Goal: Task Accomplishment & Management: Use online tool/utility

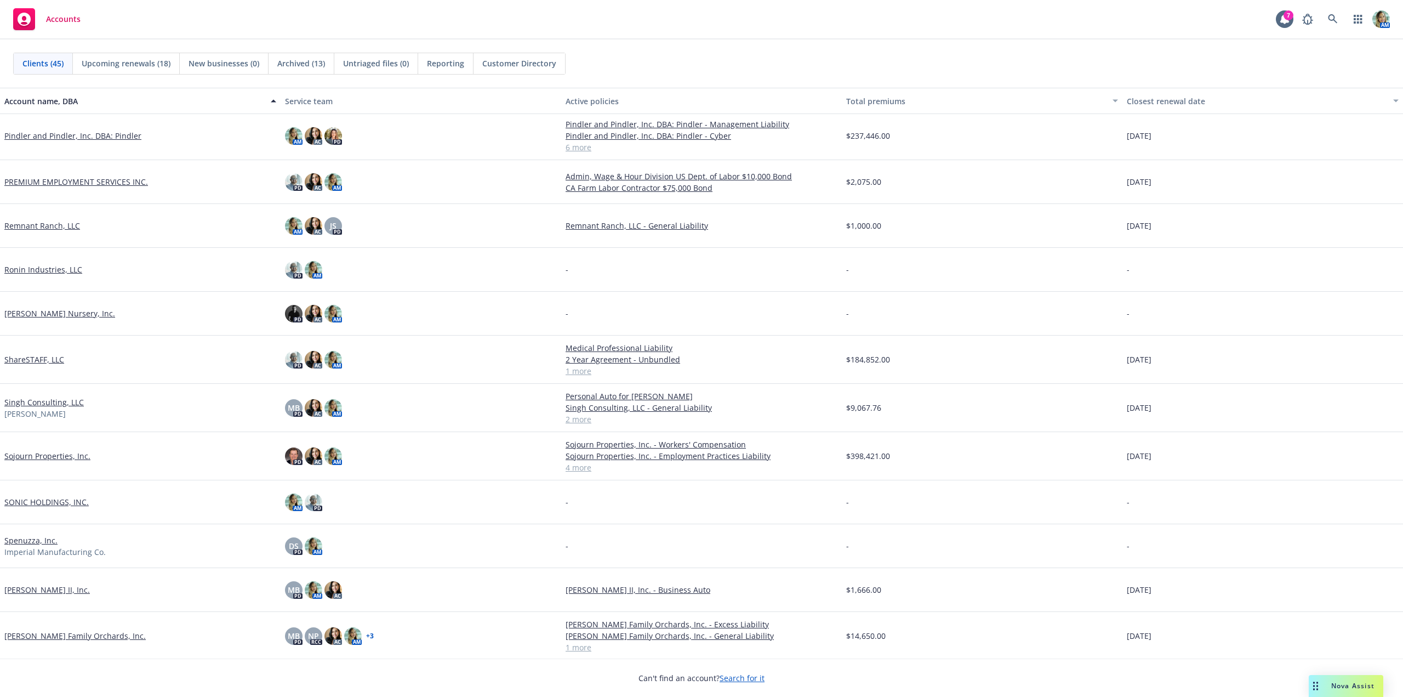
scroll to position [1316, 0]
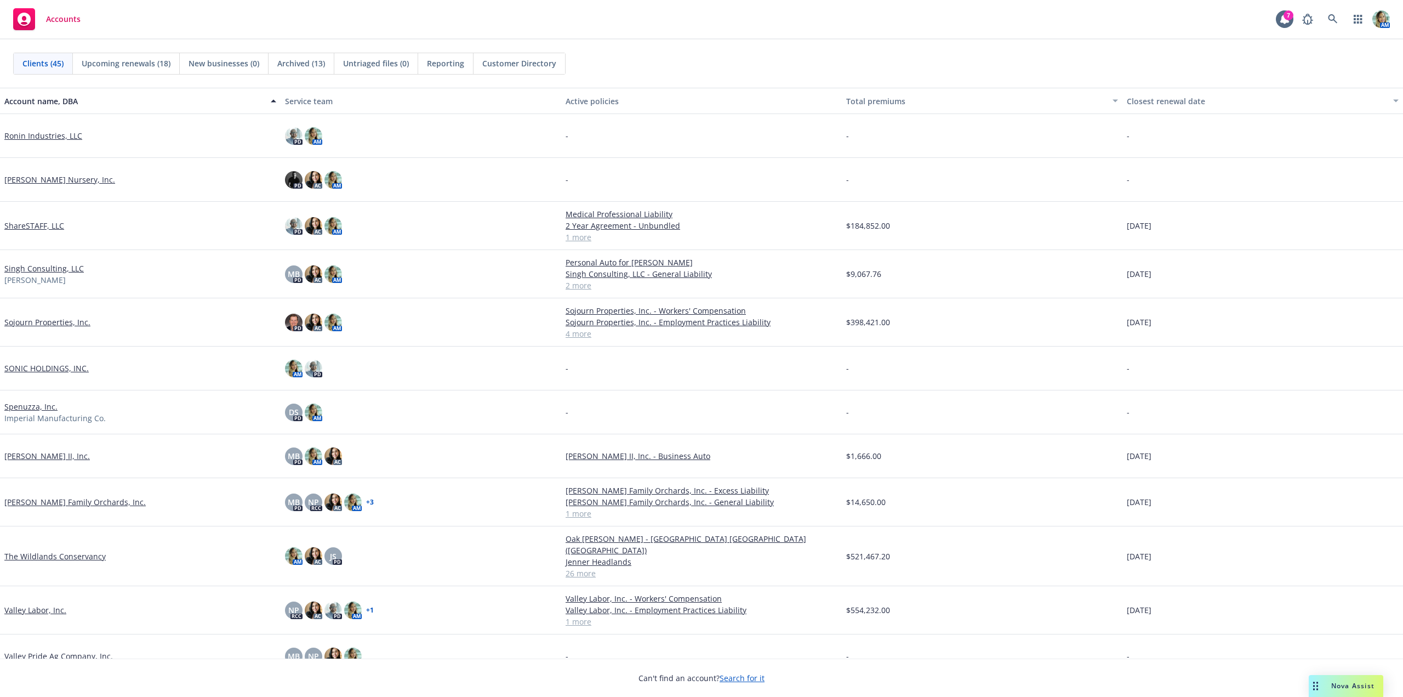
click at [58, 223] on link "ShareSTAFF, LLC" at bounding box center [34, 226] width 60 height 12
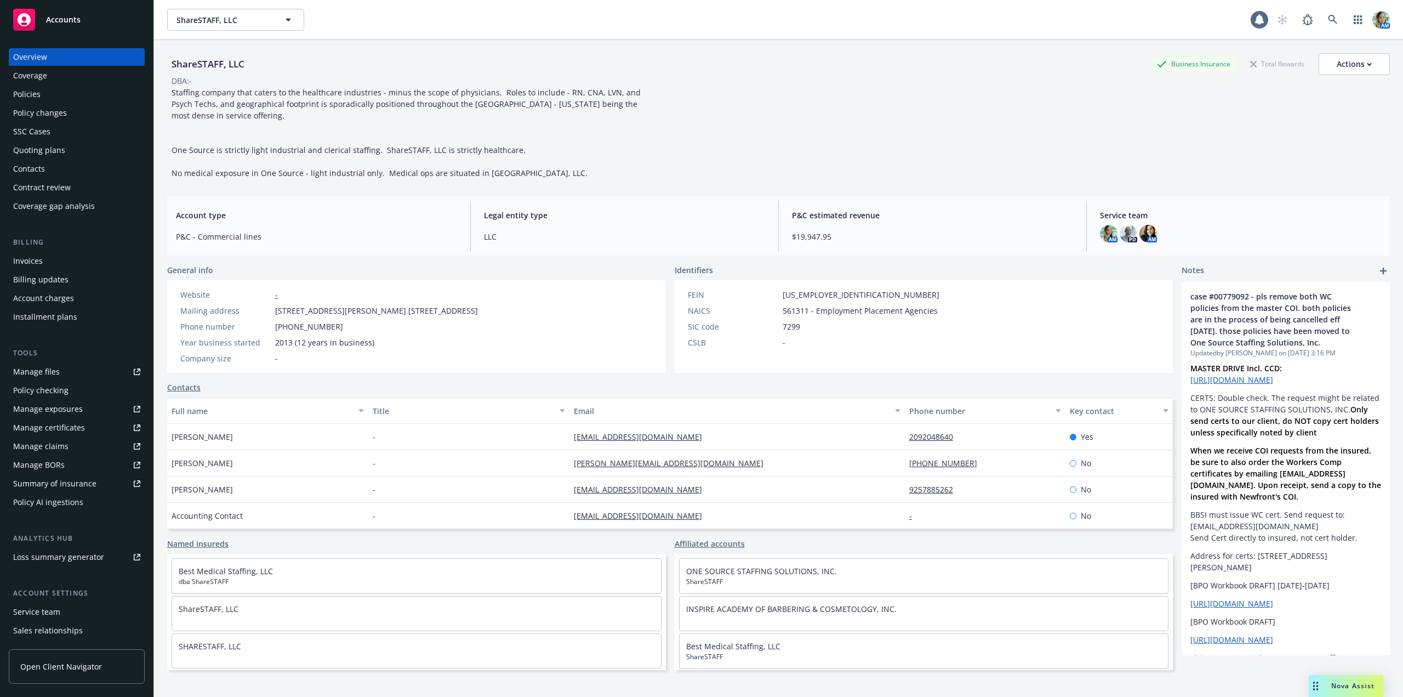
click at [33, 96] on div "Policies" at bounding box center [26, 95] width 27 height 18
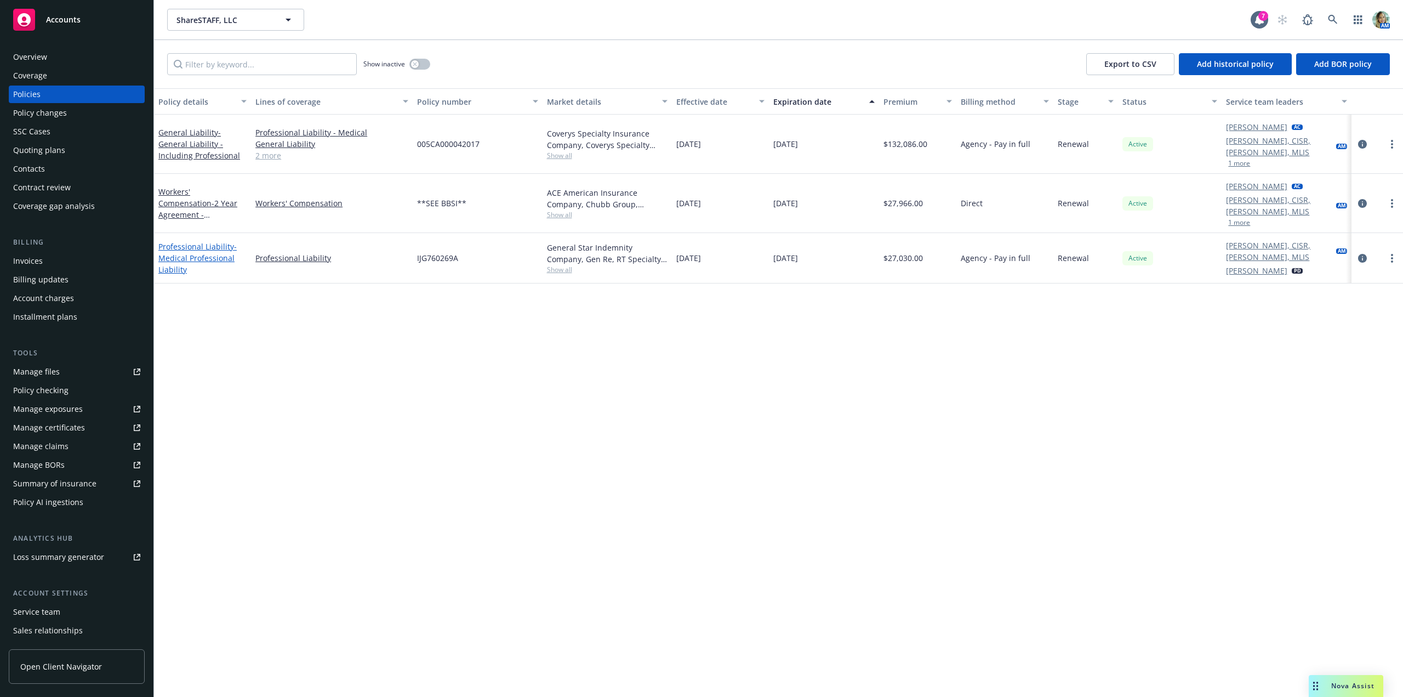
click at [206, 241] on link "Professional Liability - Medical Professional Liability" at bounding box center [197, 257] width 78 height 33
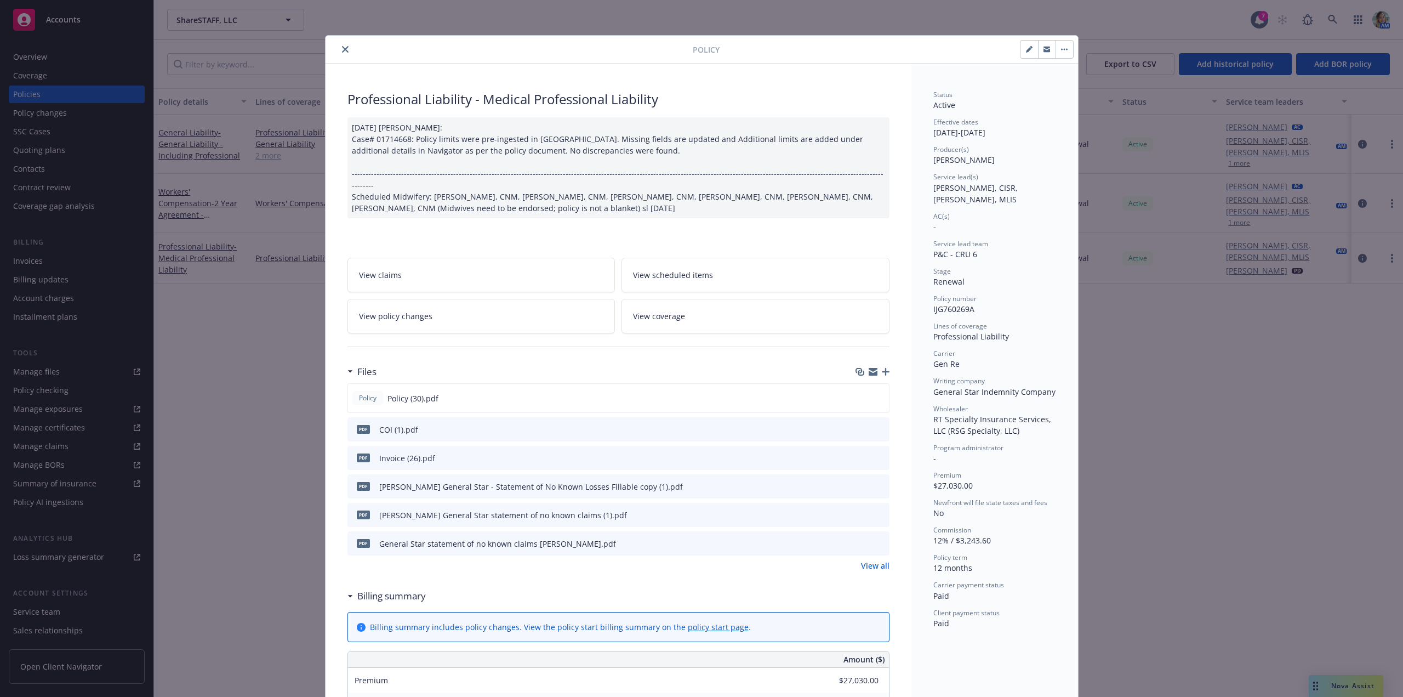
click at [874, 560] on link "View all" at bounding box center [875, 566] width 29 height 12
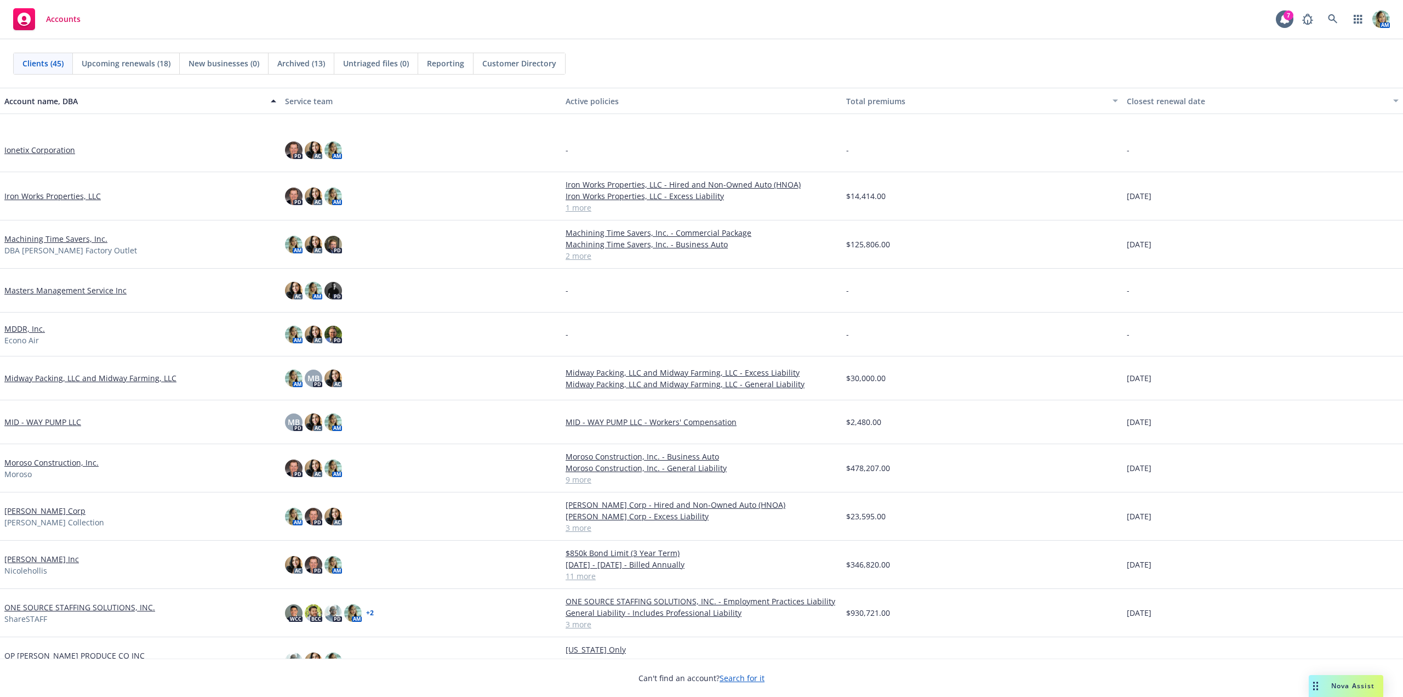
scroll to position [713, 0]
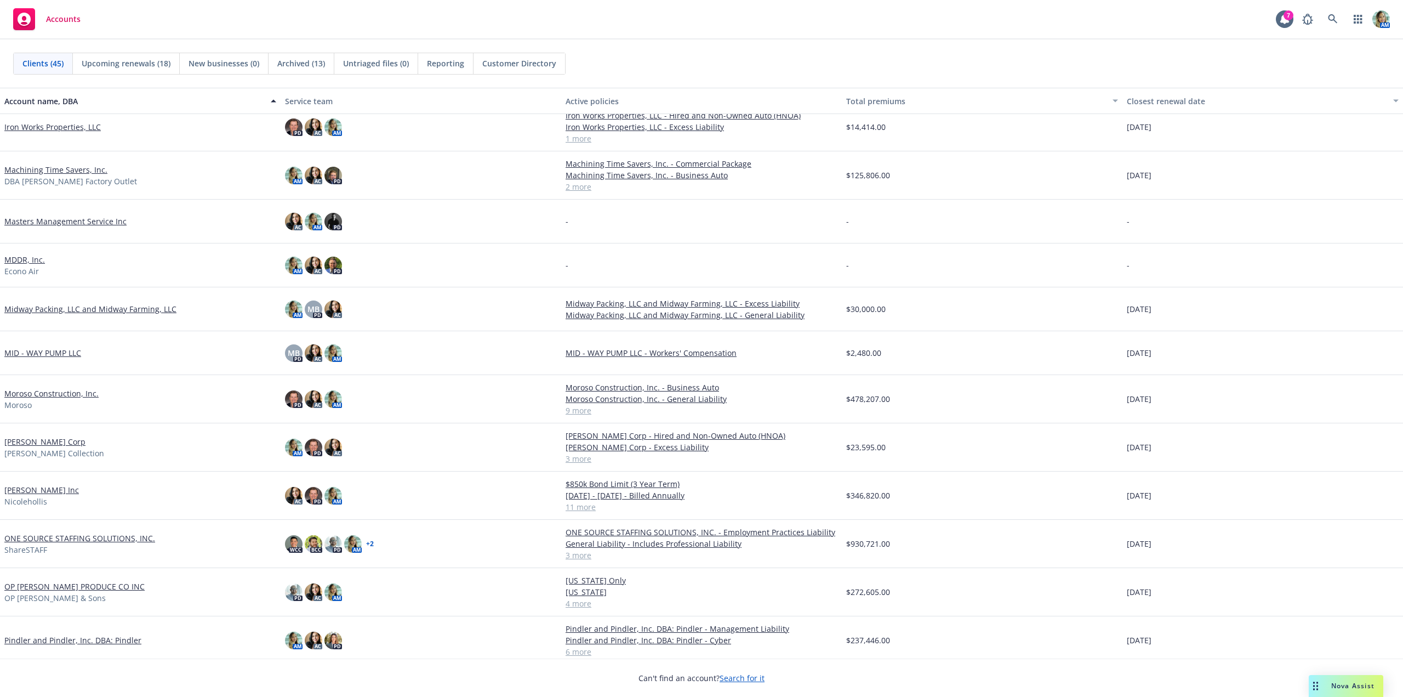
click at [50, 486] on link "[PERSON_NAME] Inc" at bounding box center [41, 490] width 75 height 12
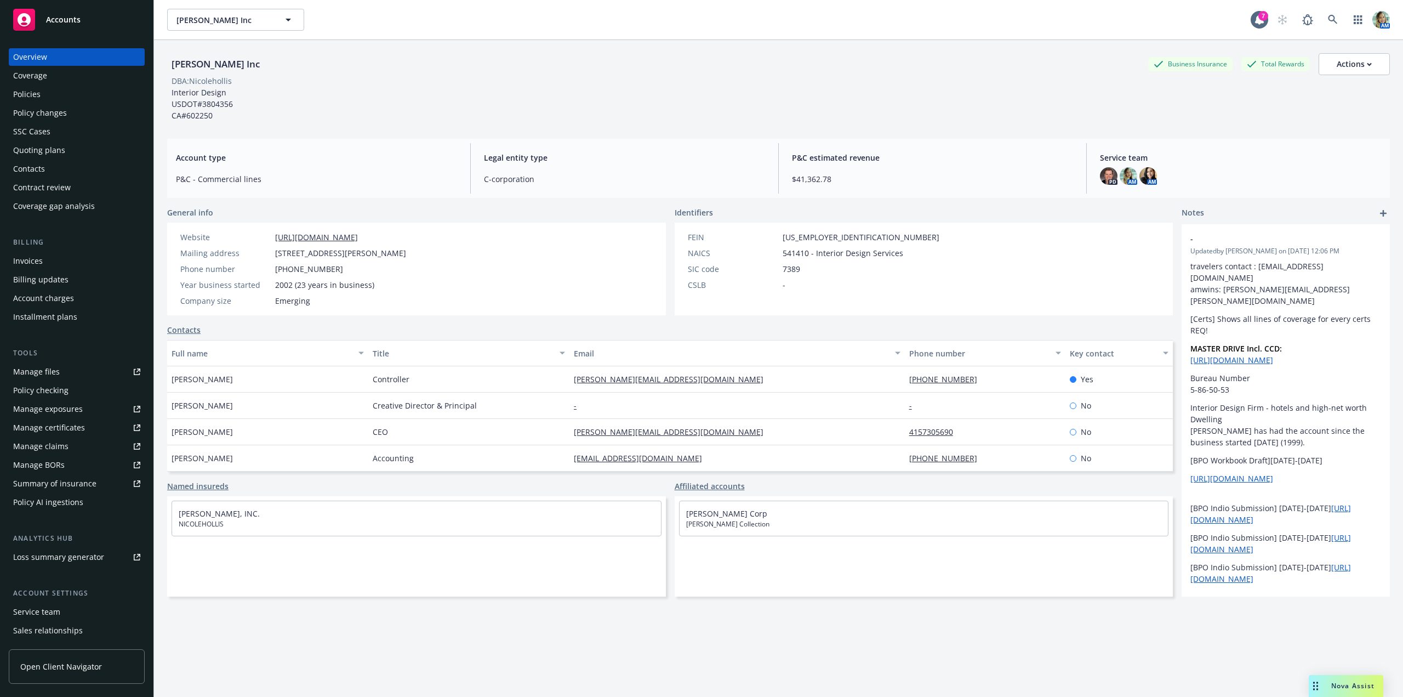
click at [45, 97] on div "Policies" at bounding box center [76, 95] width 127 height 18
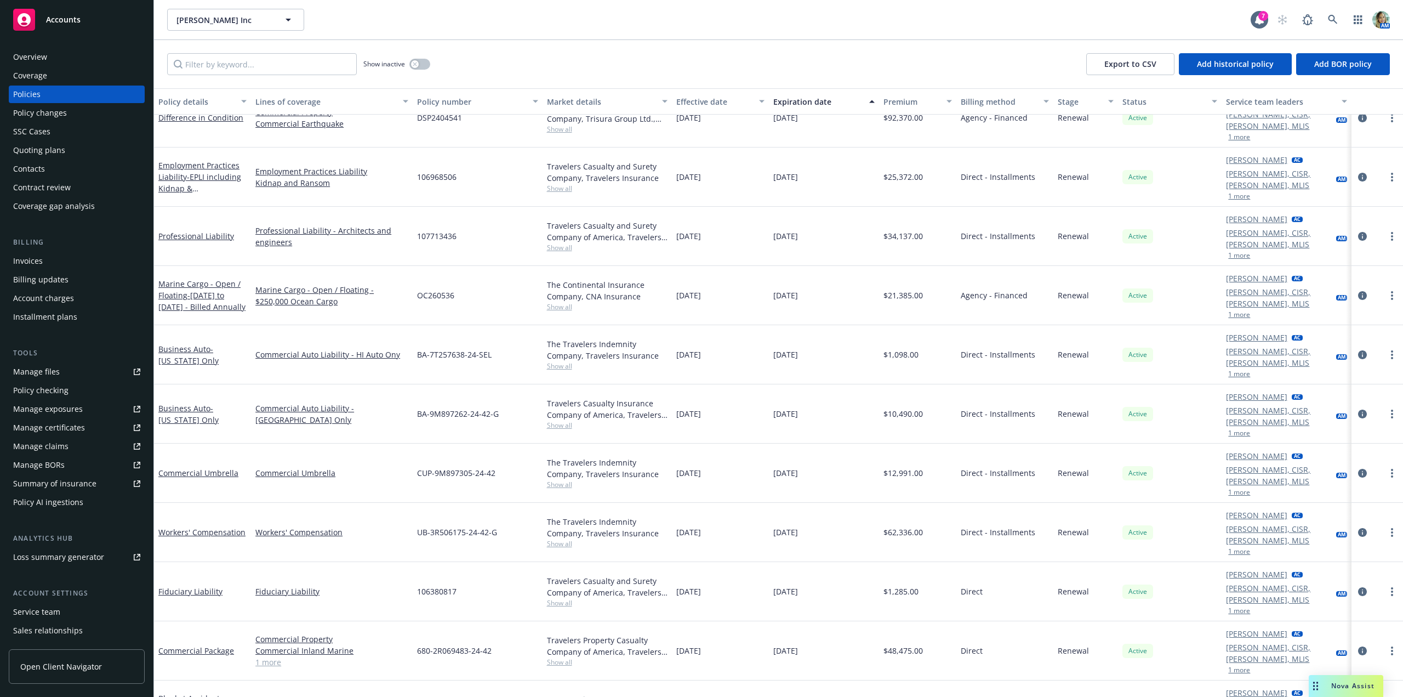
scroll to position [85, 0]
click at [209, 693] on span "- [DATE] - [DATE] - Billed Annually" at bounding box center [200, 709] width 84 height 33
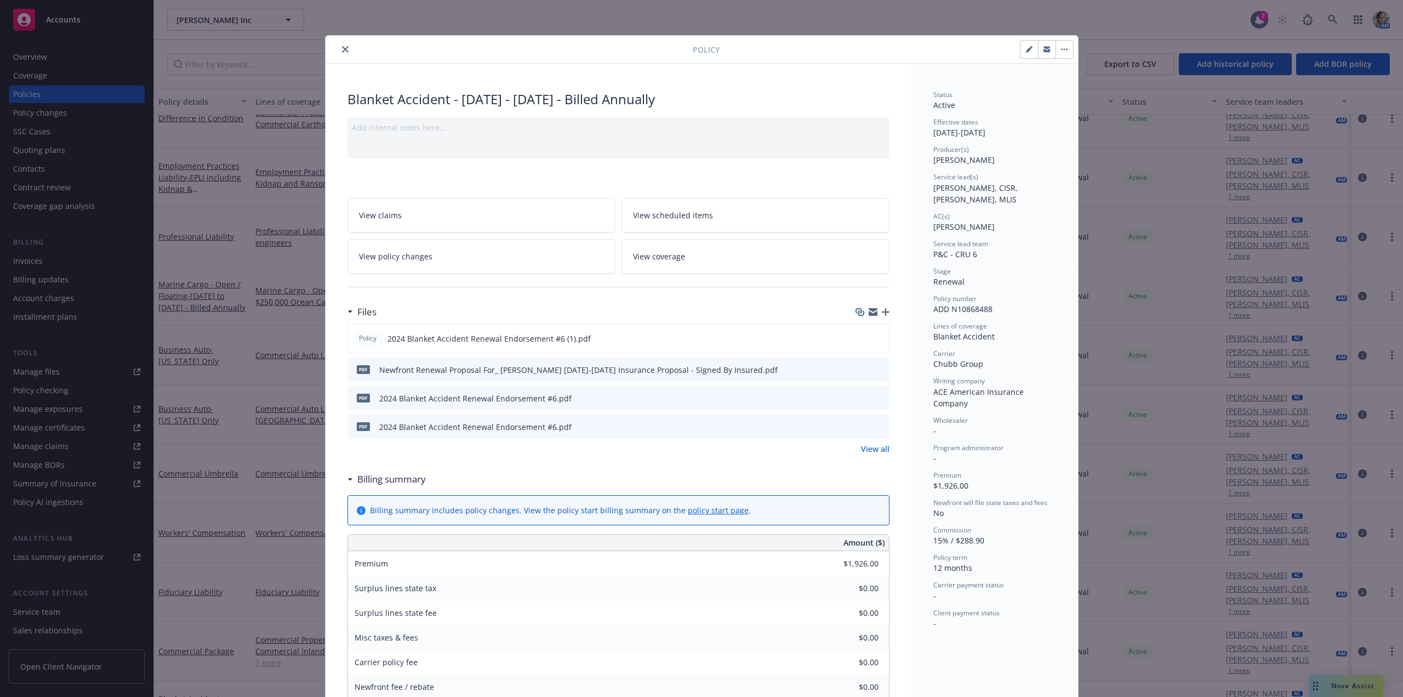
click at [861, 448] on link "View all" at bounding box center [875, 449] width 29 height 12
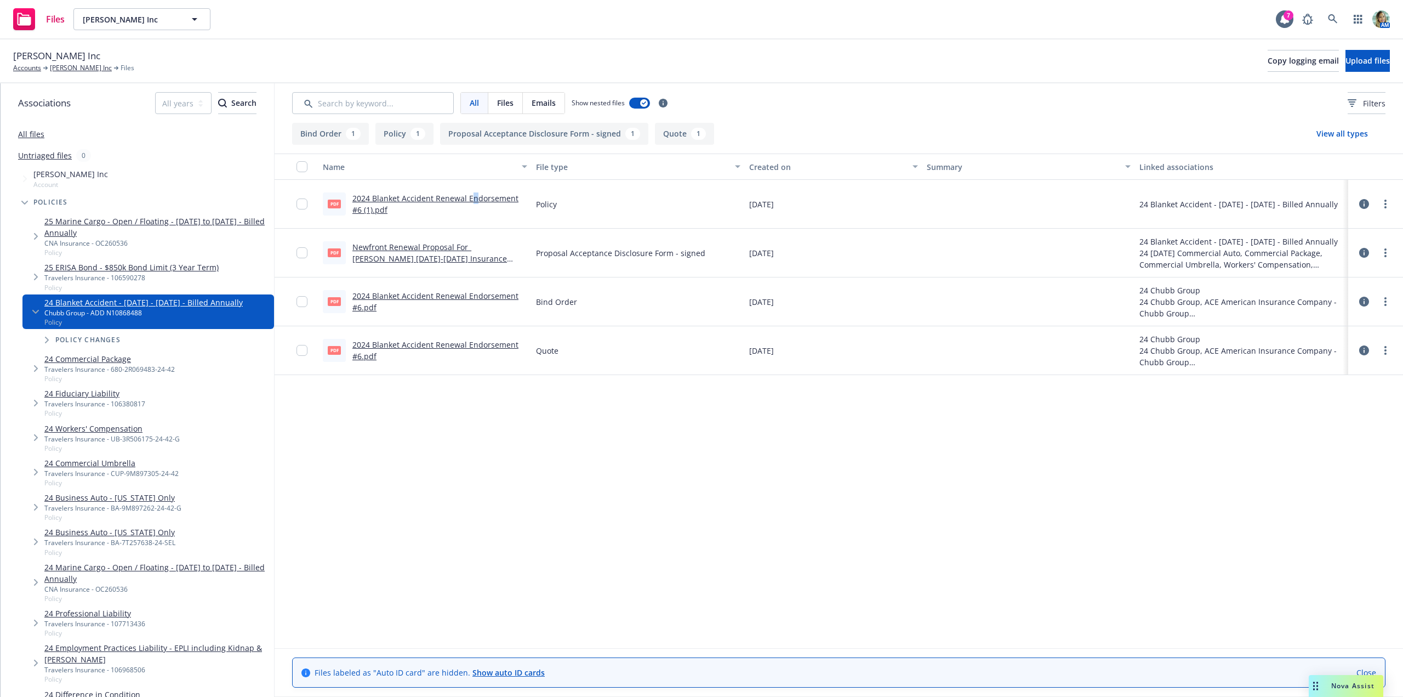
click at [474, 197] on link "2024 Blanket Accident Renewal Endorsement #6 (1).pdf" at bounding box center [435, 204] width 166 height 22
click at [492, 297] on link "2024 Blanket Accident Renewal Endorsement #6.pdf" at bounding box center [435, 302] width 166 height 22
click at [89, 70] on link "[PERSON_NAME] Inc" at bounding box center [81, 68] width 62 height 10
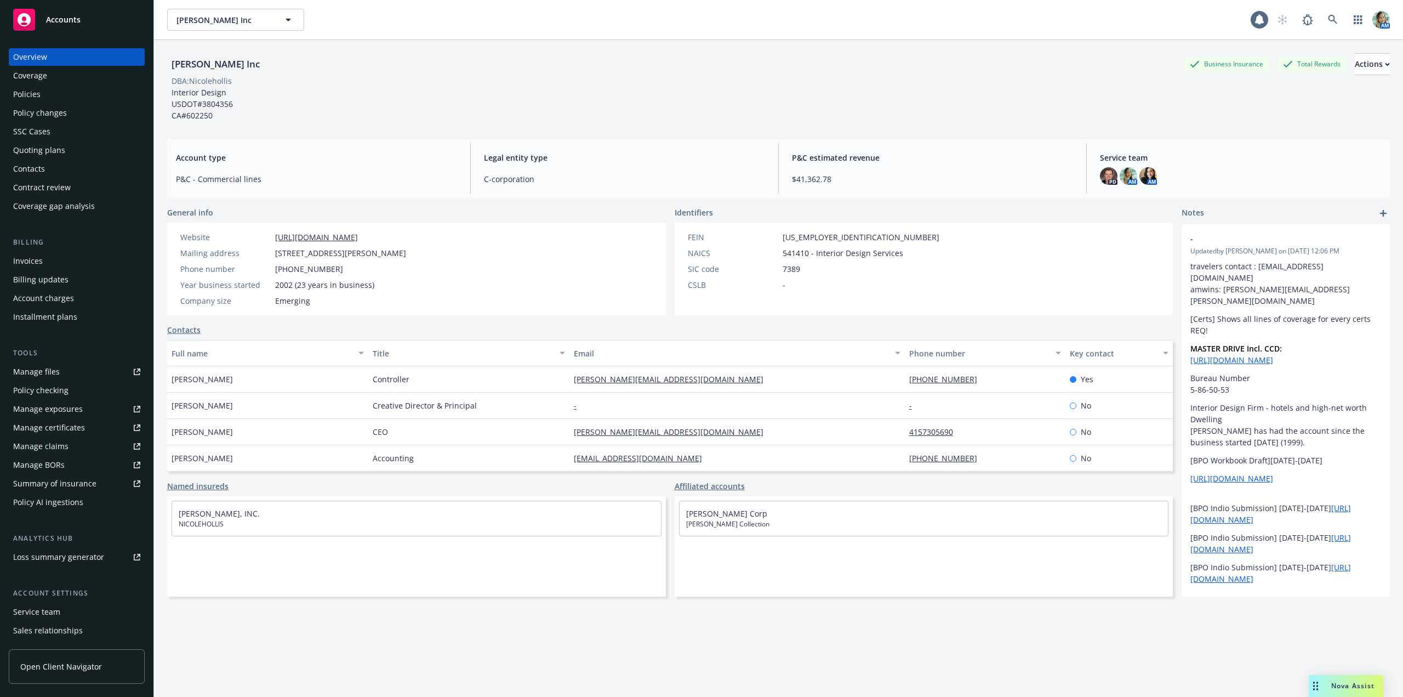
click at [41, 97] on div "Policies" at bounding box center [76, 95] width 127 height 18
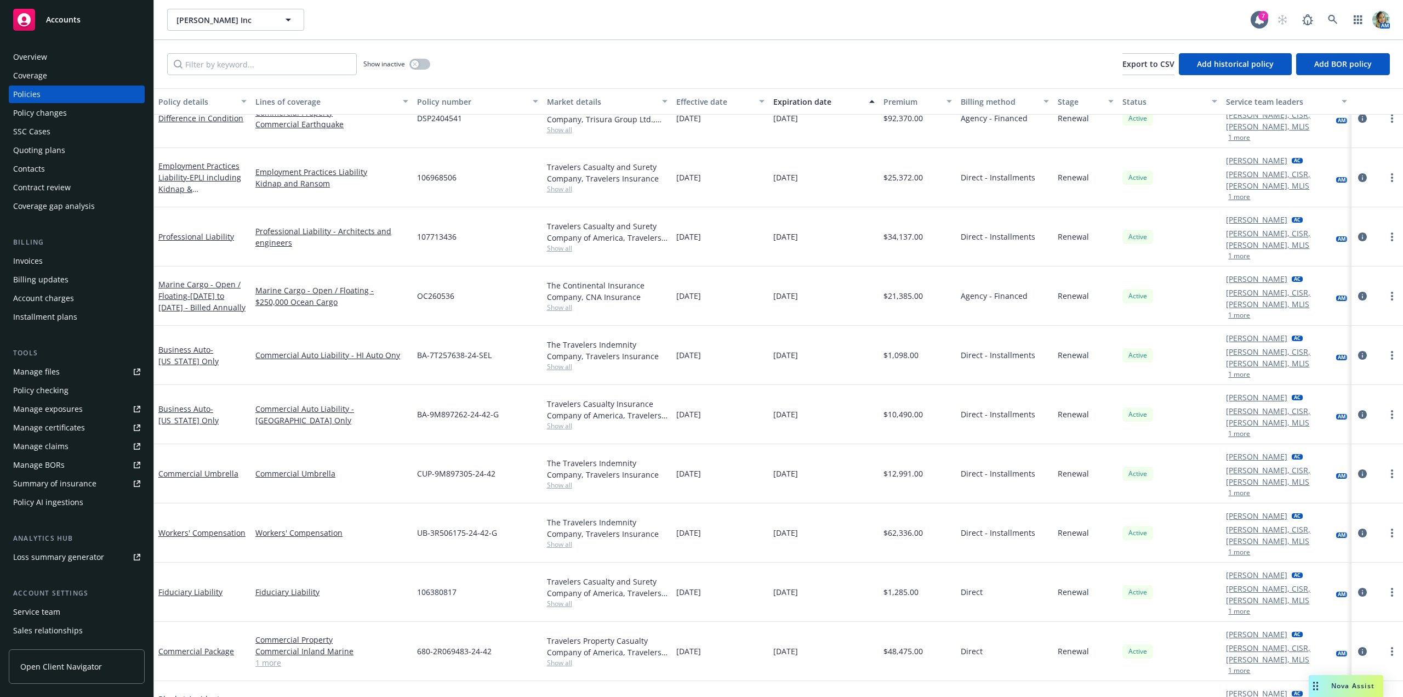
scroll to position [85, 0]
drag, startPoint x: 434, startPoint y: 578, endPoint x: 479, endPoint y: 585, distance: 45.5
click at [479, 681] on div "ADD N10868488" at bounding box center [477, 710] width 129 height 59
copy span "N10868488"
click at [215, 693] on span "- October 21, 2024 - October 21, 2027 - Billed Annually" at bounding box center [200, 709] width 84 height 33
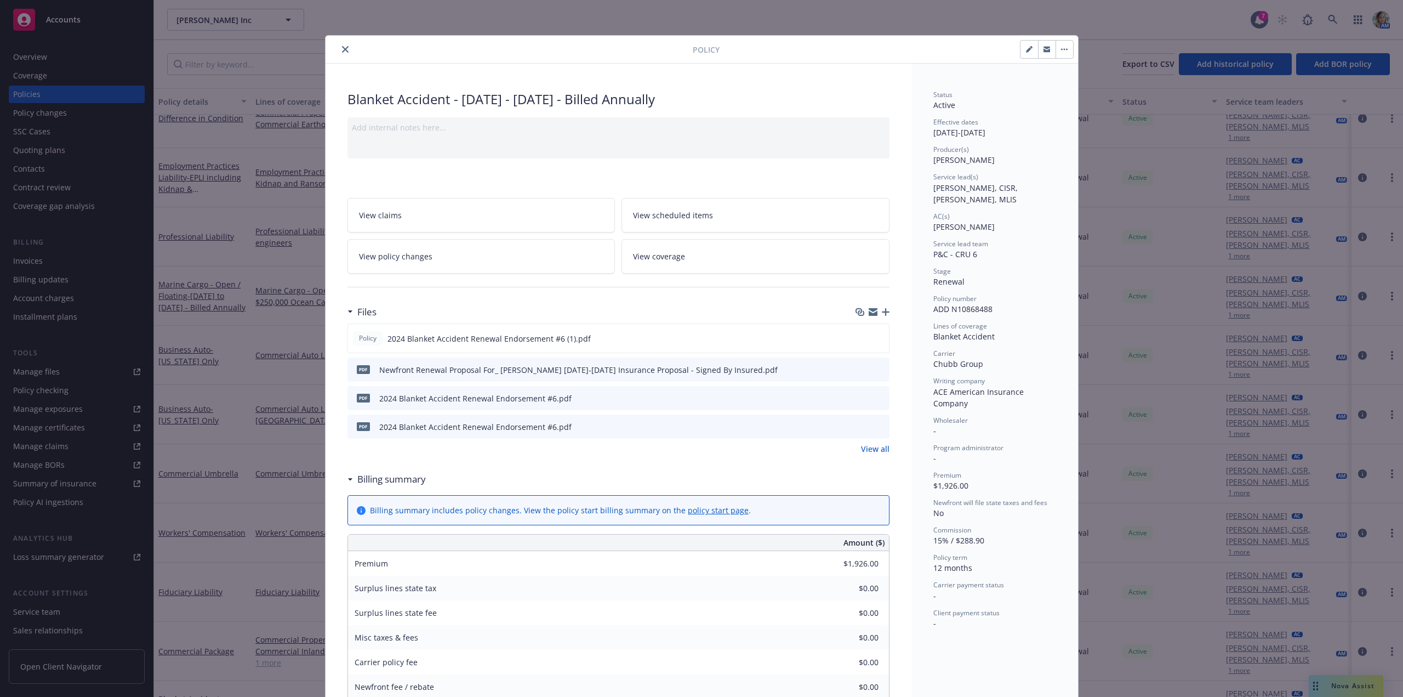
click at [861, 447] on link "View all" at bounding box center [875, 449] width 29 height 12
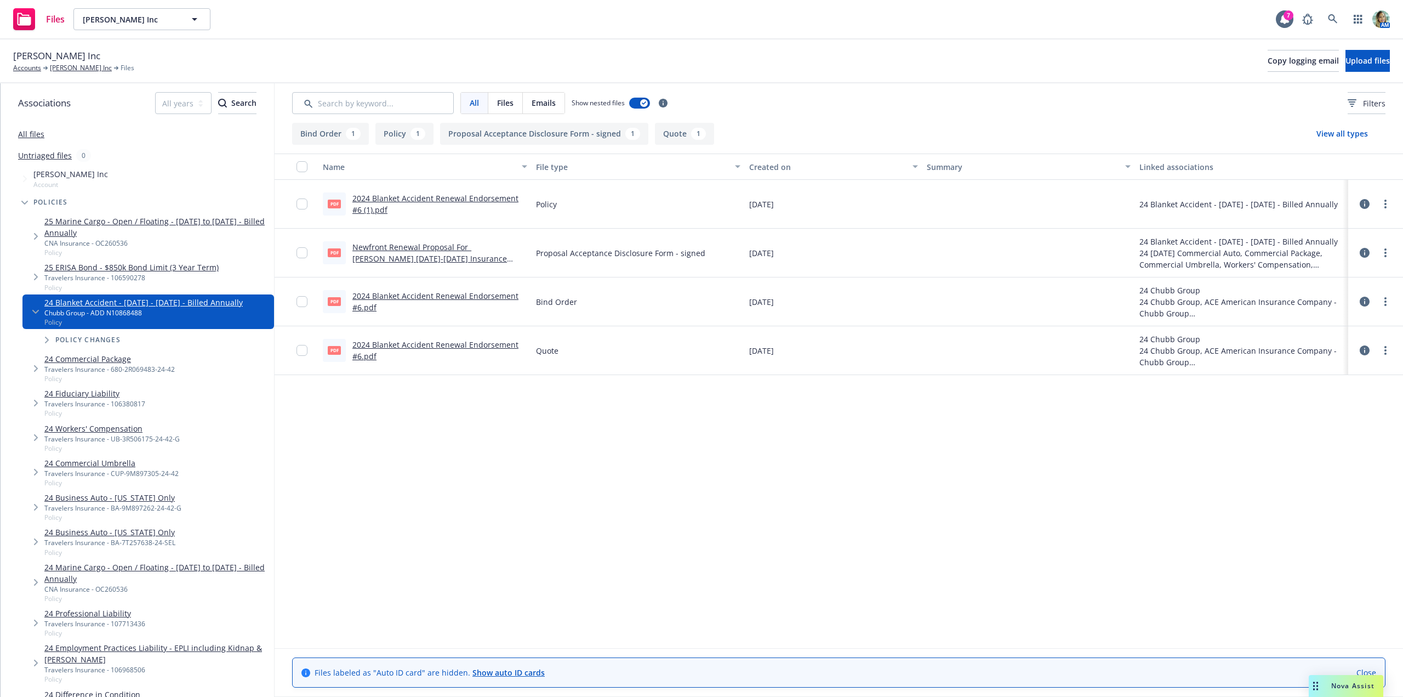
click at [494, 343] on link "2024 Blanket Accident Renewal Endorsement #6.pdf" at bounding box center [435, 350] width 166 height 22
click at [87, 68] on link "[PERSON_NAME] Inc" at bounding box center [81, 68] width 62 height 10
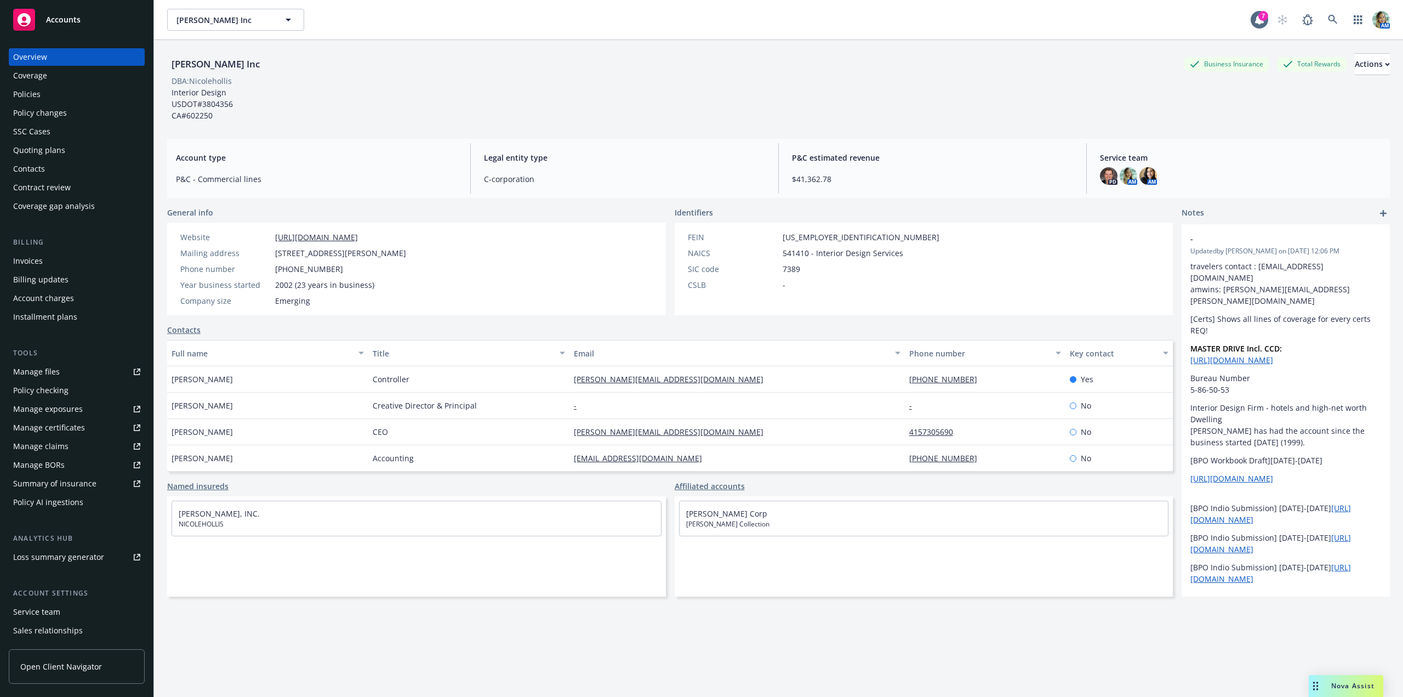
click at [40, 101] on div "Policies" at bounding box center [76, 95] width 127 height 18
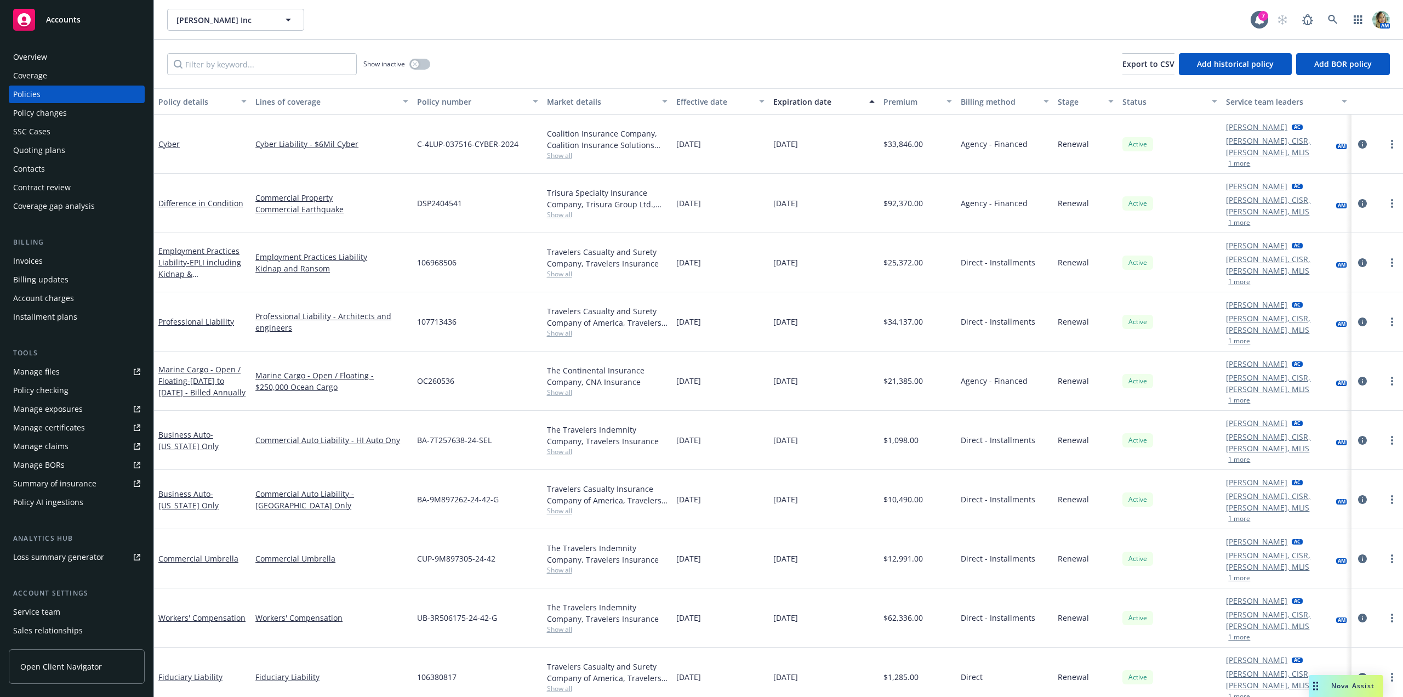
click at [55, 153] on div "Quoting plans" at bounding box center [39, 150] width 52 height 18
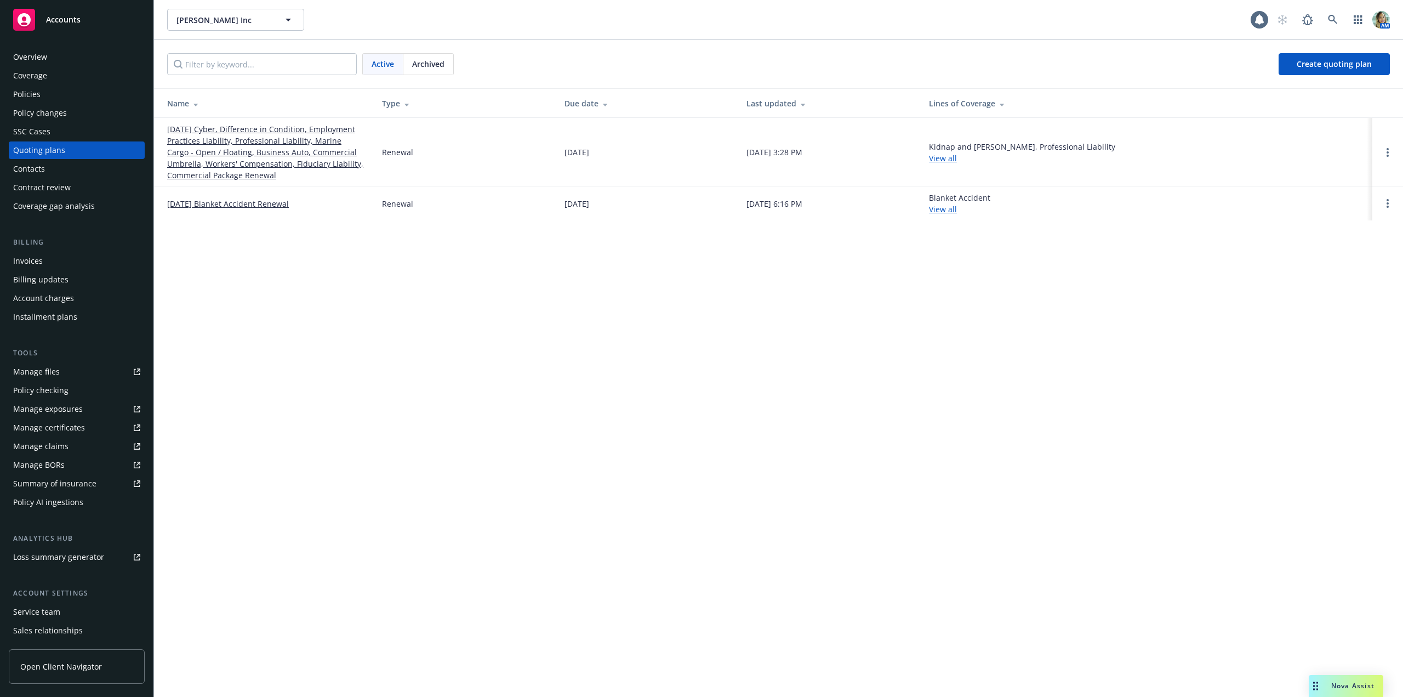
click at [226, 203] on link "10/21/25 Blanket Accident Renewal" at bounding box center [228, 204] width 122 height 12
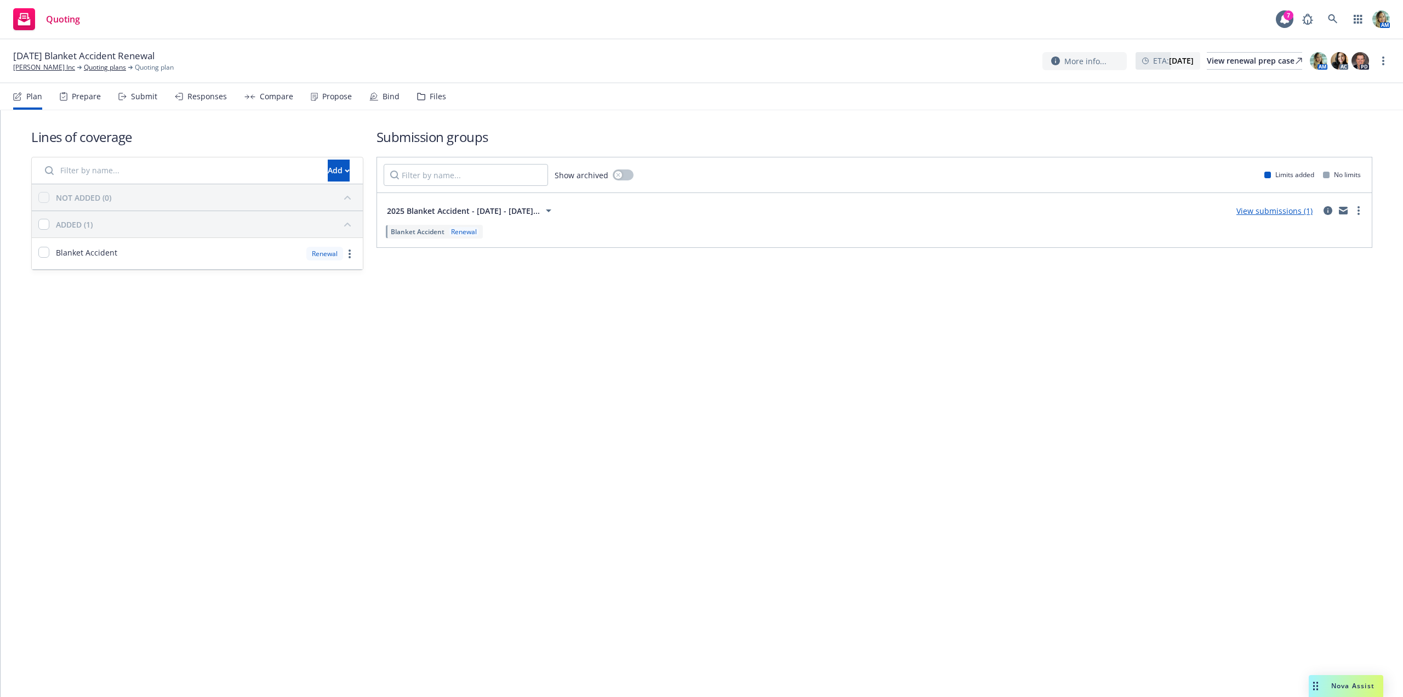
click at [1246, 209] on link "View submissions (1)" at bounding box center [1275, 211] width 76 height 10
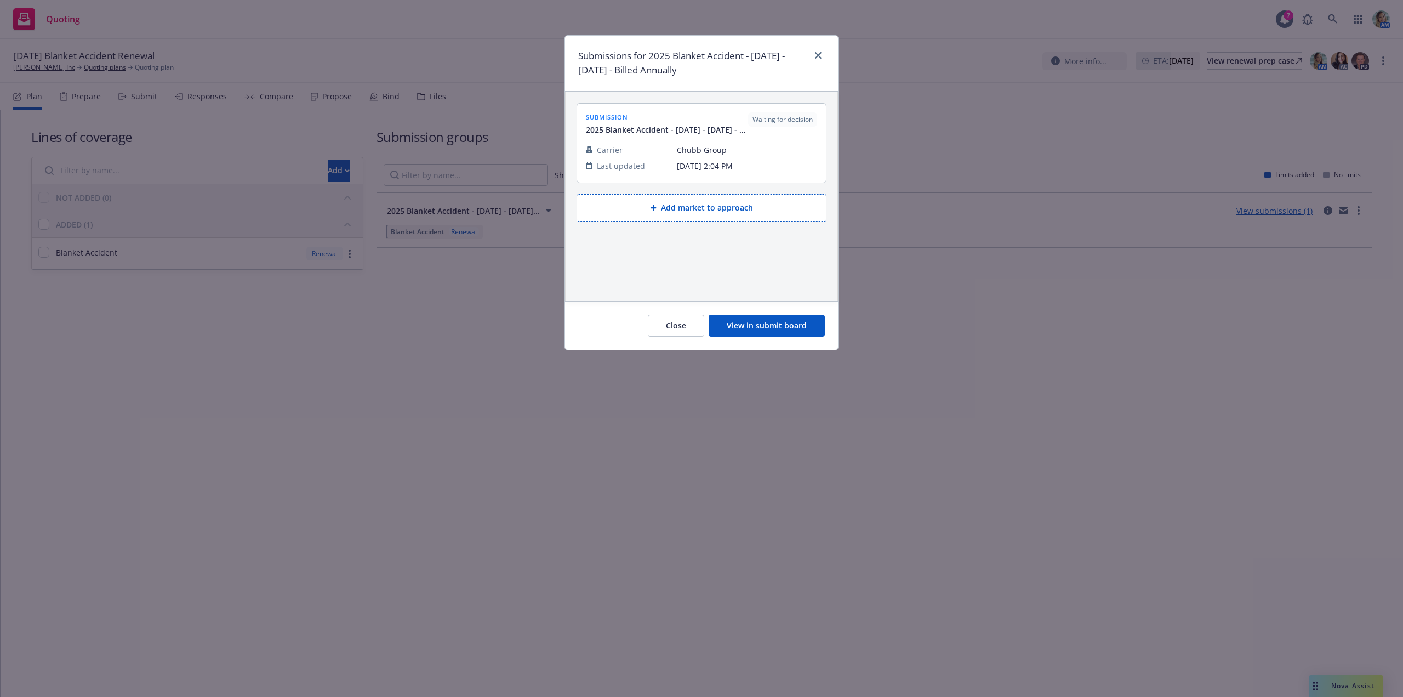
click at [741, 321] on button "View in submit board" at bounding box center [767, 326] width 116 height 22
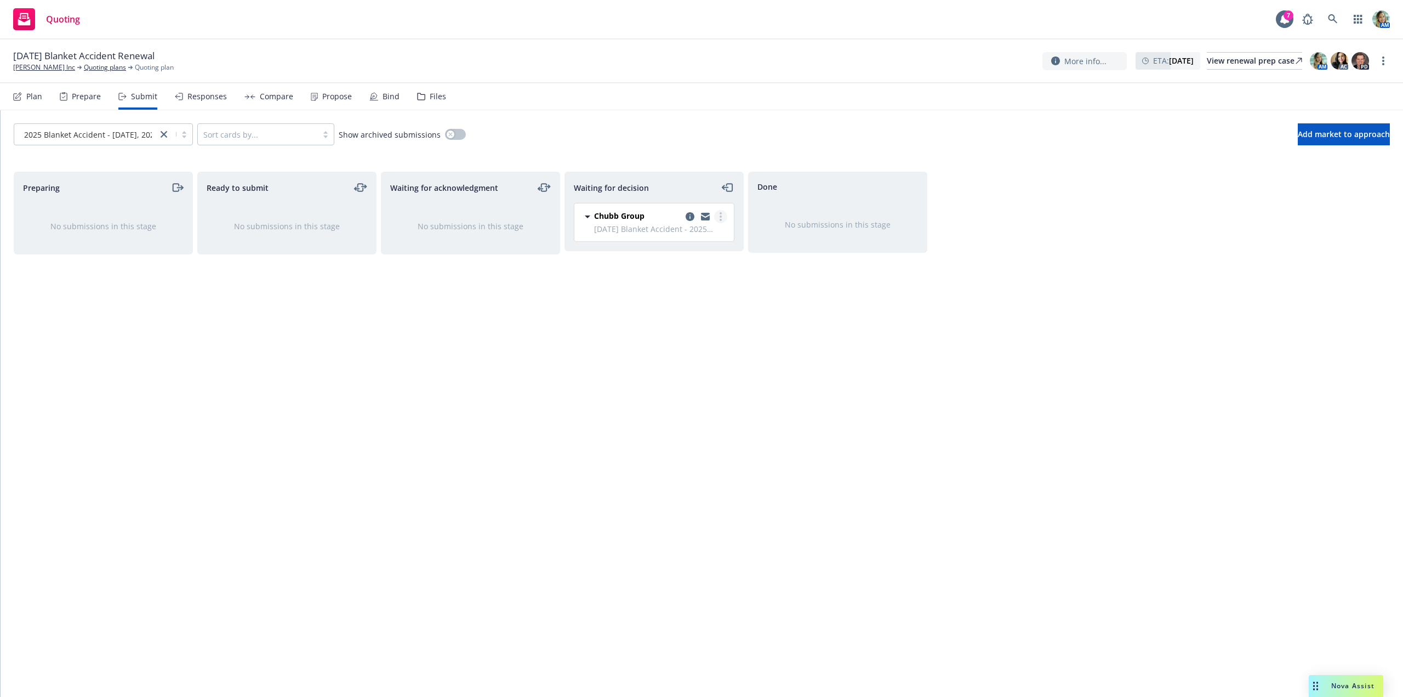
click at [719, 218] on link "more" at bounding box center [720, 216] width 13 height 13
click at [684, 278] on span "Add accepted decision" at bounding box center [672, 282] width 110 height 10
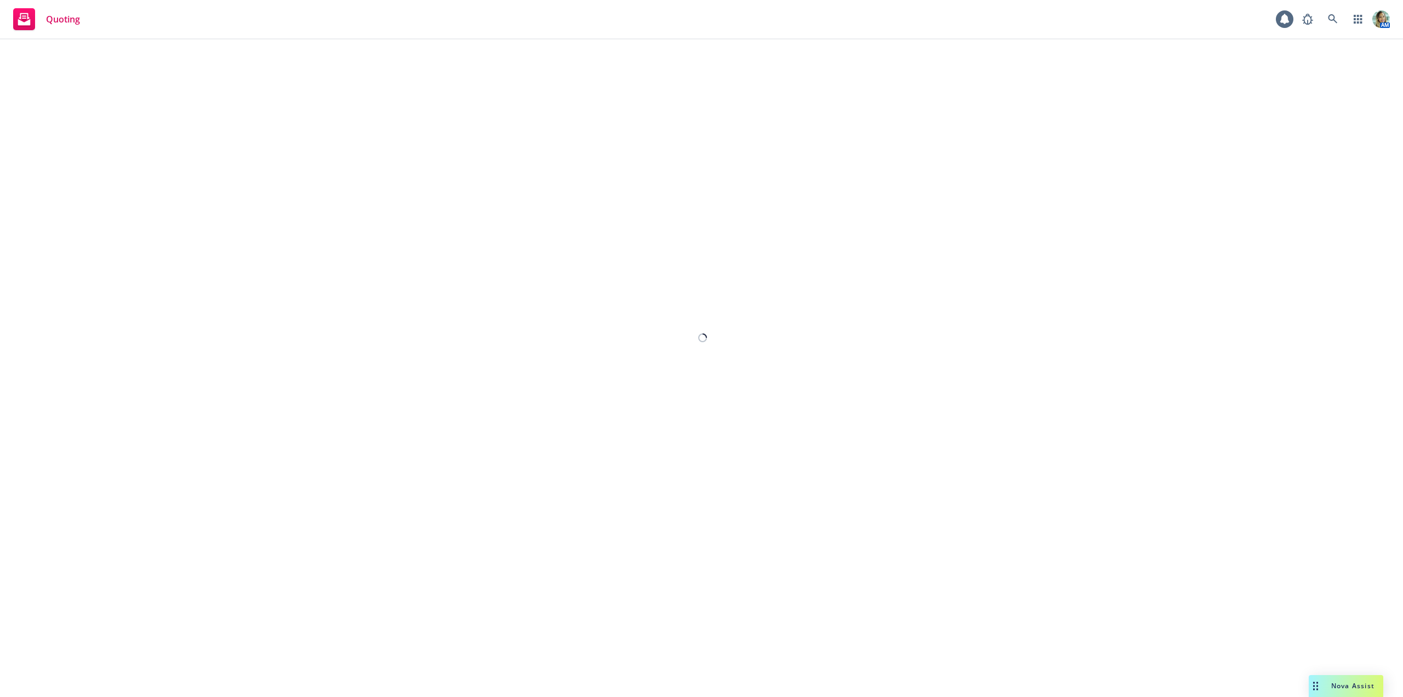
select select "12"
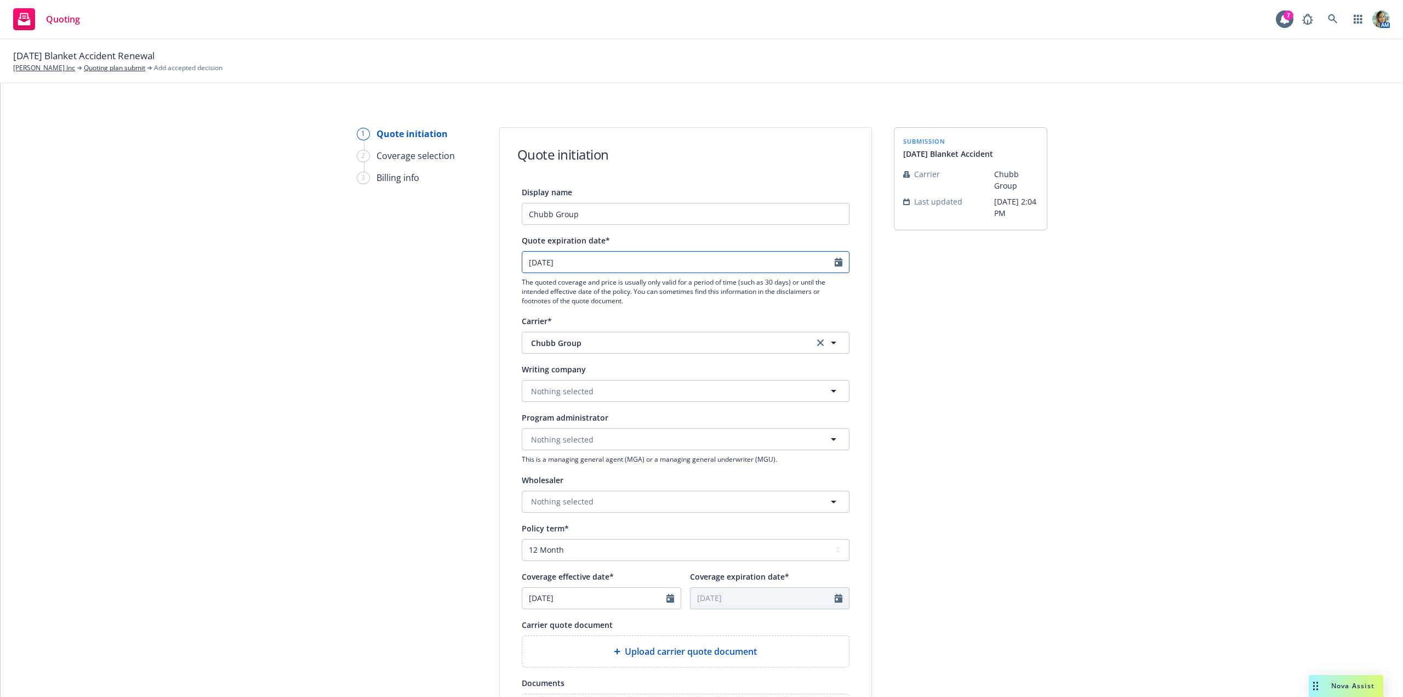
click at [601, 263] on input "10/22/2025" at bounding box center [678, 262] width 312 height 21
select select "10"
drag, startPoint x: 567, startPoint y: 372, endPoint x: 573, endPoint y: 373, distance: 5.5
click at [567, 373] on span "21" at bounding box center [567, 376] width 15 height 14
type input "10/21/2025"
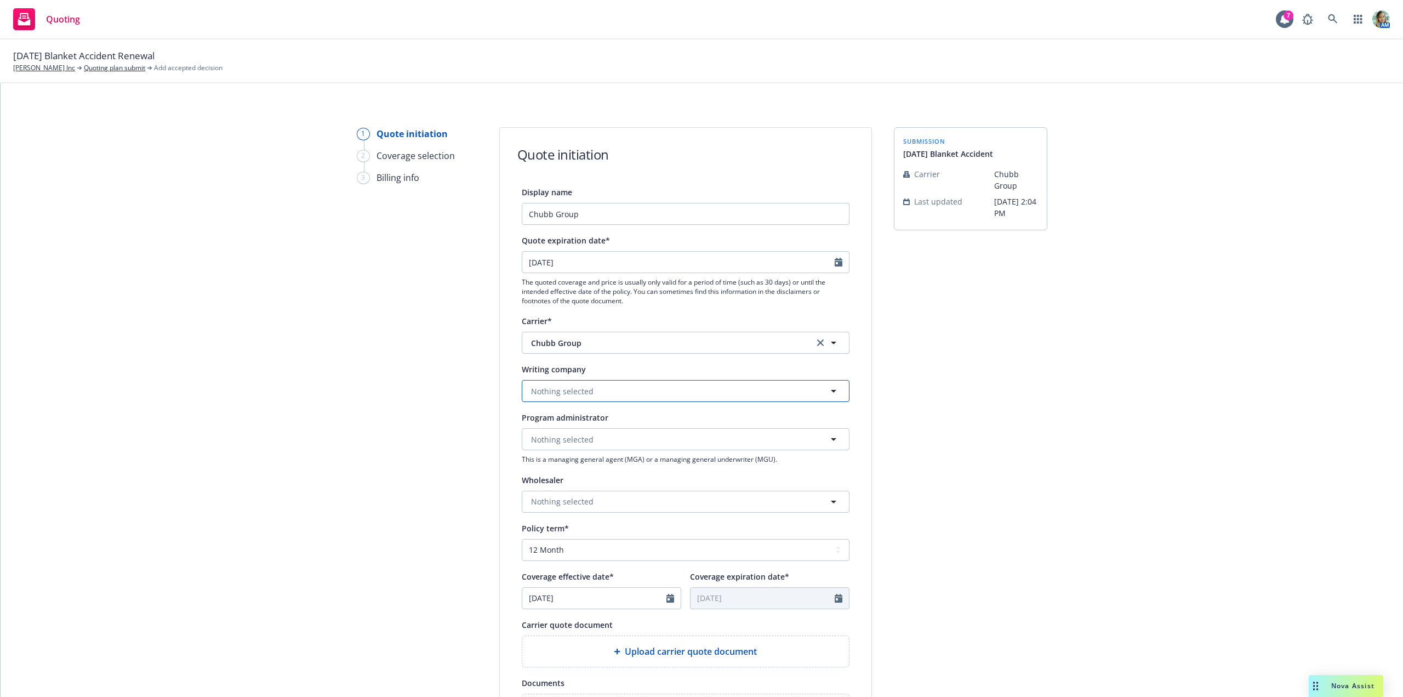
click at [577, 393] on span "Nothing selected" at bounding box center [562, 391] width 62 height 12
paste input "ACE American I"
type input "ACE American I"
click at [570, 427] on strong "ACE American Insurance Company" at bounding box center [598, 422] width 128 height 10
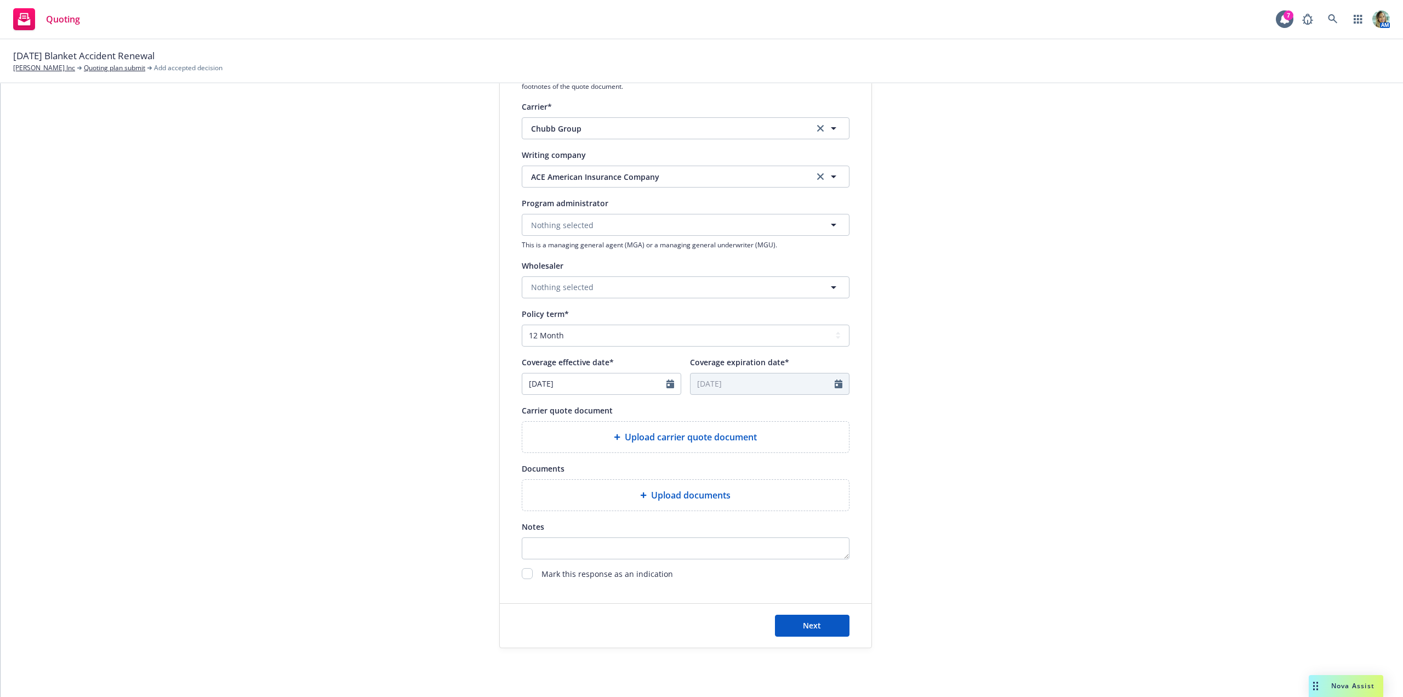
scroll to position [219, 0]
click at [604, 435] on div "Upload carrier quote document" at bounding box center [685, 431] width 309 height 13
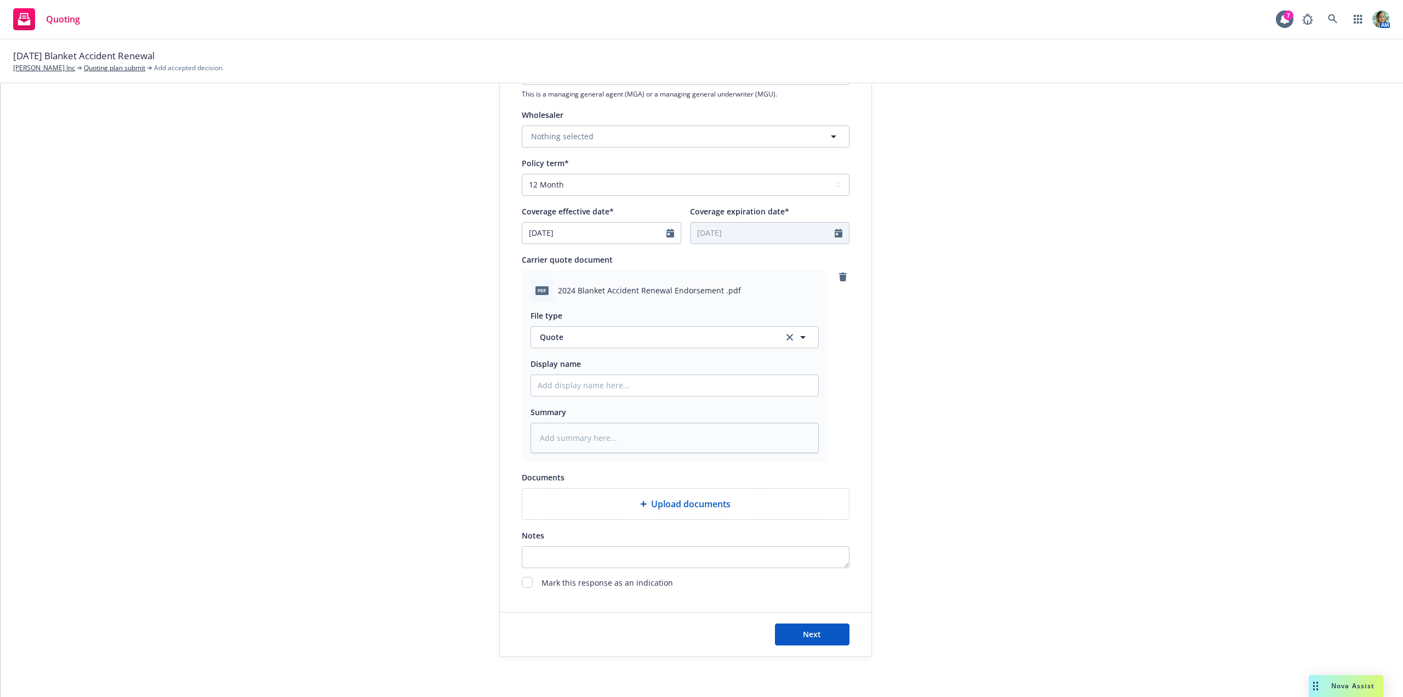
scroll to position [384, 0]
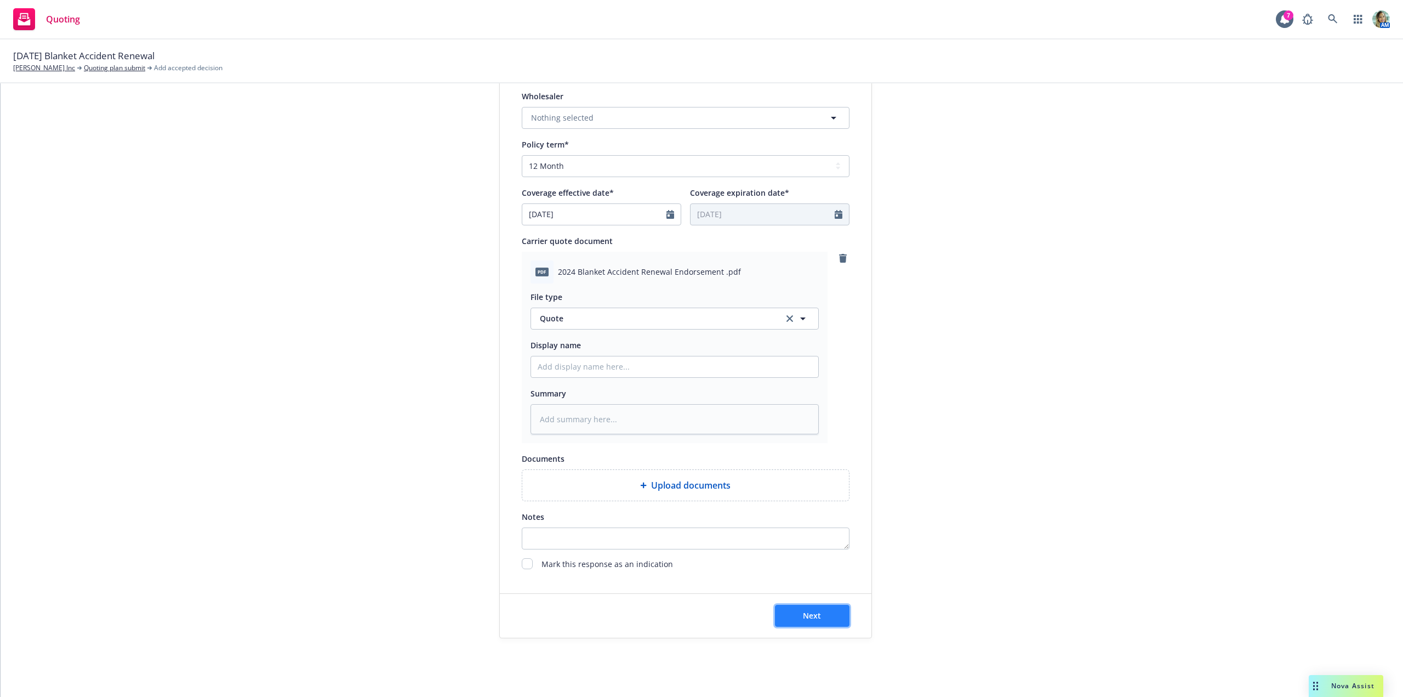
click at [796, 622] on button "Next" at bounding box center [812, 616] width 75 height 22
type textarea "x"
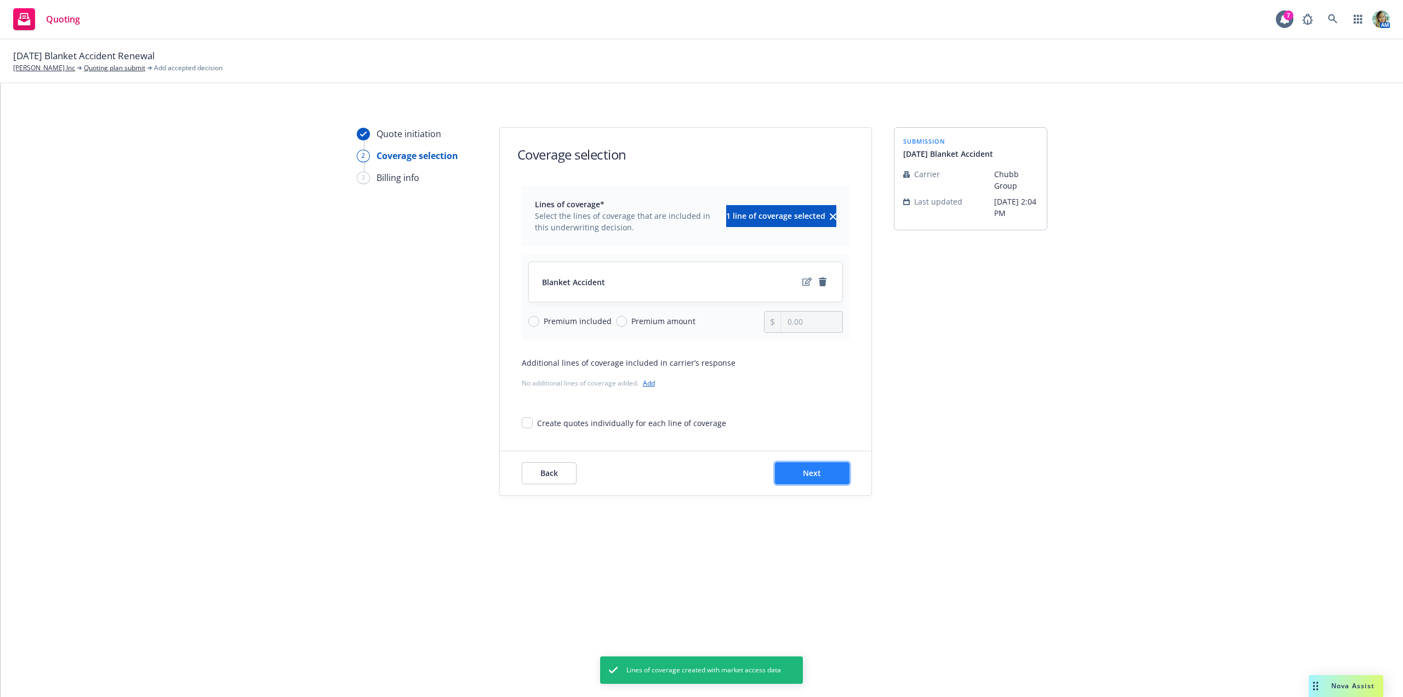
click at [820, 479] on button "Next" at bounding box center [812, 473] width 75 height 22
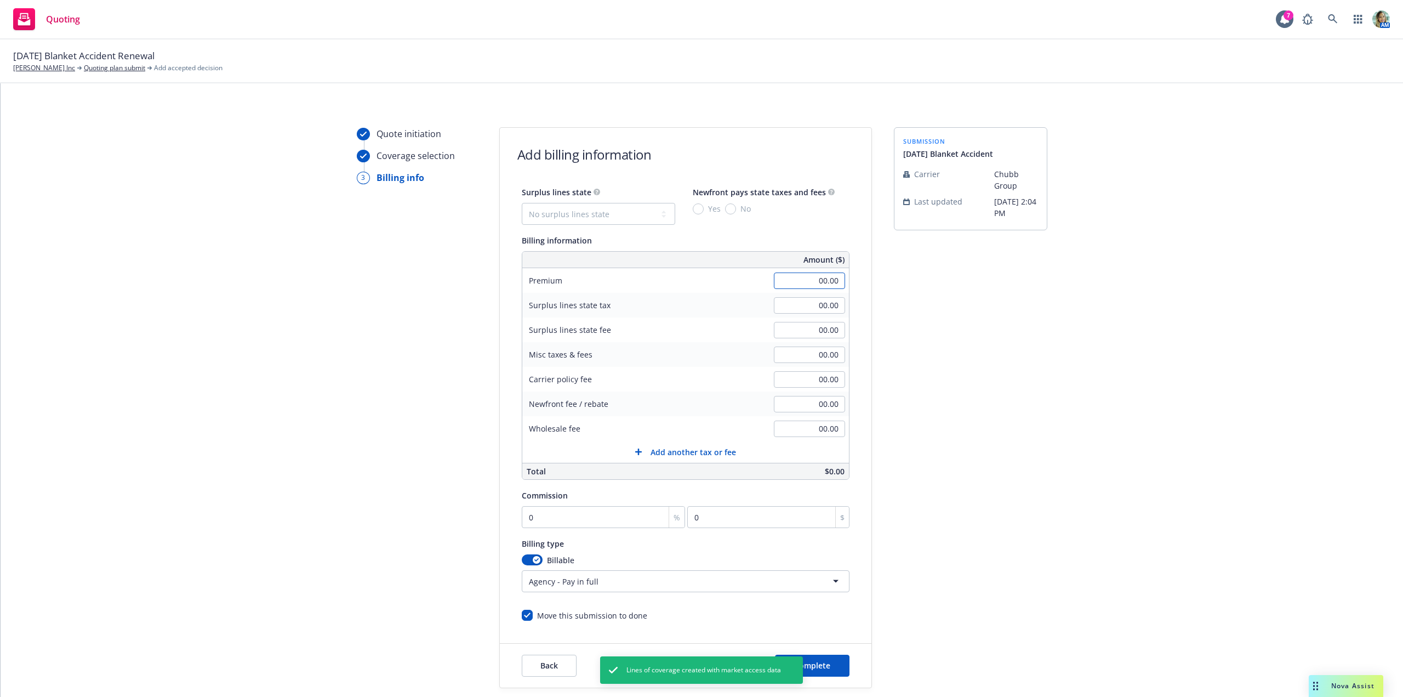
click at [774, 280] on input "00.00" at bounding box center [809, 280] width 71 height 16
type input "1,926.00"
click at [999, 545] on div "submission 10/21/25 Blanket Accident Carrier Chubb Group Last updated 8/26, 2:0…" at bounding box center [970, 407] width 153 height 561
click at [574, 525] on input "0" at bounding box center [604, 517] width 164 height 22
type input "1"
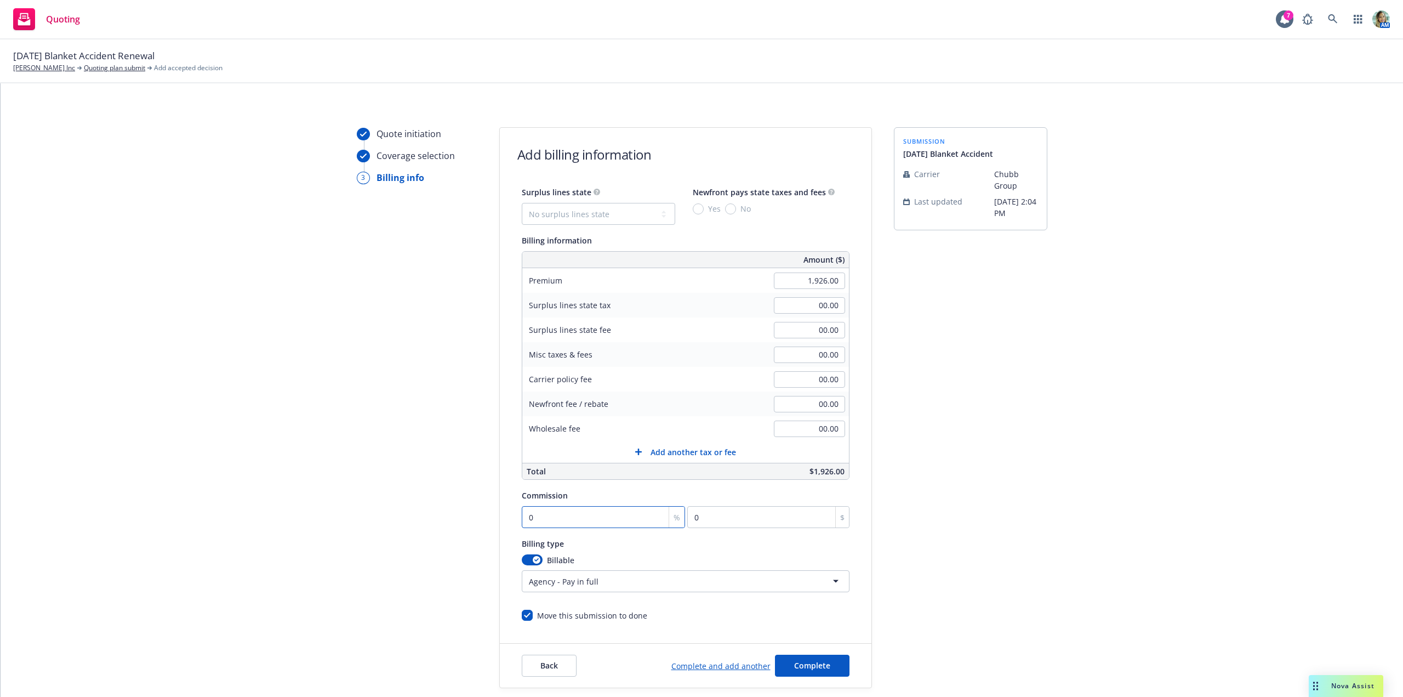
type input "19.26"
type input "15"
type input "288.9"
type input "15"
click at [800, 673] on button "Complete" at bounding box center [812, 665] width 75 height 22
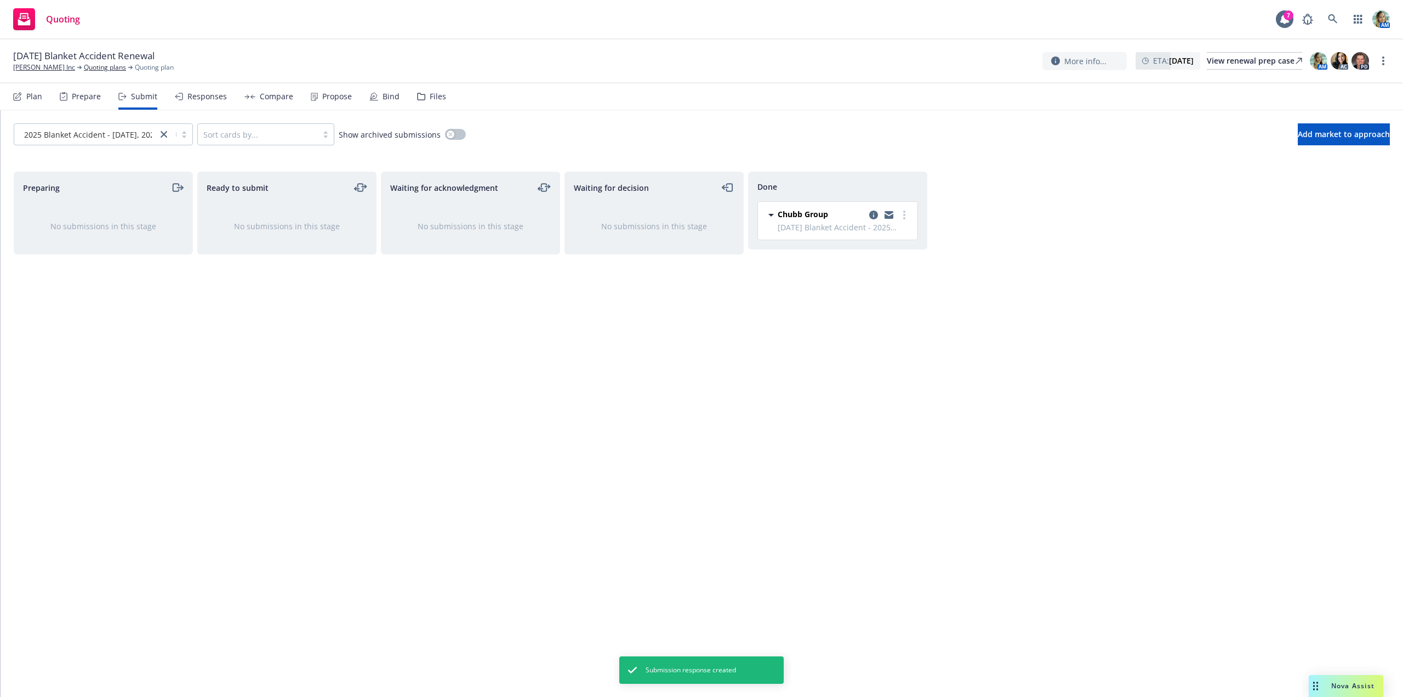
drag, startPoint x: 1066, startPoint y: 401, endPoint x: 1108, endPoint y: 355, distance: 62.9
click at [1068, 399] on div "Preparing No submissions in this stage Ready to submit No submissions in this s…" at bounding box center [702, 423] width 1376 height 502
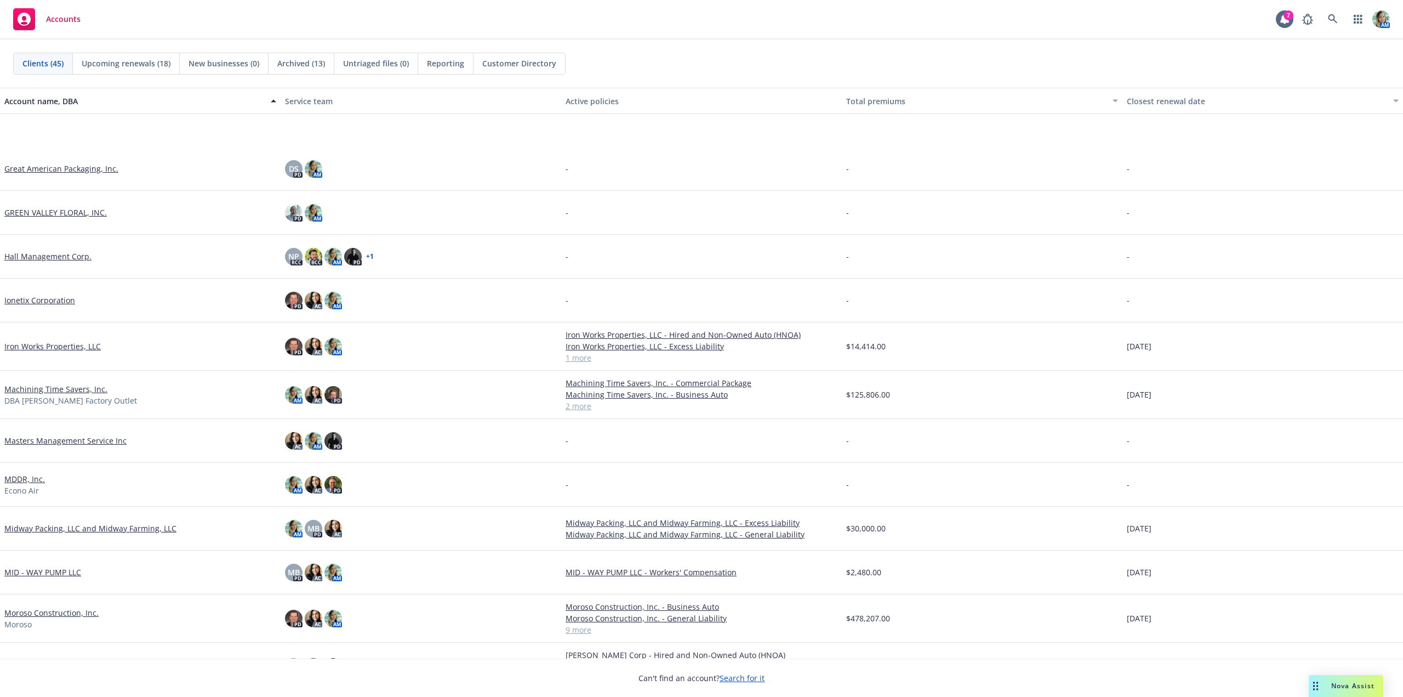
scroll to position [603, 0]
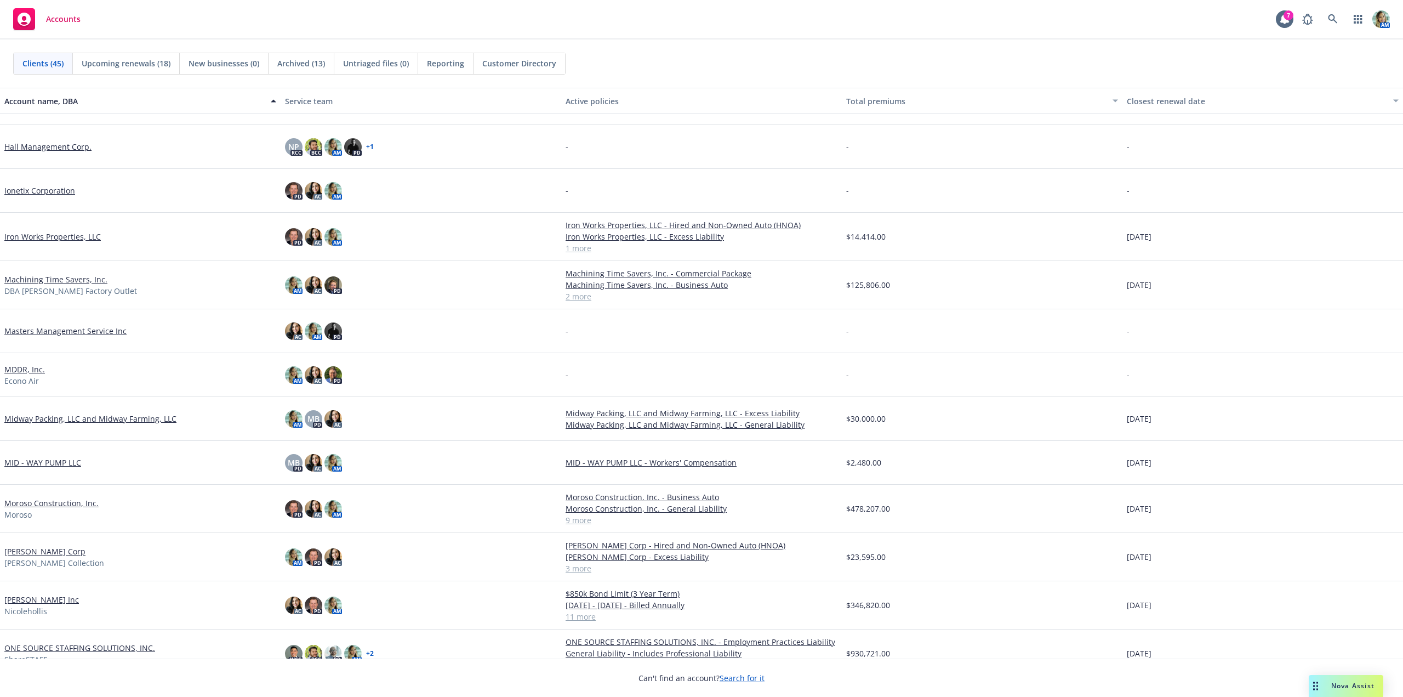
click at [59, 553] on link "Nicole Hollis Corp" at bounding box center [44, 551] width 81 height 12
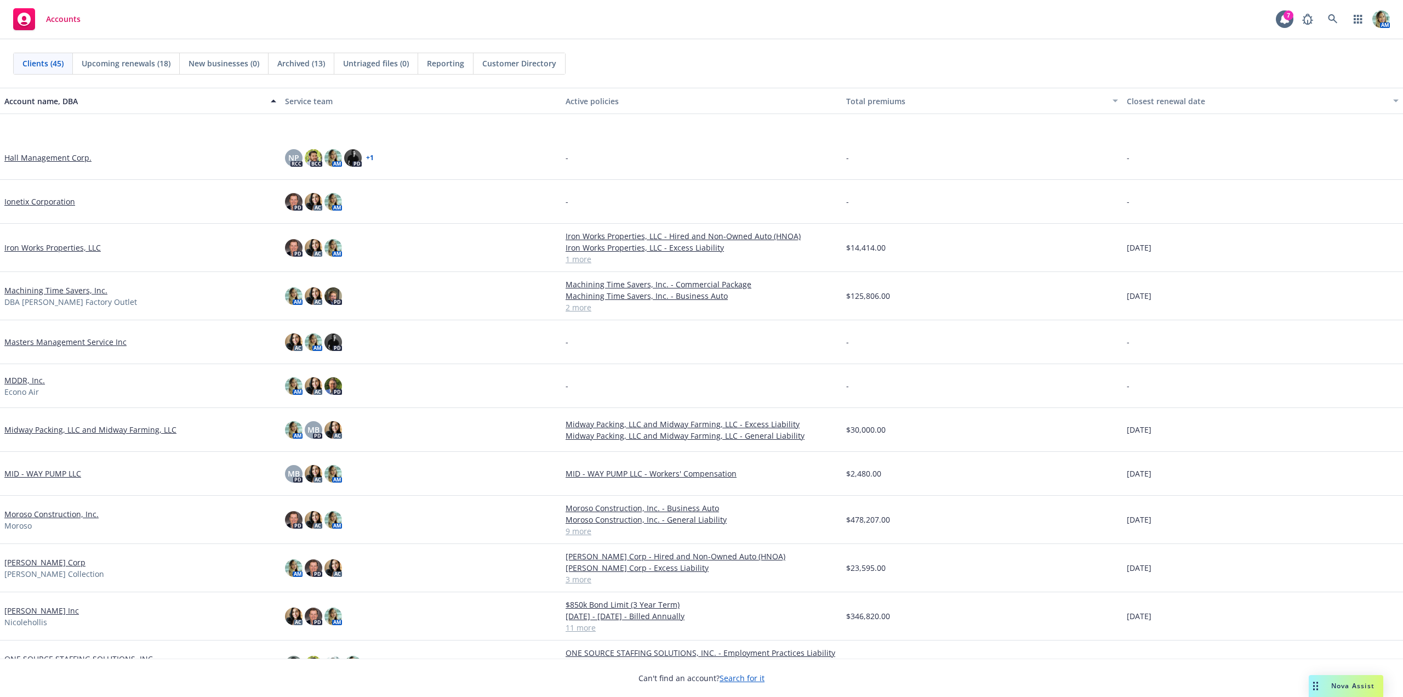
scroll to position [658, 0]
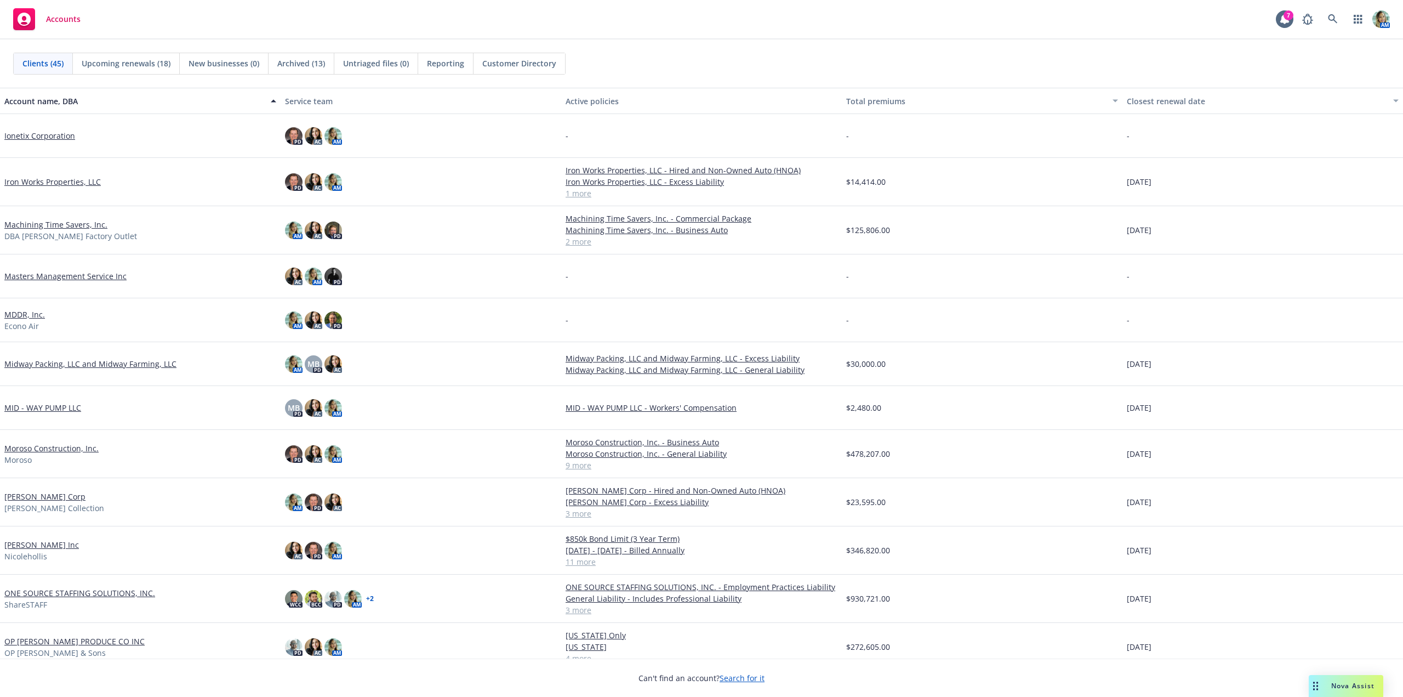
click at [56, 543] on link "[PERSON_NAME] Inc" at bounding box center [41, 545] width 75 height 12
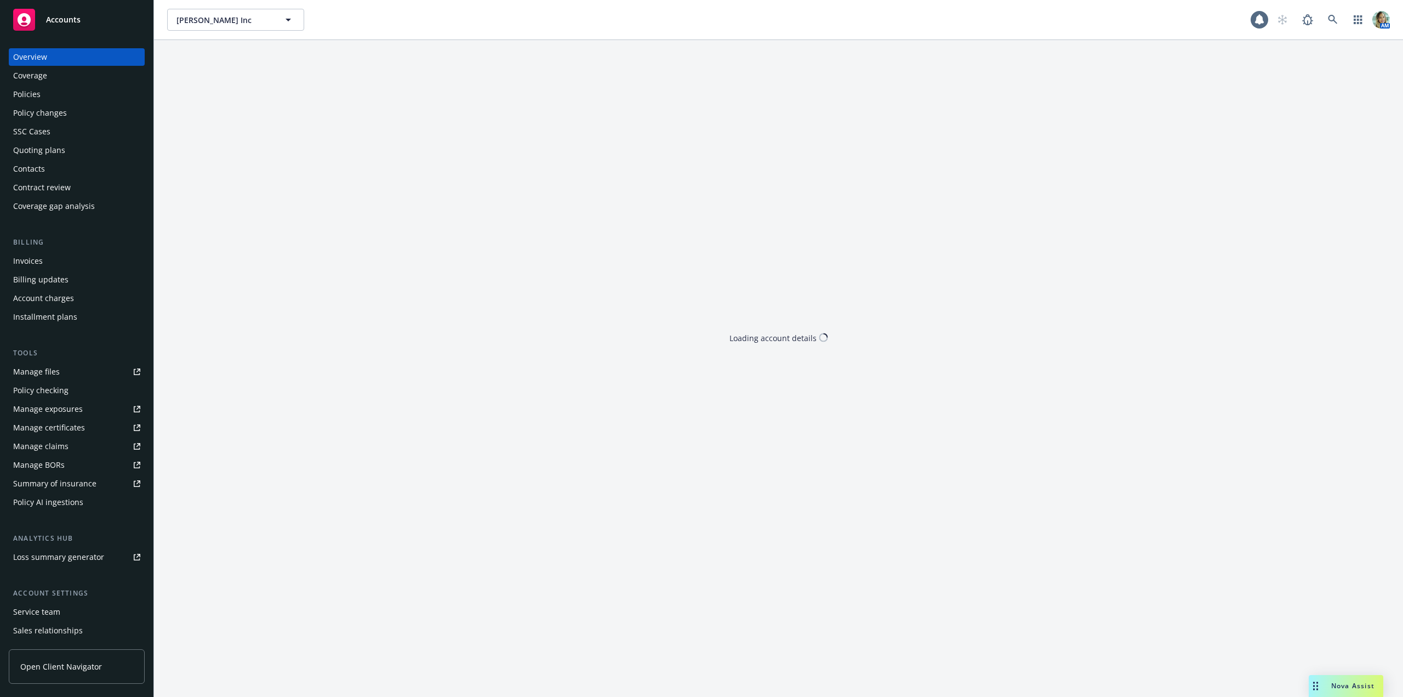
click at [12, 88] on link "Policies" at bounding box center [77, 95] width 136 height 18
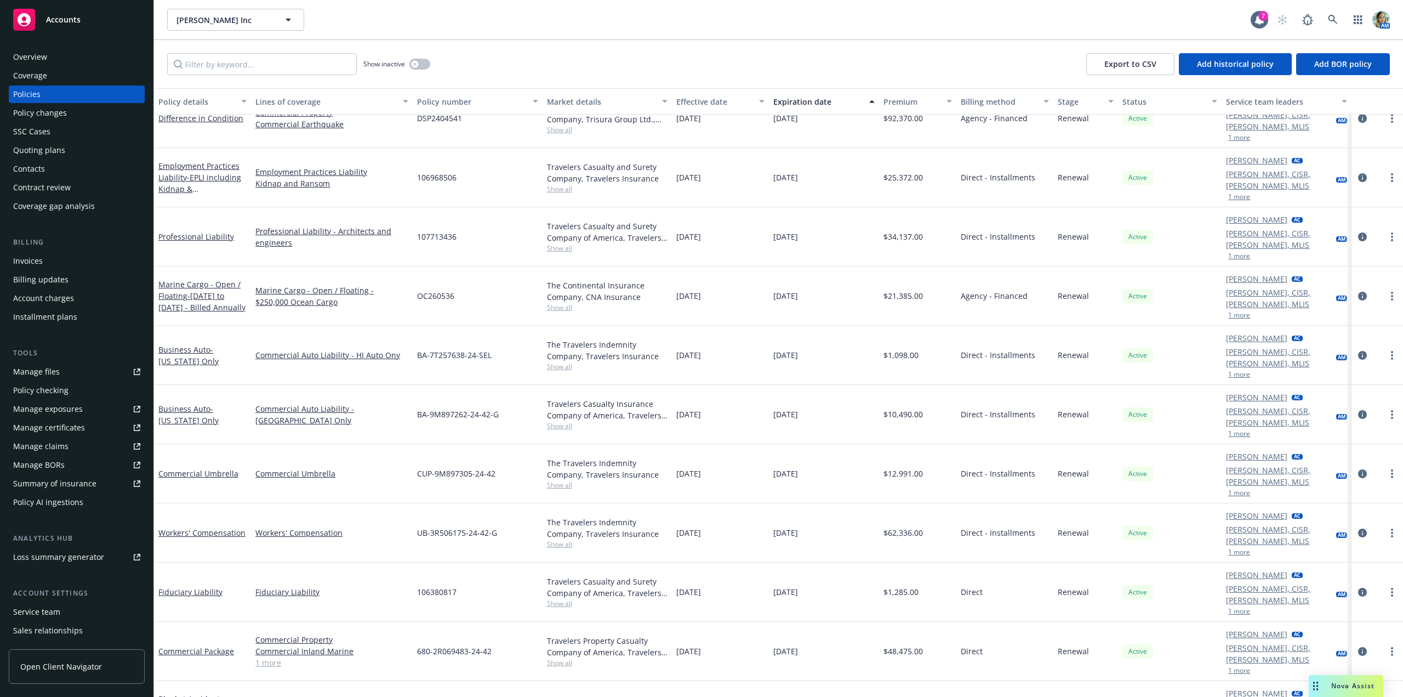
scroll to position [85, 0]
click at [220, 693] on span "- October 21, 2024 - October 21, 2027 - Billed Annually" at bounding box center [200, 709] width 84 height 33
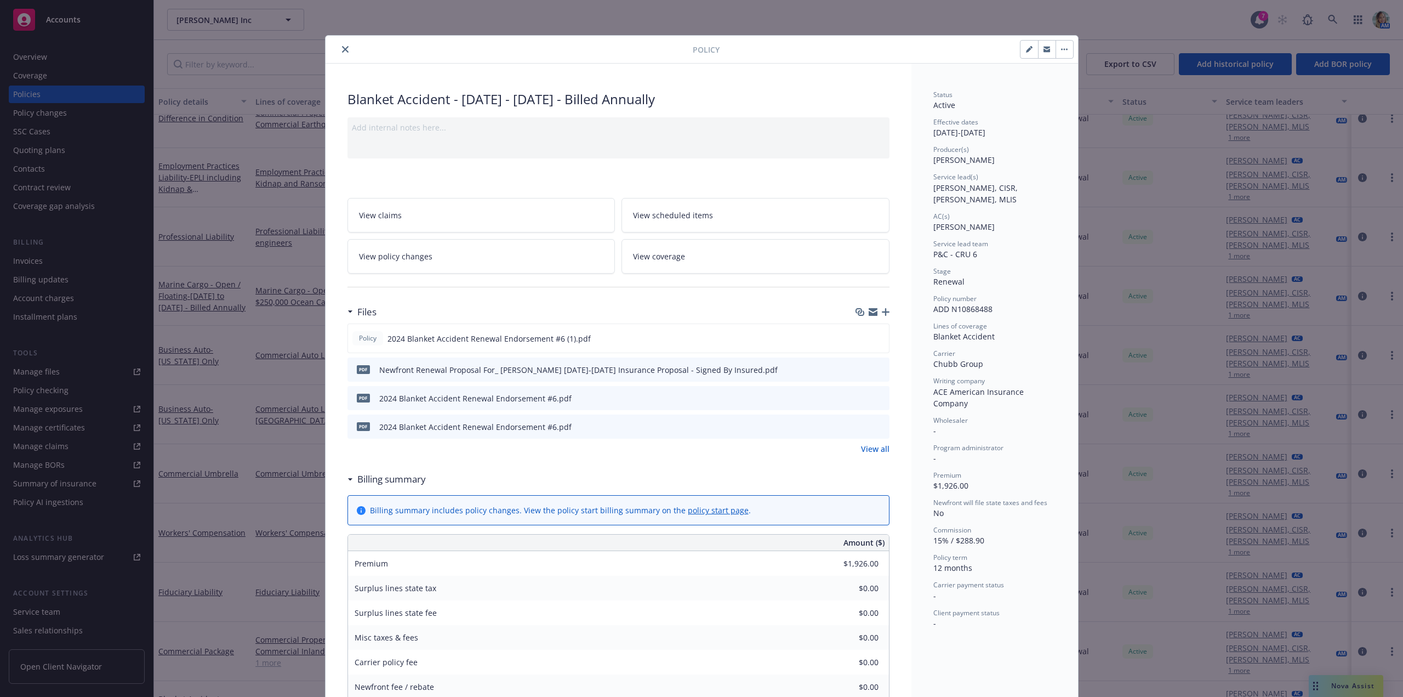
click at [343, 51] on icon "close" at bounding box center [345, 49] width 7 height 7
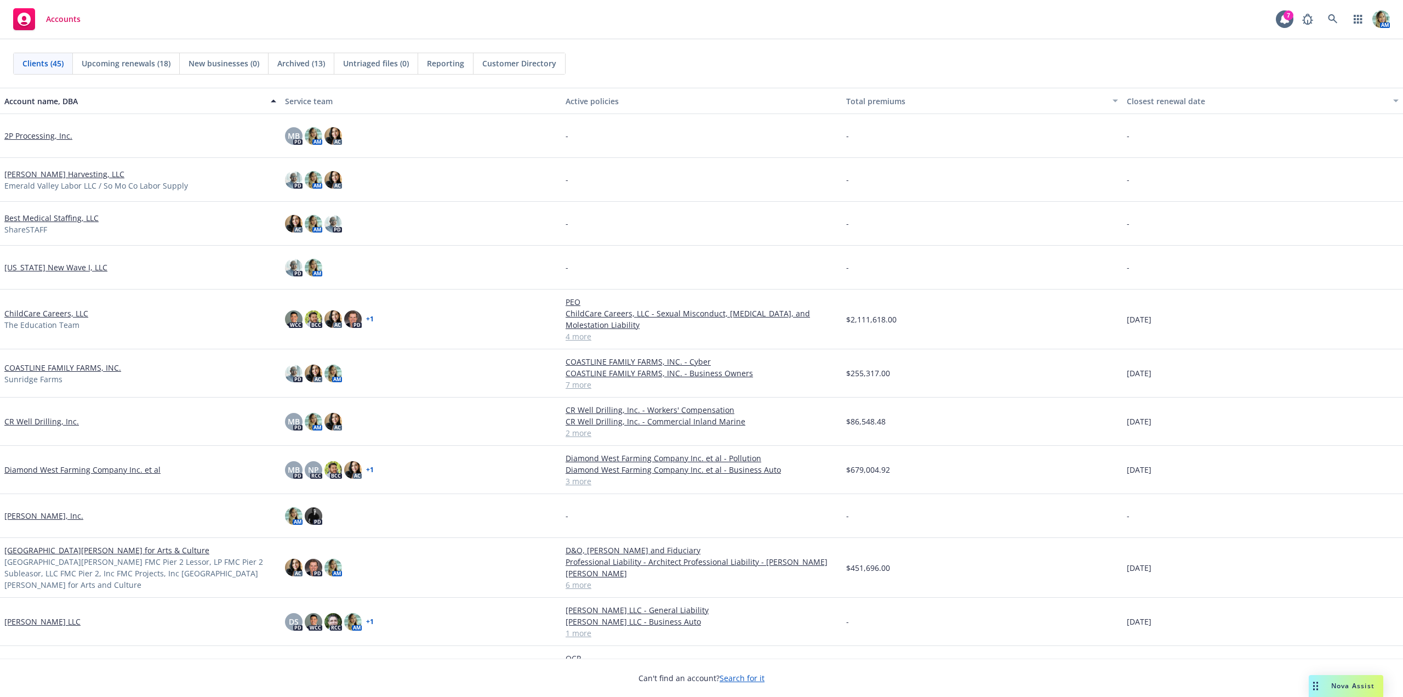
click at [81, 374] on div "COASTLINE FAMILY FARMS, INC. [GEOGRAPHIC_DATA]" at bounding box center [140, 373] width 272 height 23
click at [90, 369] on link "COASTLINE FAMILY FARMS, INC." at bounding box center [62, 368] width 117 height 12
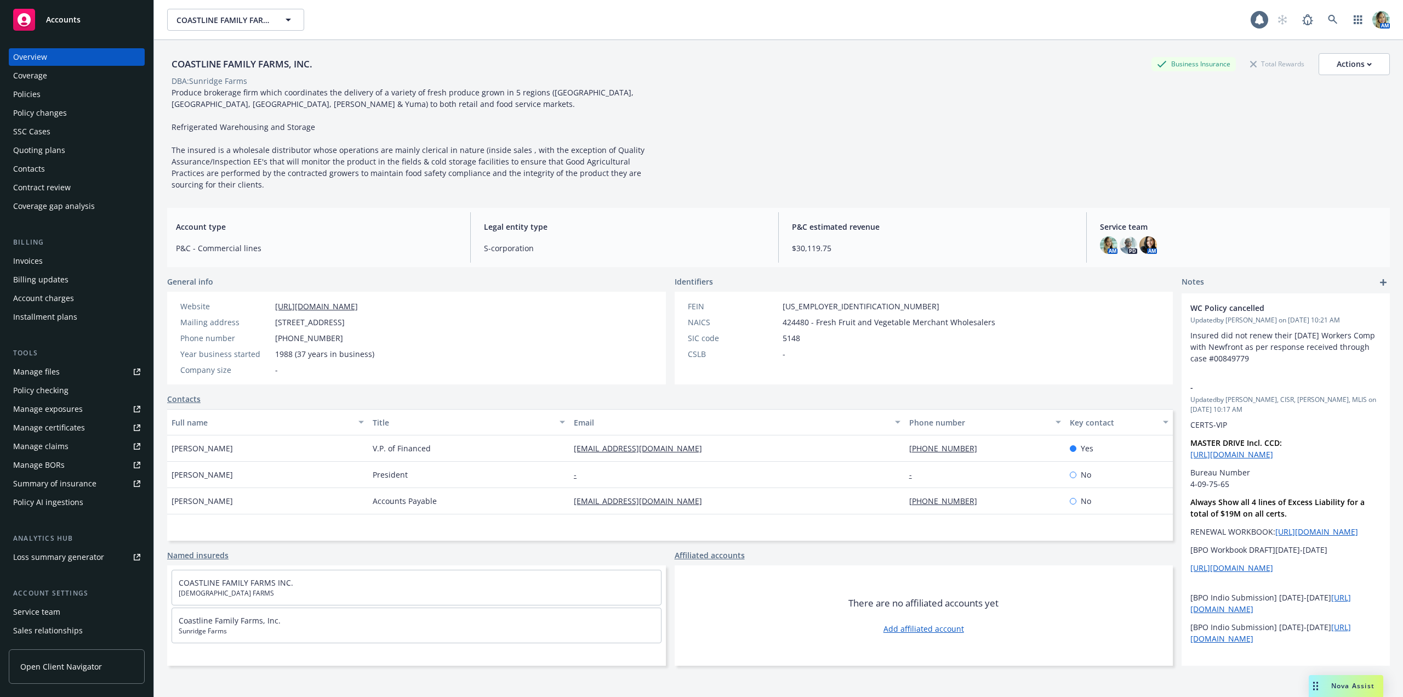
click at [38, 98] on div "Policies" at bounding box center [26, 95] width 27 height 18
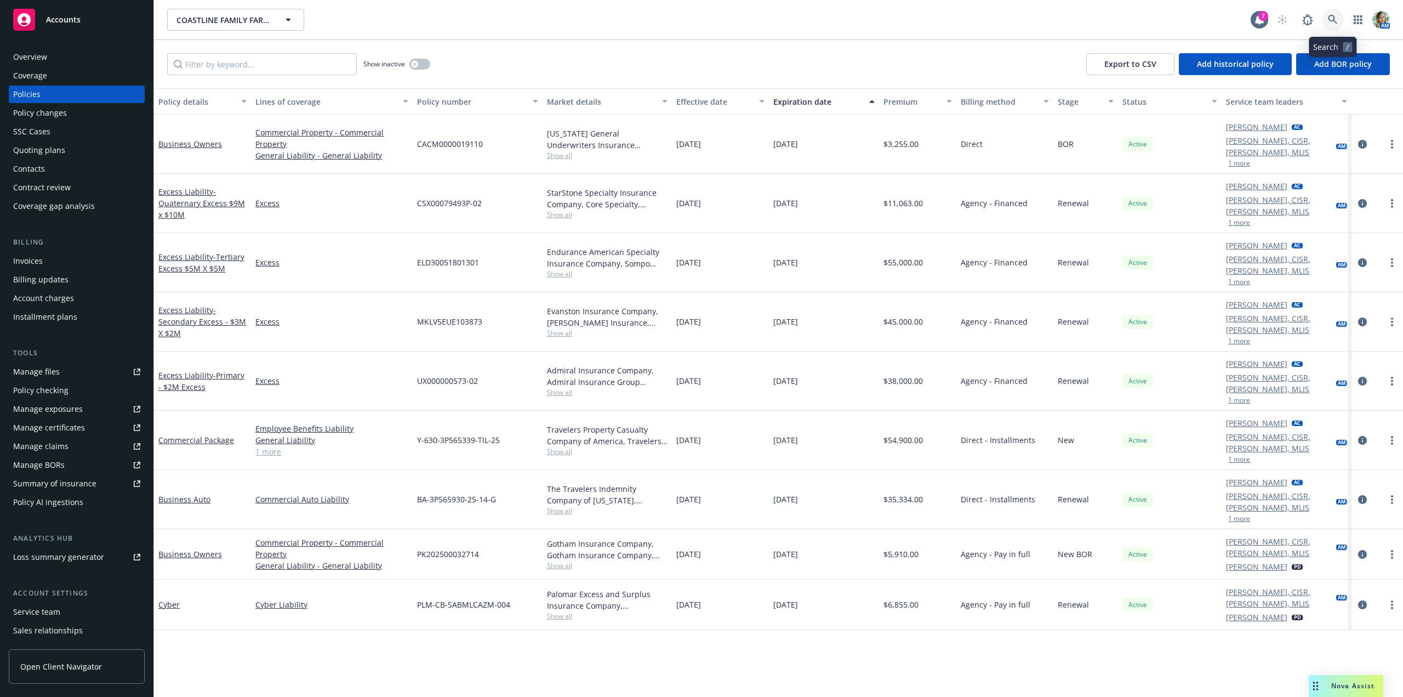
click at [1333, 22] on icon at bounding box center [1333, 20] width 10 height 10
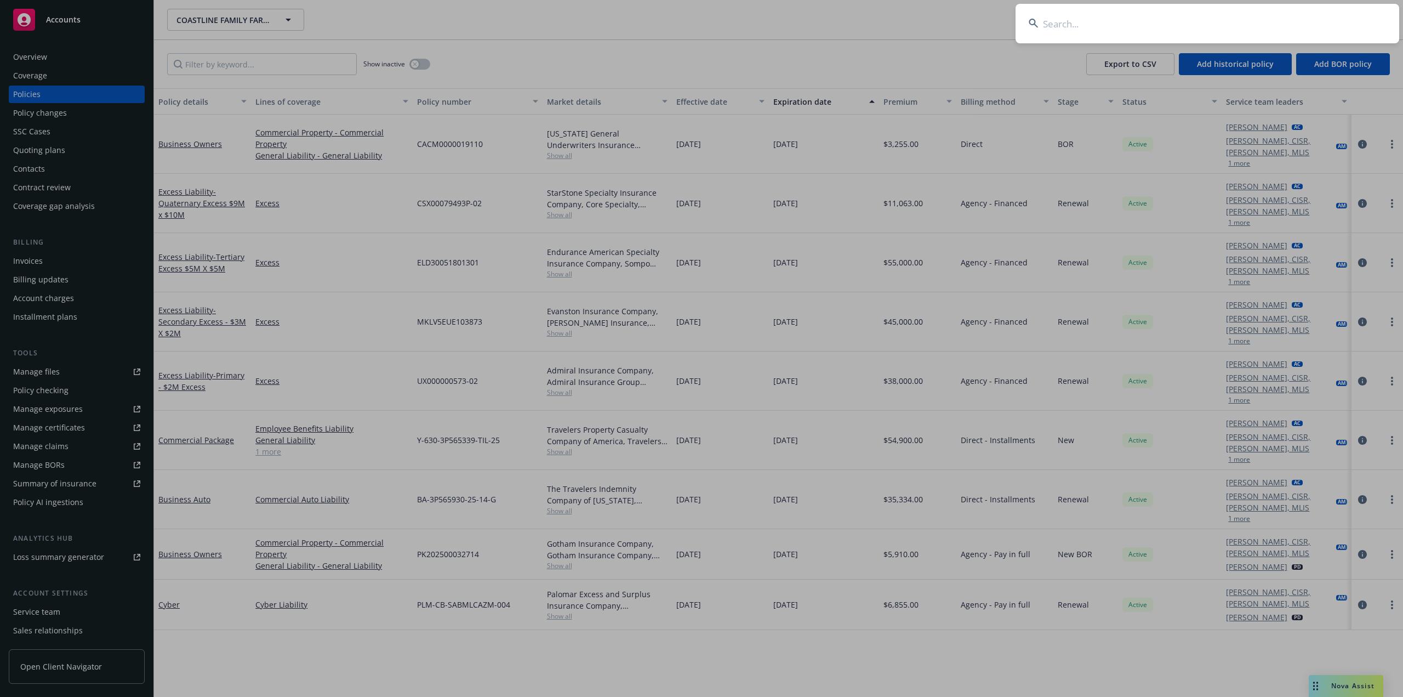
click at [1063, 25] on input at bounding box center [1208, 23] width 384 height 39
type input "sran"
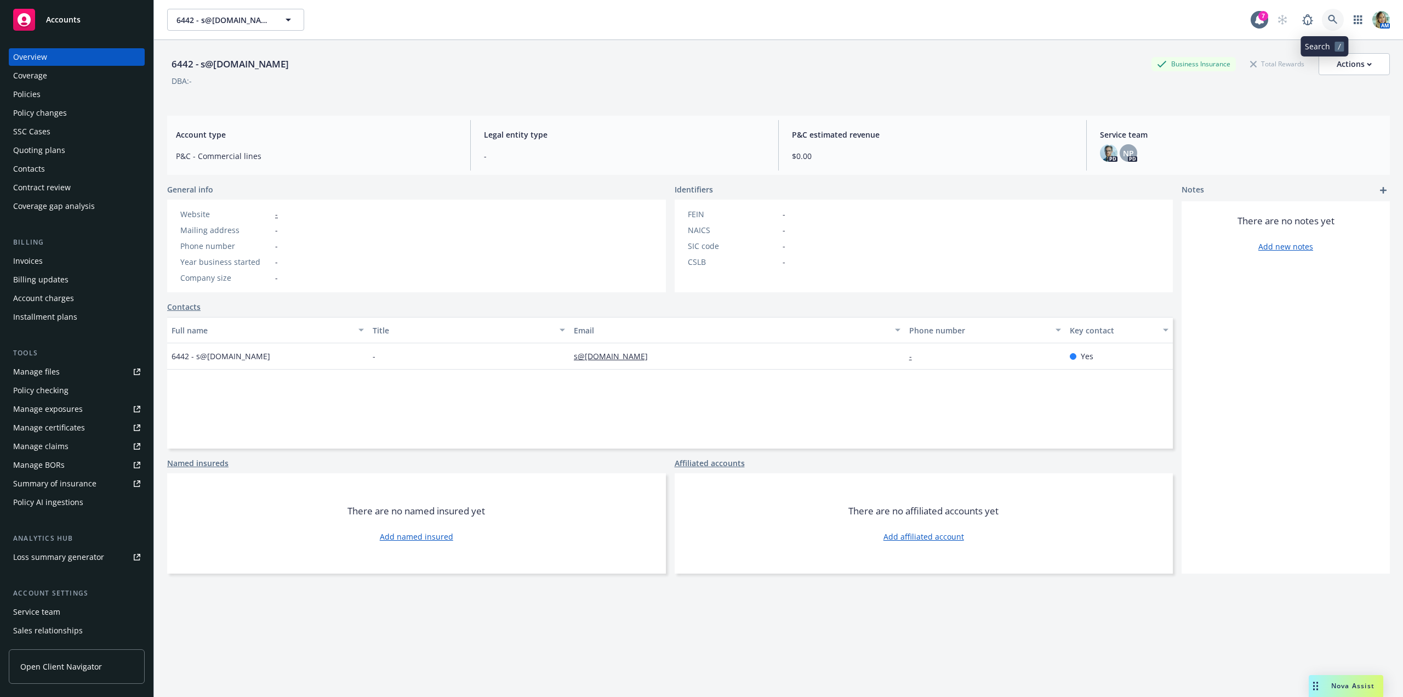
click at [1331, 18] on link at bounding box center [1333, 20] width 22 height 22
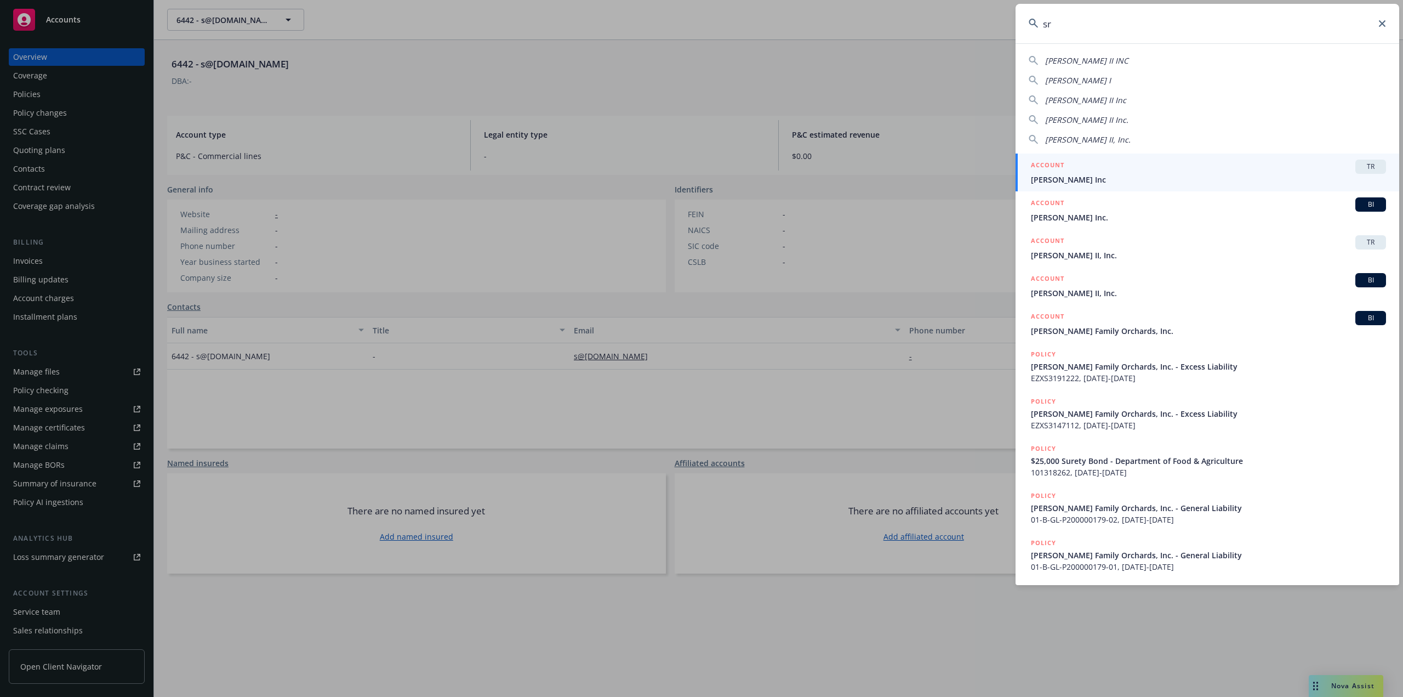
type input "s"
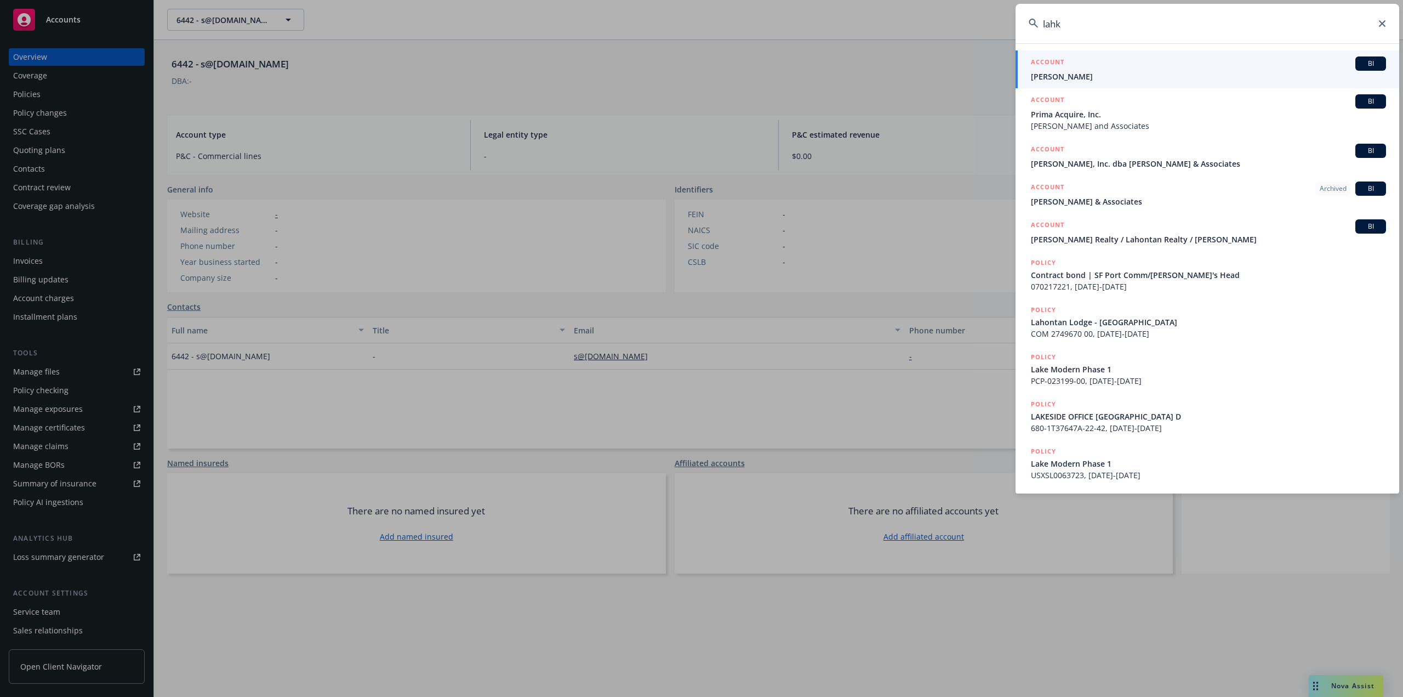
type input "lahk"
click at [1384, 26] on icon at bounding box center [1382, 23] width 7 height 7
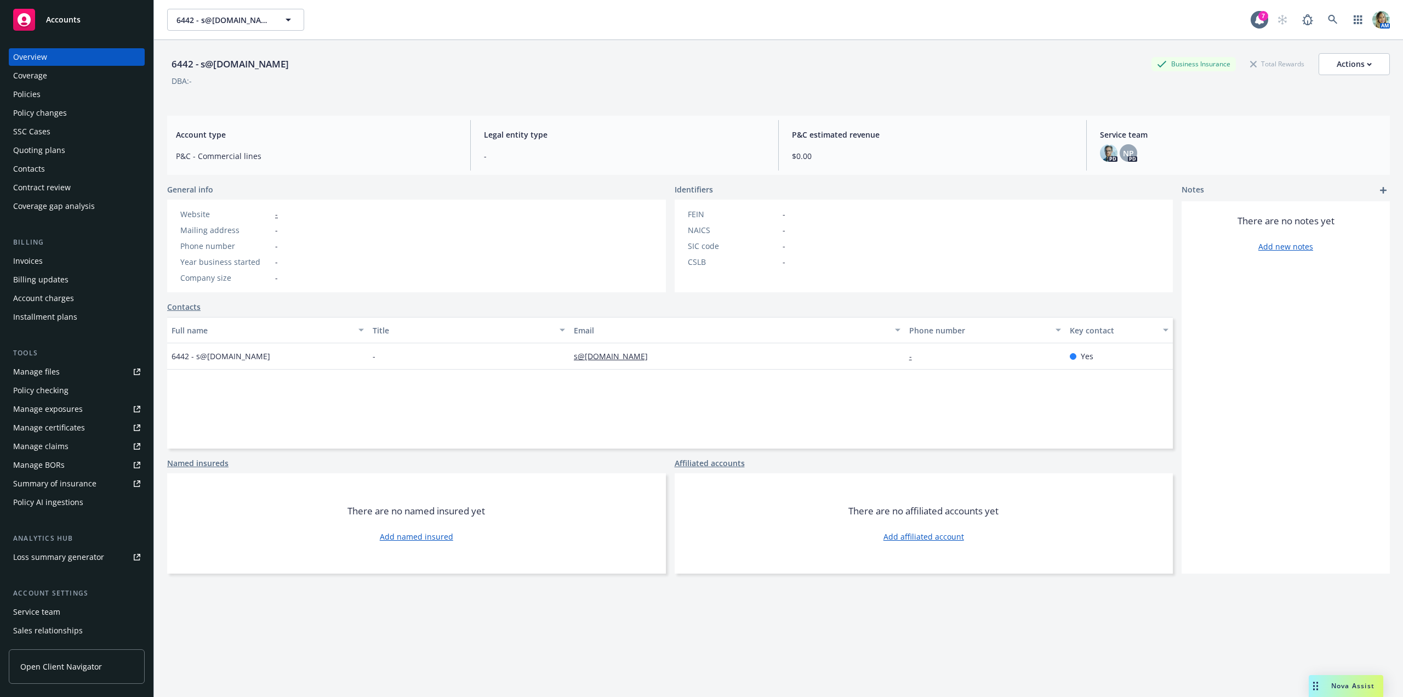
drag, startPoint x: 627, startPoint y: 55, endPoint x: 322, endPoint y: 35, distance: 304.9
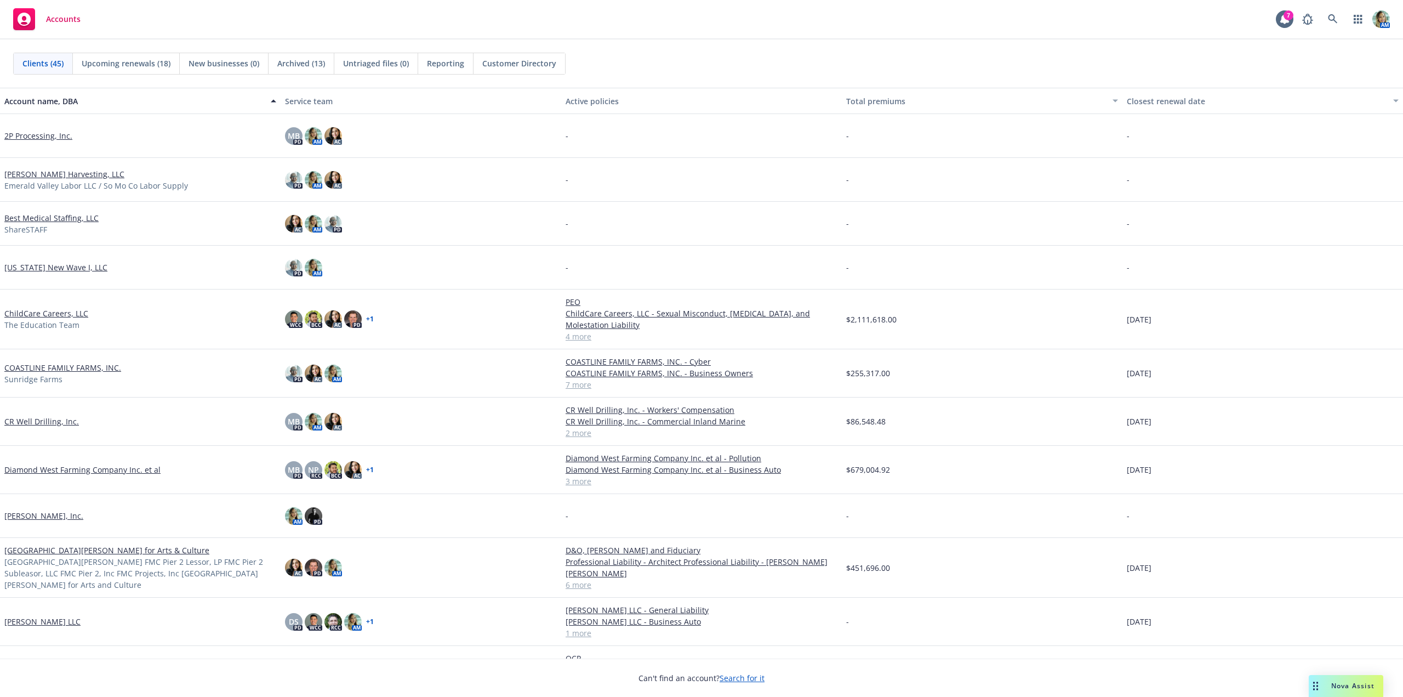
click at [440, 66] on span "Reporting" at bounding box center [445, 64] width 37 height 12
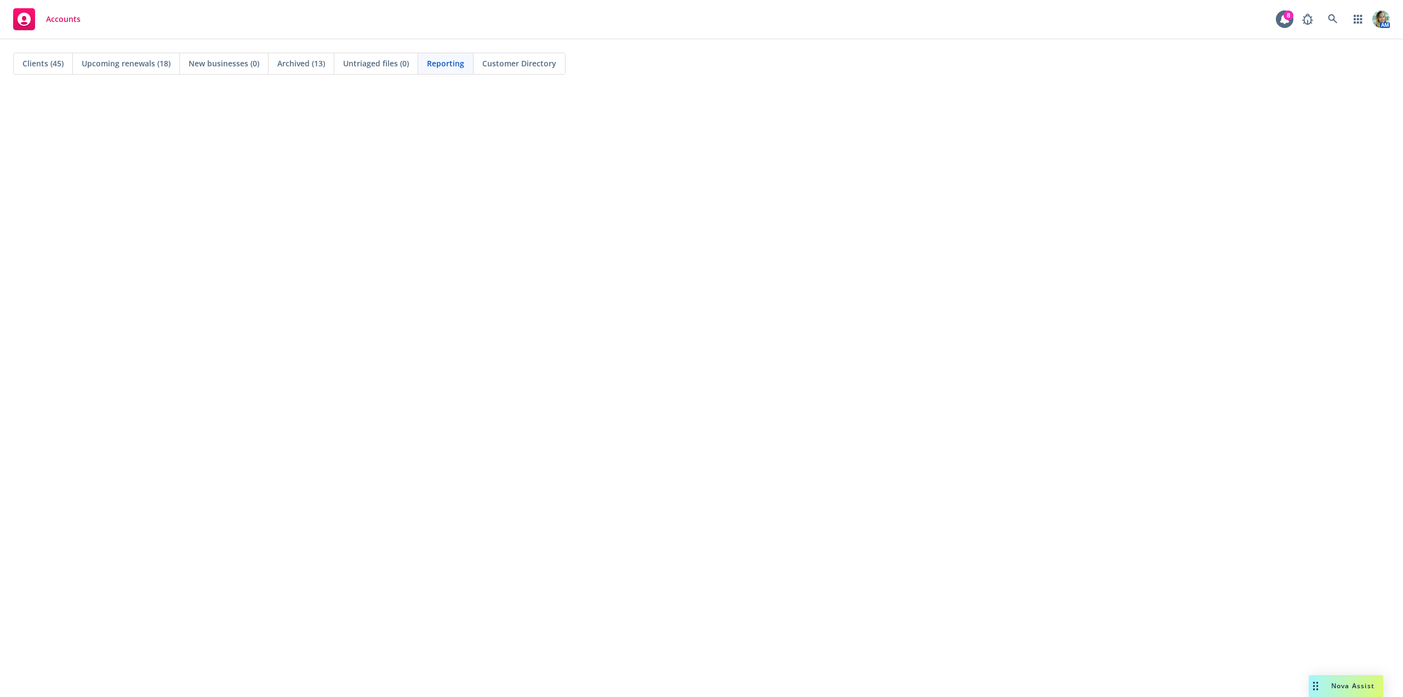
click at [447, 72] on div "Reporting" at bounding box center [445, 63] width 55 height 21
click at [448, 67] on span "Reporting" at bounding box center [445, 64] width 37 height 12
click at [448, 65] on span "Reporting" at bounding box center [445, 64] width 37 height 12
click at [451, 63] on span "Reporting" at bounding box center [445, 64] width 37 height 12
click at [445, 64] on span "Reporting" at bounding box center [448, 64] width 37 height 12
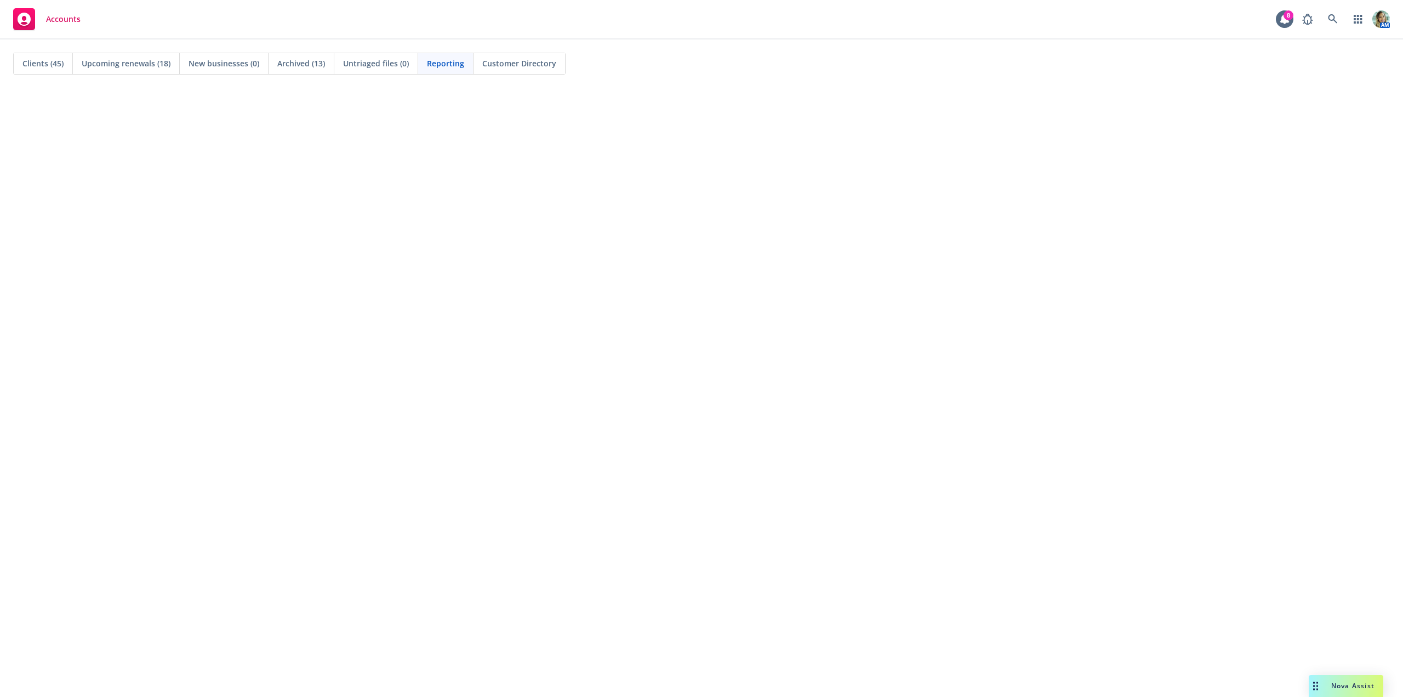
click at [451, 65] on span "Reporting" at bounding box center [445, 64] width 37 height 12
click at [437, 57] on div "Reporting" at bounding box center [445, 63] width 55 height 21
click at [393, 70] on div "Untriaged files (0)" at bounding box center [376, 63] width 84 height 21
click at [446, 68] on span "Reporting" at bounding box center [445, 64] width 37 height 12
click at [50, 68] on span "Clients (45)" at bounding box center [42, 64] width 41 height 12
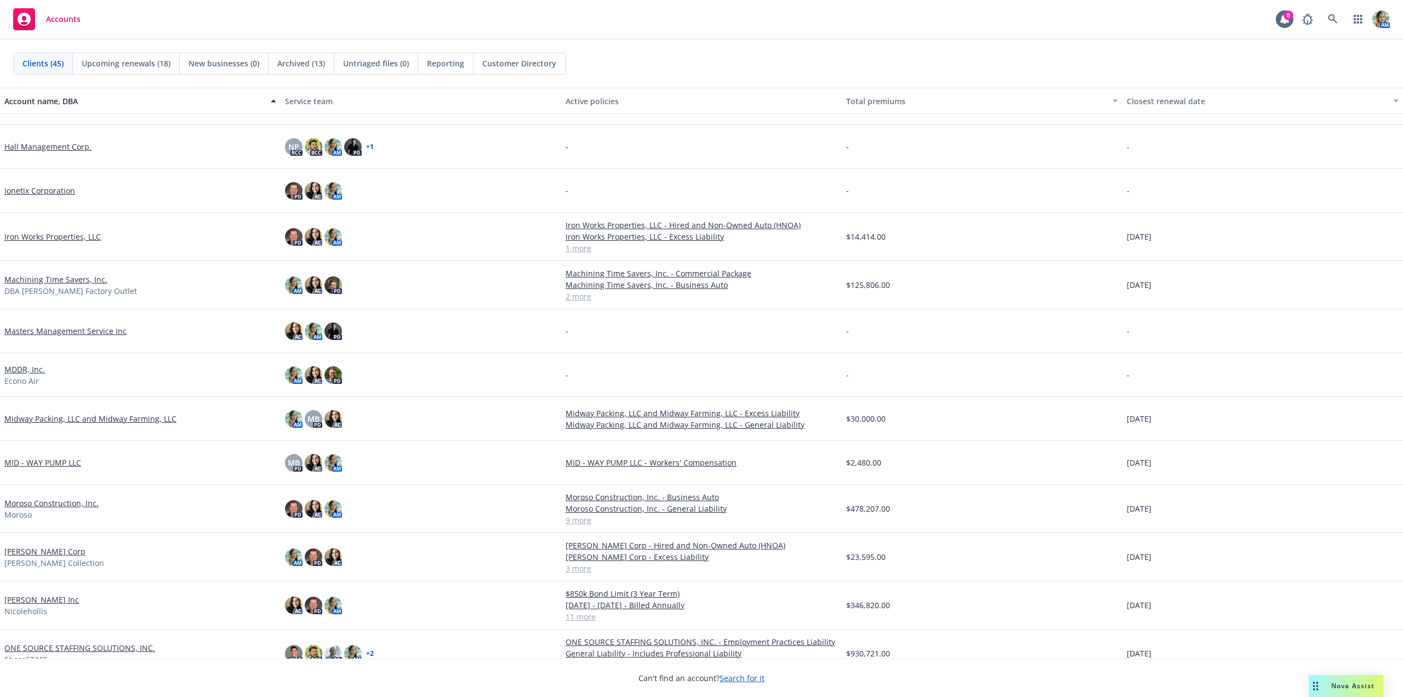
scroll to position [713, 0]
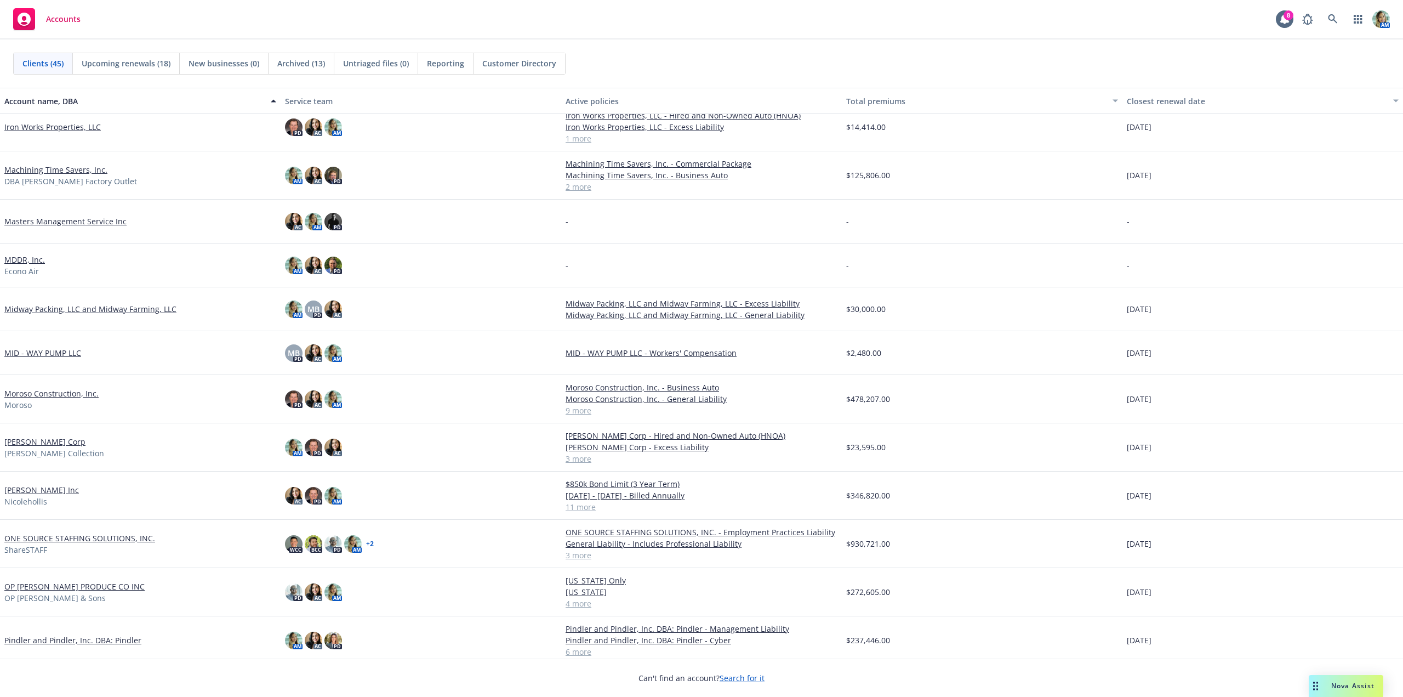
click at [56, 589] on link "OP [PERSON_NAME] PRODUCE CO INC" at bounding box center [74, 586] width 140 height 12
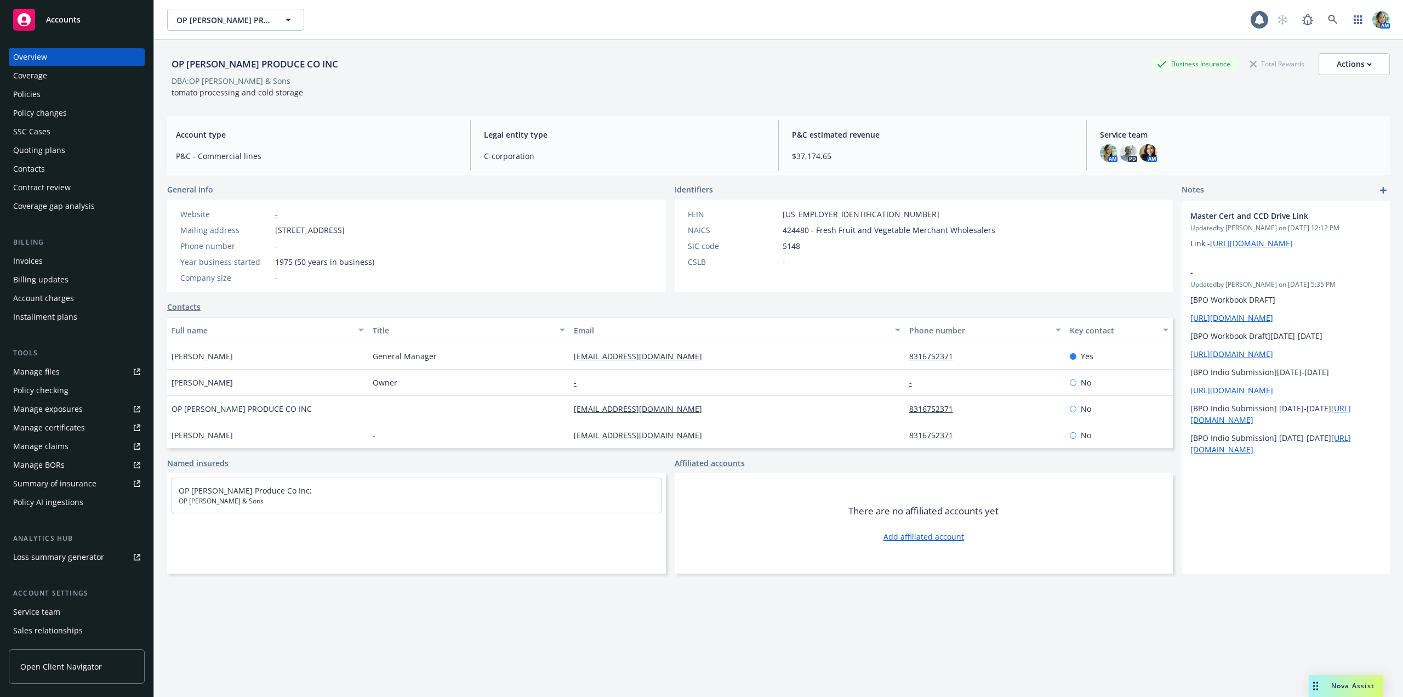
click at [49, 167] on div "Contacts" at bounding box center [76, 169] width 127 height 18
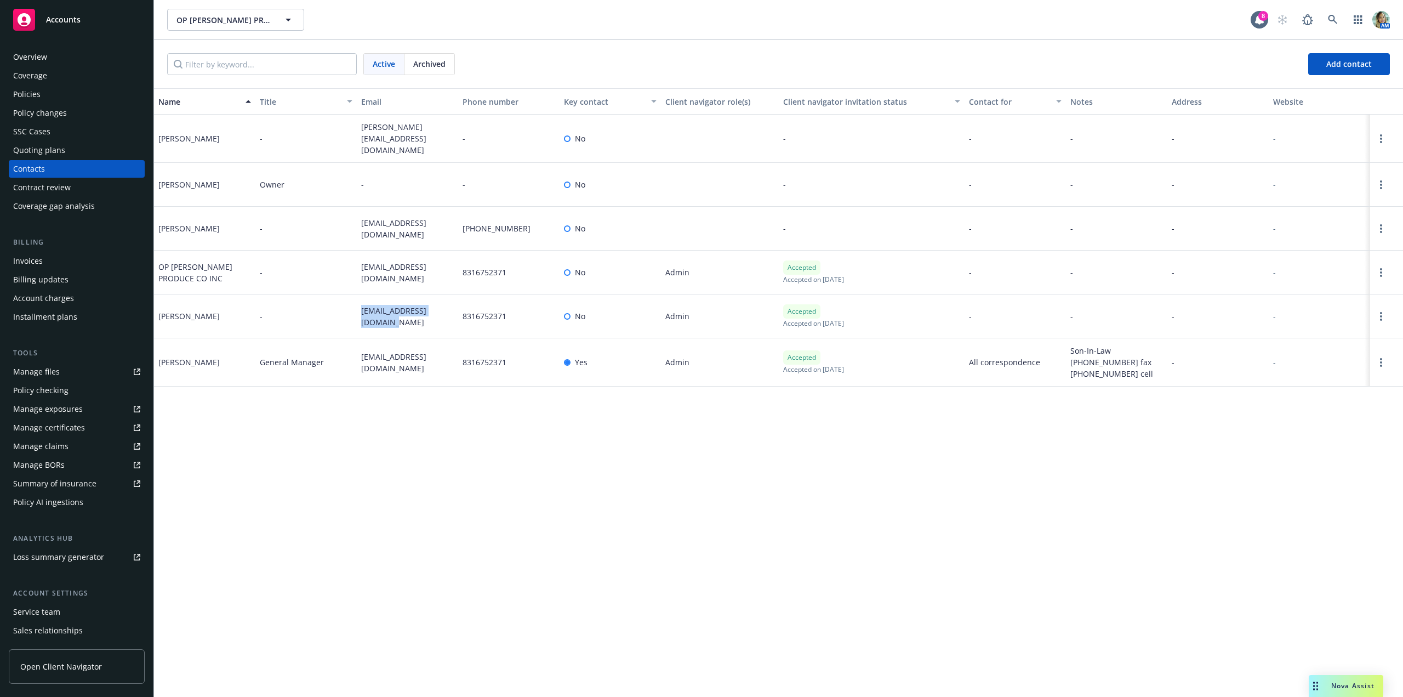
drag, startPoint x: 349, startPoint y: 305, endPoint x: 369, endPoint y: 317, distance: 22.8
click at [369, 317] on div "Robert Sherer - robertsherer8@gmail.com 8316752371 No Admin Accepted Accepted o…" at bounding box center [778, 316] width 1249 height 44
click at [345, 369] on div "General Manager" at bounding box center [305, 362] width 101 height 48
drag, startPoint x: 356, startPoint y: 357, endPoint x: 457, endPoint y: 365, distance: 101.7
click at [457, 365] on div "Robert Sherer General Manager rsherer@opmurphy.com 8316752371 Yes Admin Accepte…" at bounding box center [778, 362] width 1249 height 48
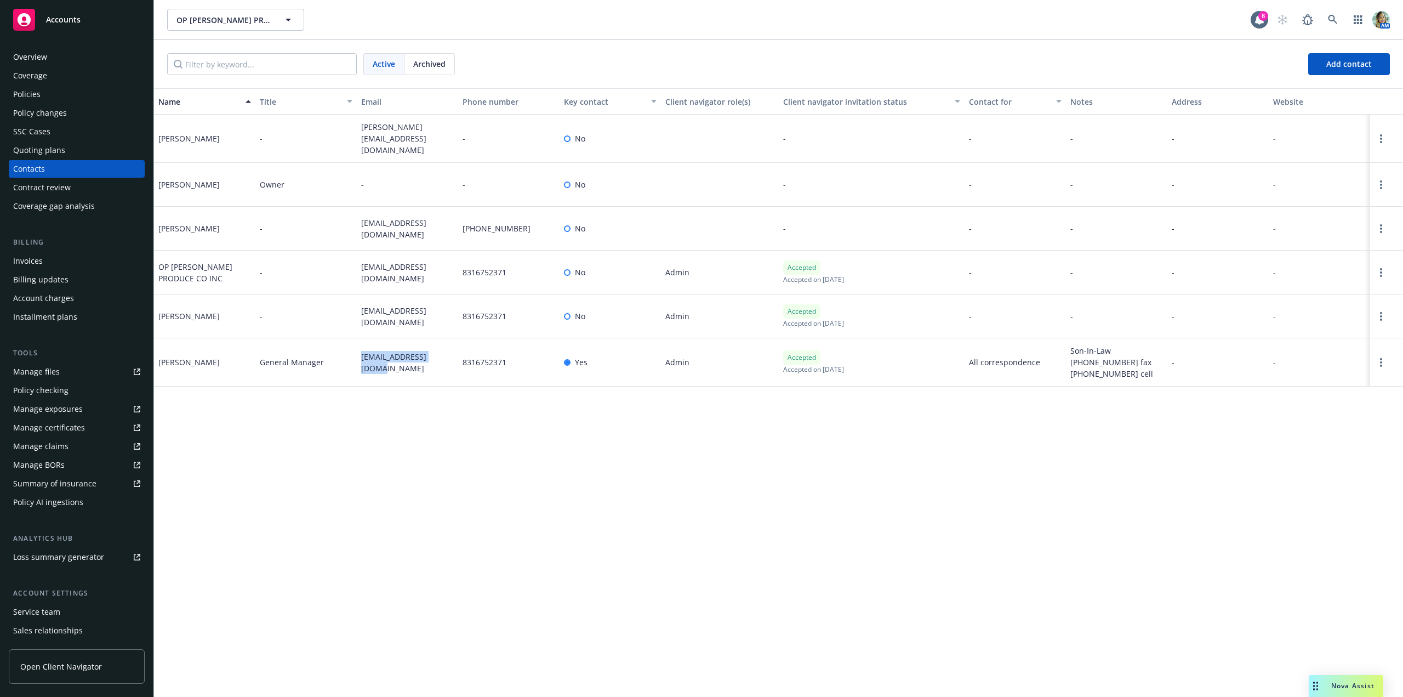
copy div "rsherer@opmurphy.com"
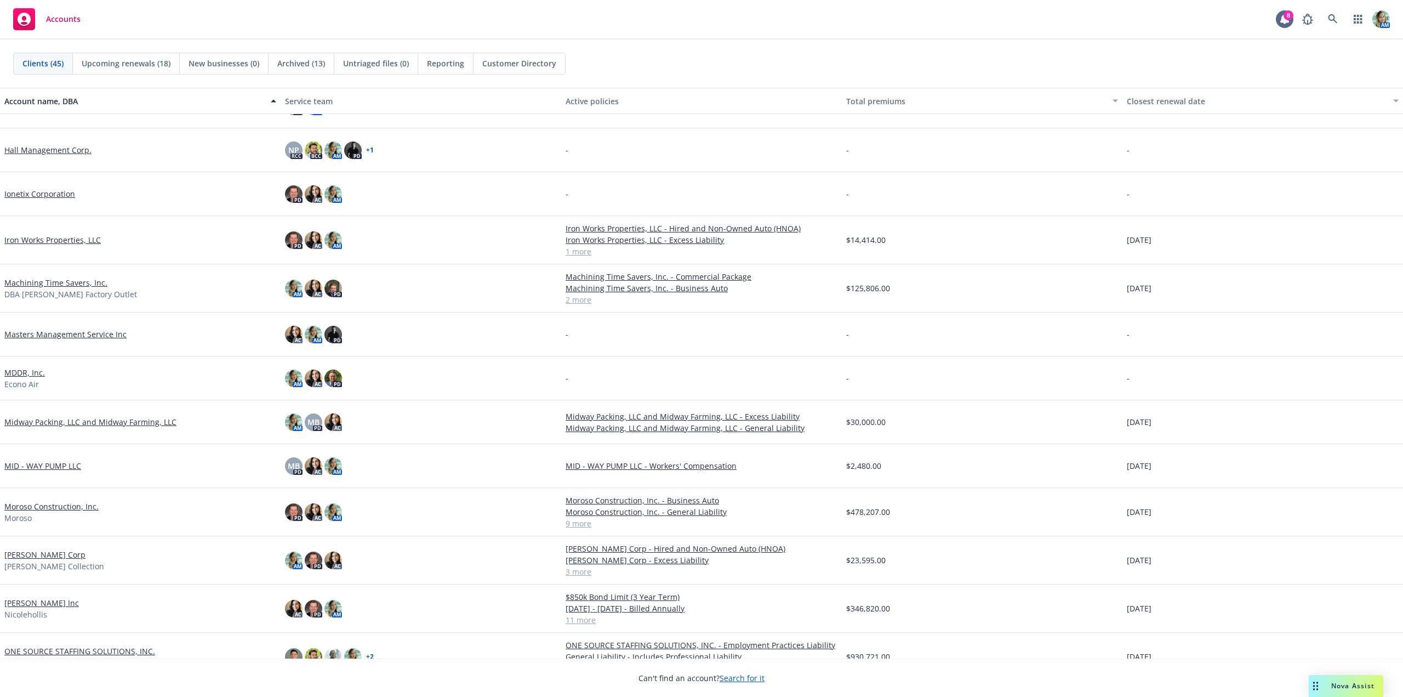
scroll to position [603, 0]
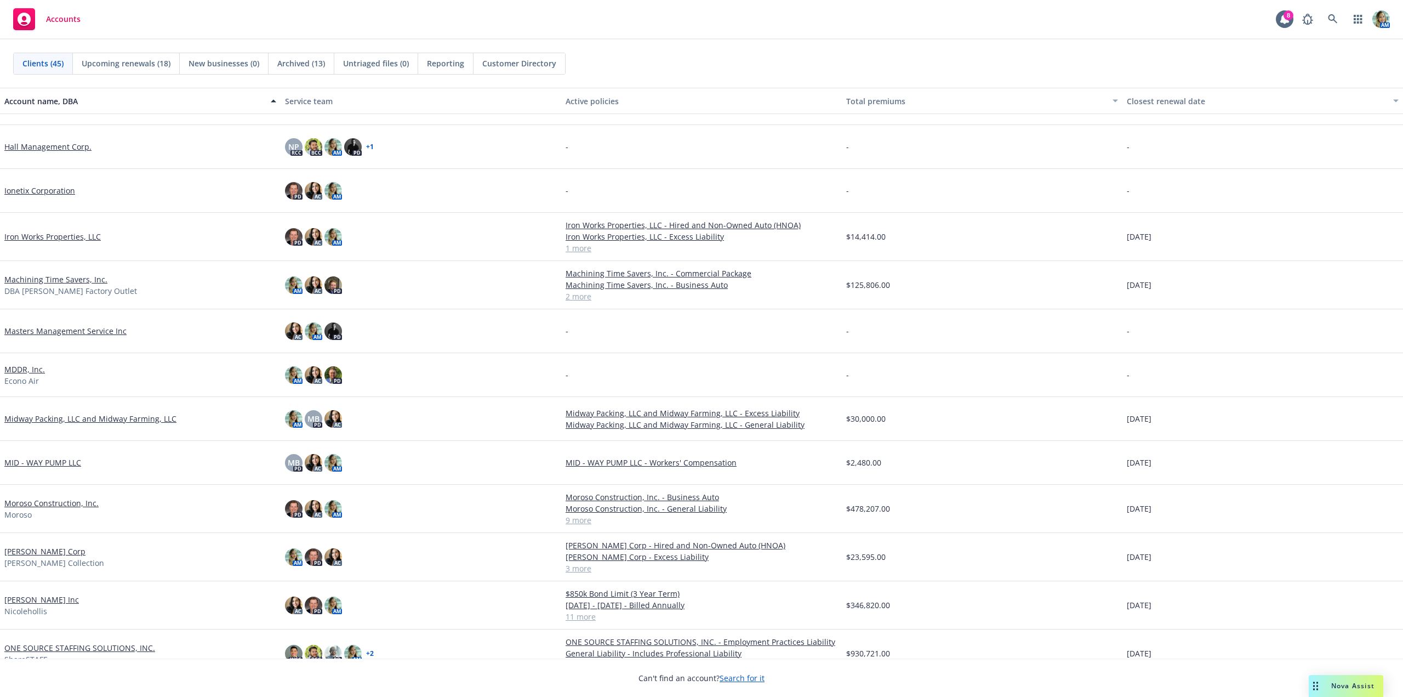
click at [53, 598] on link "[PERSON_NAME] Inc" at bounding box center [41, 600] width 75 height 12
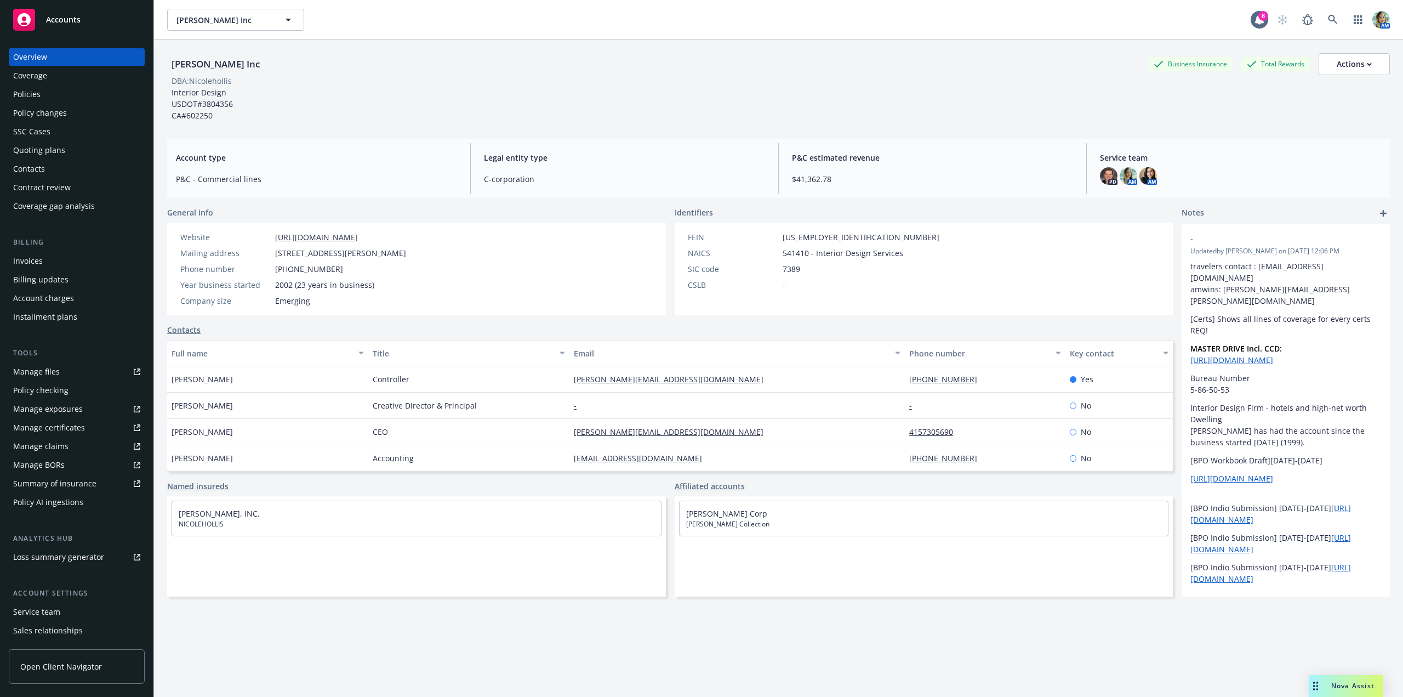
click at [33, 94] on div "Policies" at bounding box center [26, 95] width 27 height 18
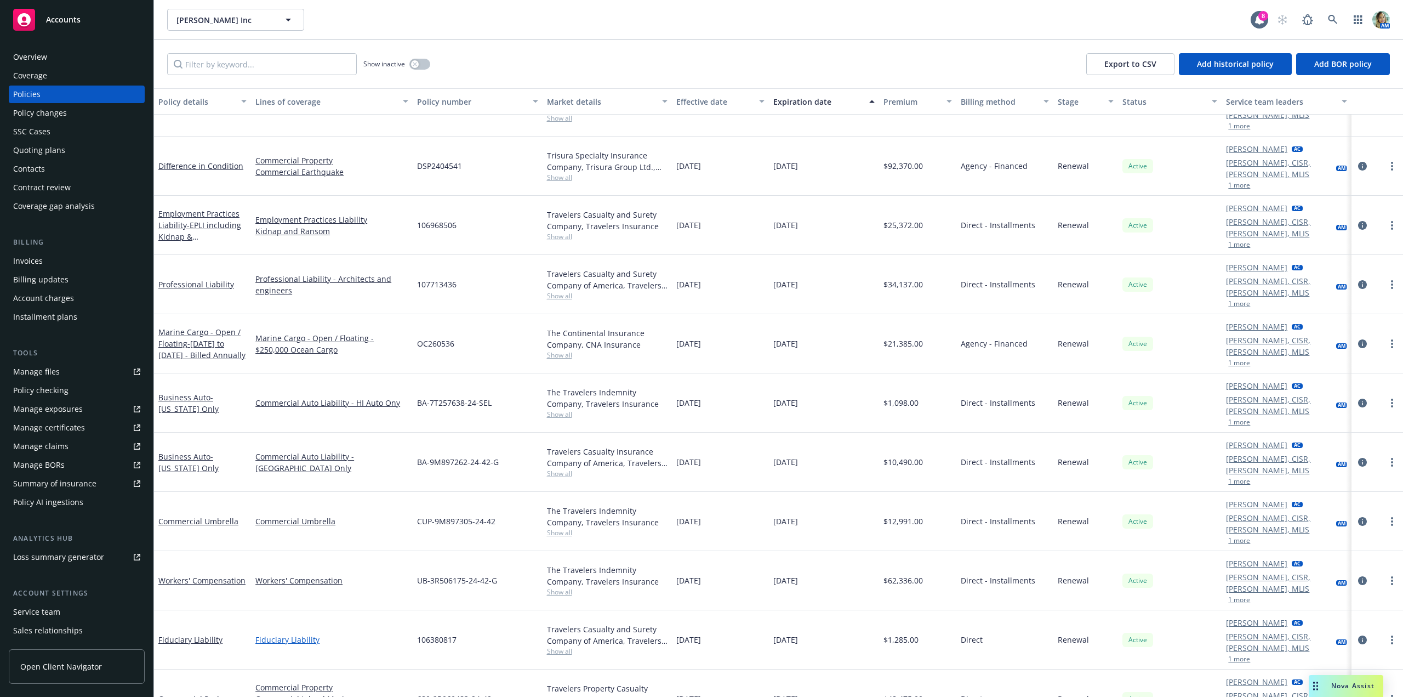
scroll to position [85, 0]
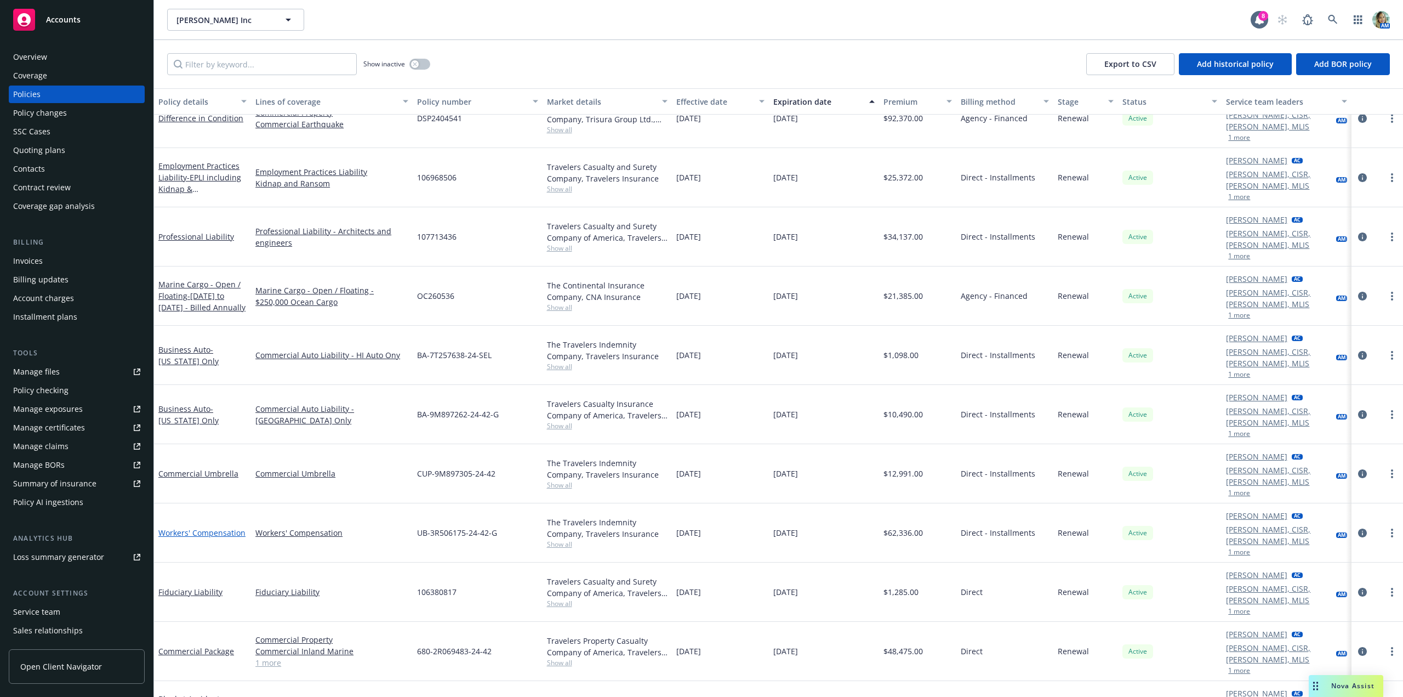
click at [229, 527] on link "Workers' Compensation" at bounding box center [201, 532] width 87 height 10
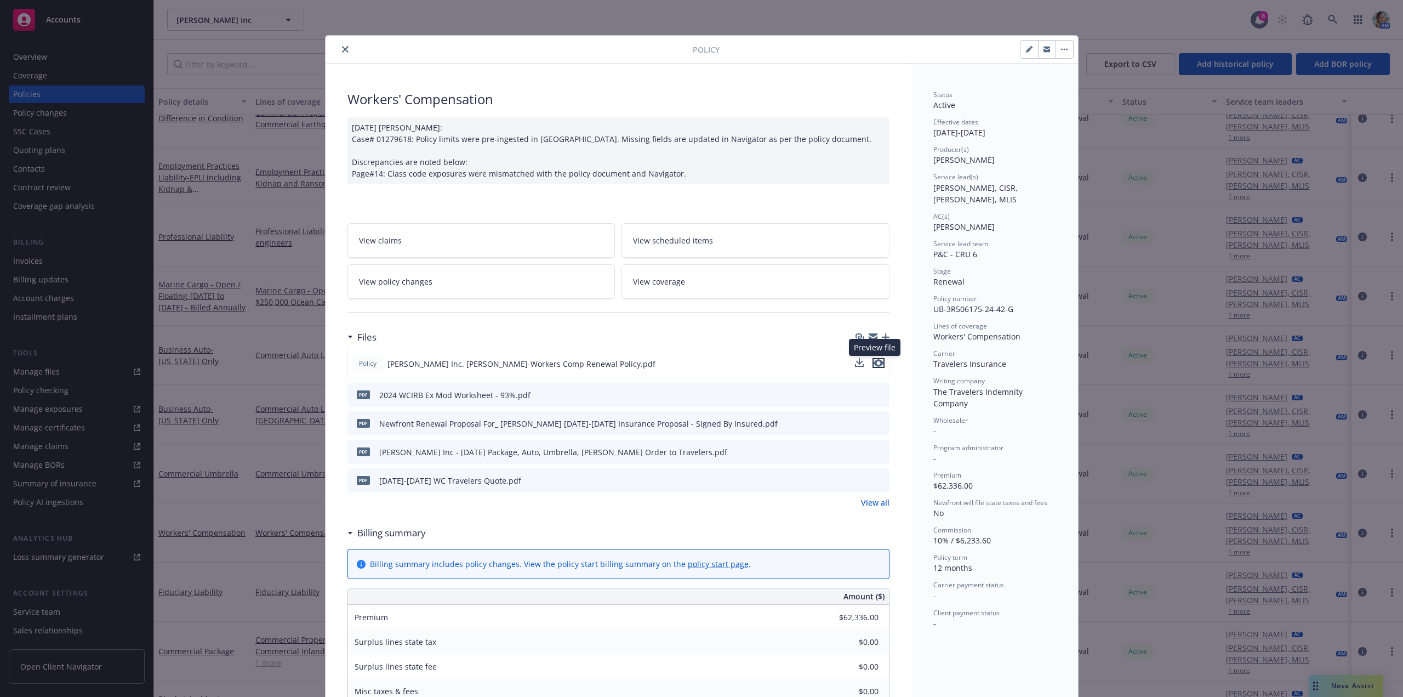
click at [874, 361] on icon "preview file" at bounding box center [879, 363] width 10 height 8
click at [346, 48] on button "close" at bounding box center [345, 49] width 13 height 13
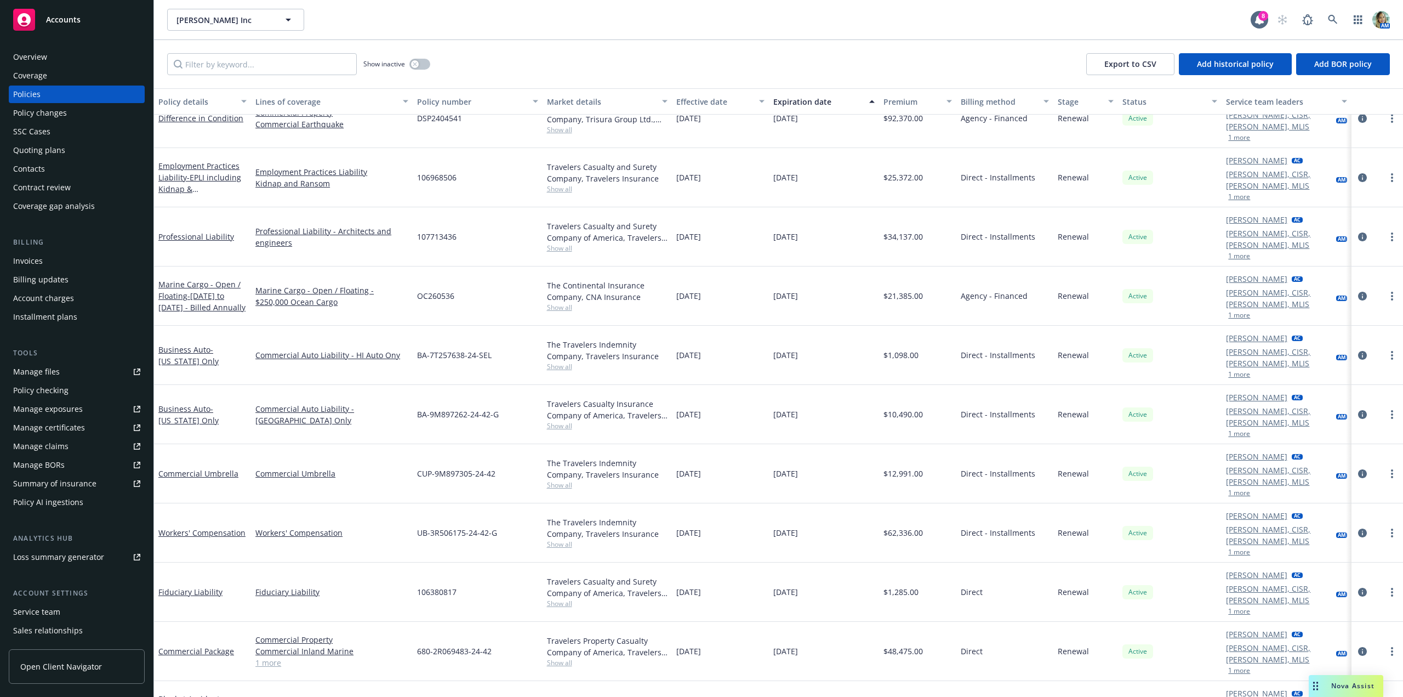
click at [48, 368] on div "Manage files" at bounding box center [36, 372] width 47 height 18
click at [225, 527] on link "Workers' Compensation" at bounding box center [201, 532] width 87 height 10
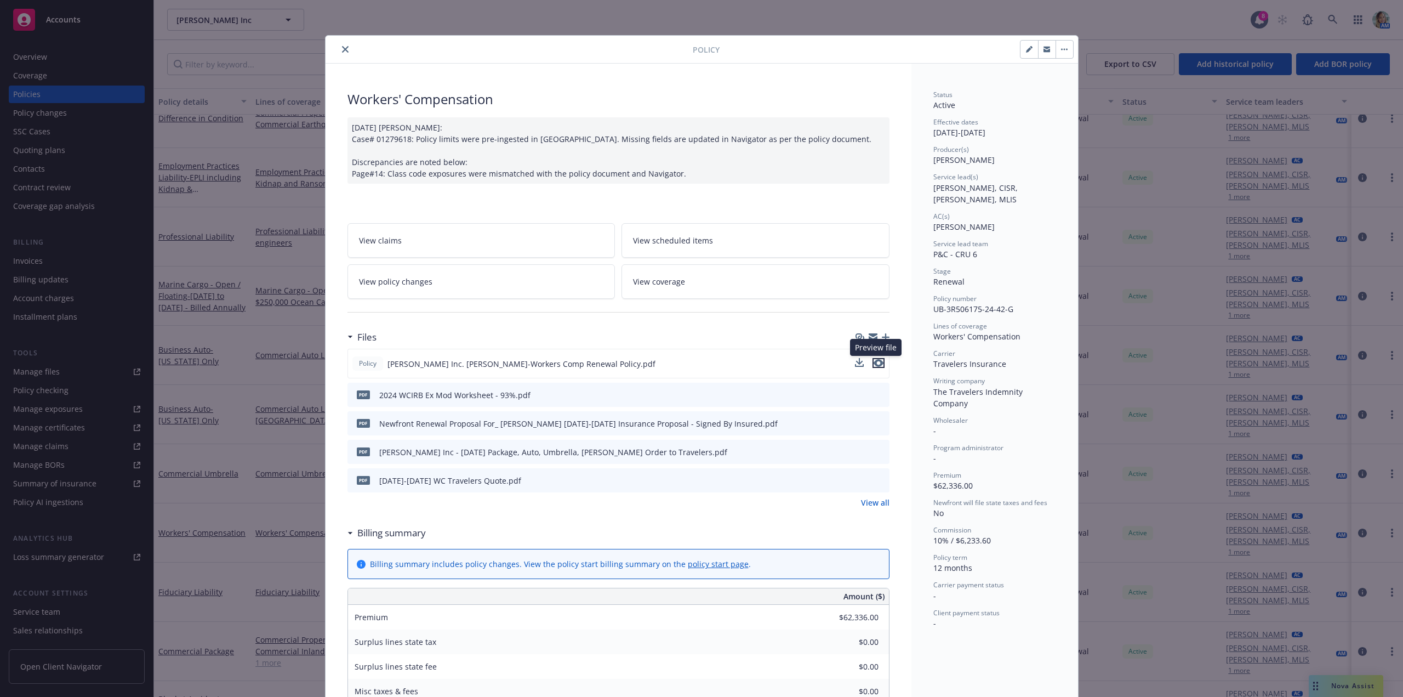
click at [876, 363] on icon "preview file" at bounding box center [879, 363] width 10 height 8
click at [346, 50] on button "close" at bounding box center [345, 49] width 13 height 13
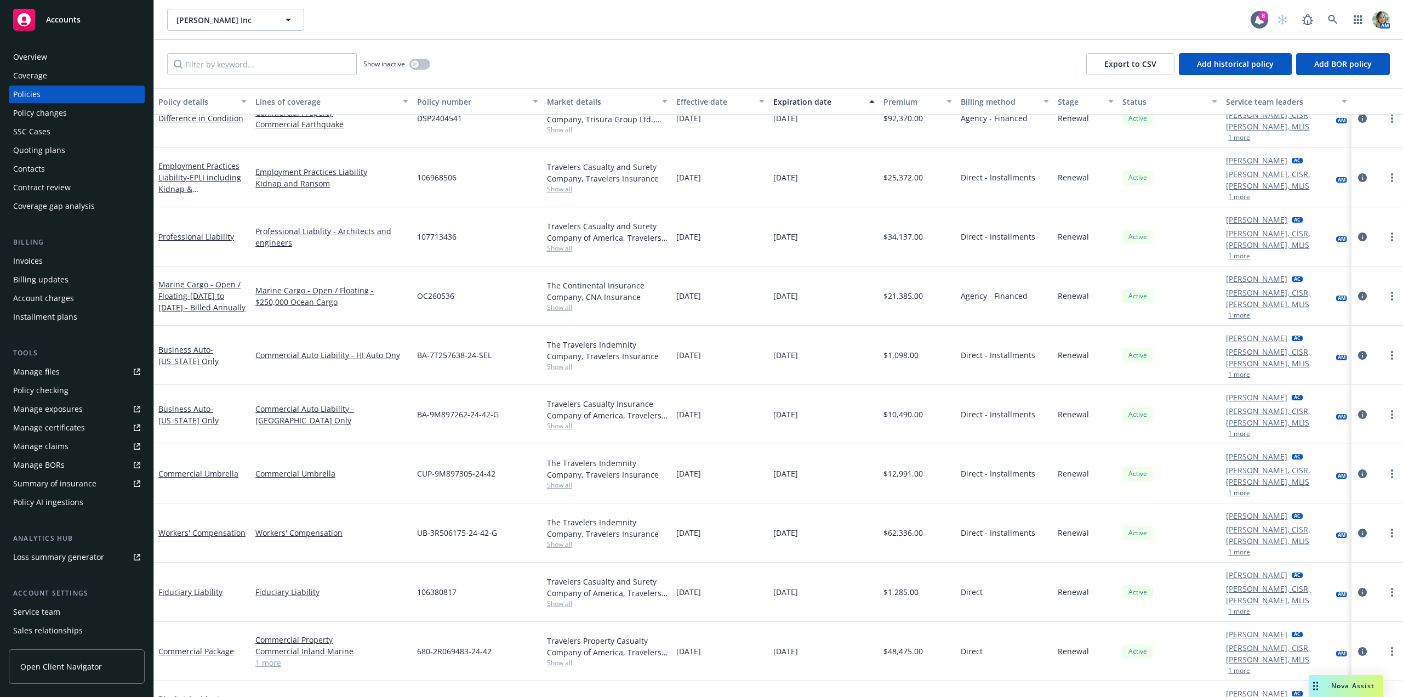
click at [64, 148] on div "Quoting plans" at bounding box center [76, 150] width 127 height 18
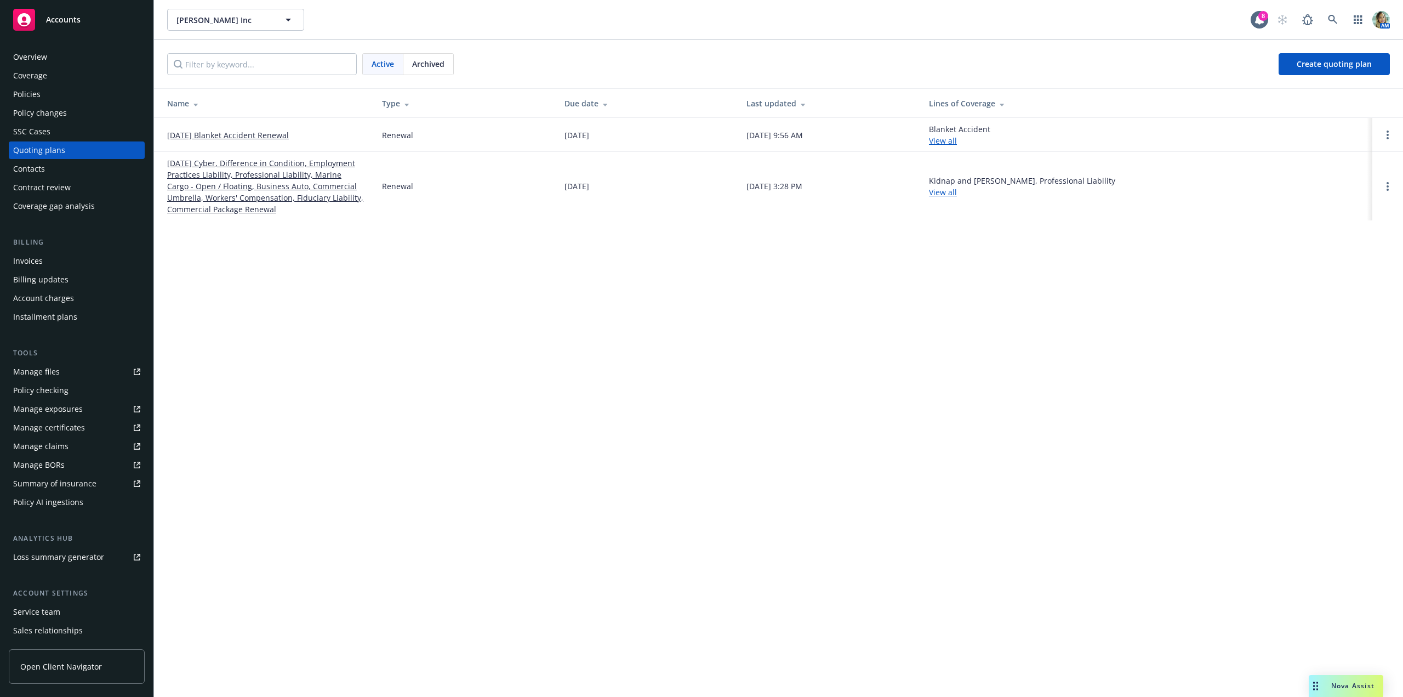
click at [244, 183] on link "[DATE] Cyber, Difference in Condition, Employment Practices Liability, Professi…" at bounding box center [265, 186] width 197 height 58
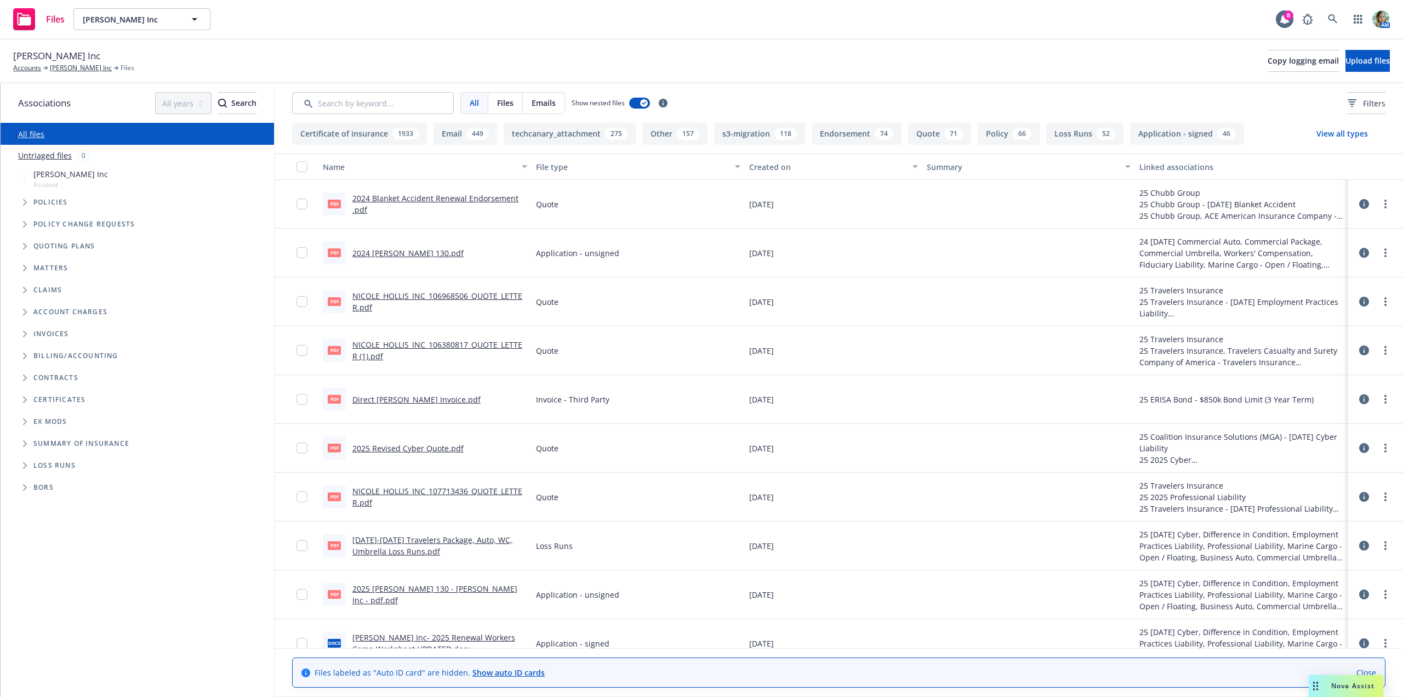
click at [403, 253] on link "2024 Acord 130.pdf" at bounding box center [407, 253] width 111 height 10
click at [71, 235] on div "Policy change requests" at bounding box center [143, 224] width 263 height 22
click at [79, 246] on span "Quoting plans" at bounding box center [64, 246] width 62 height 7
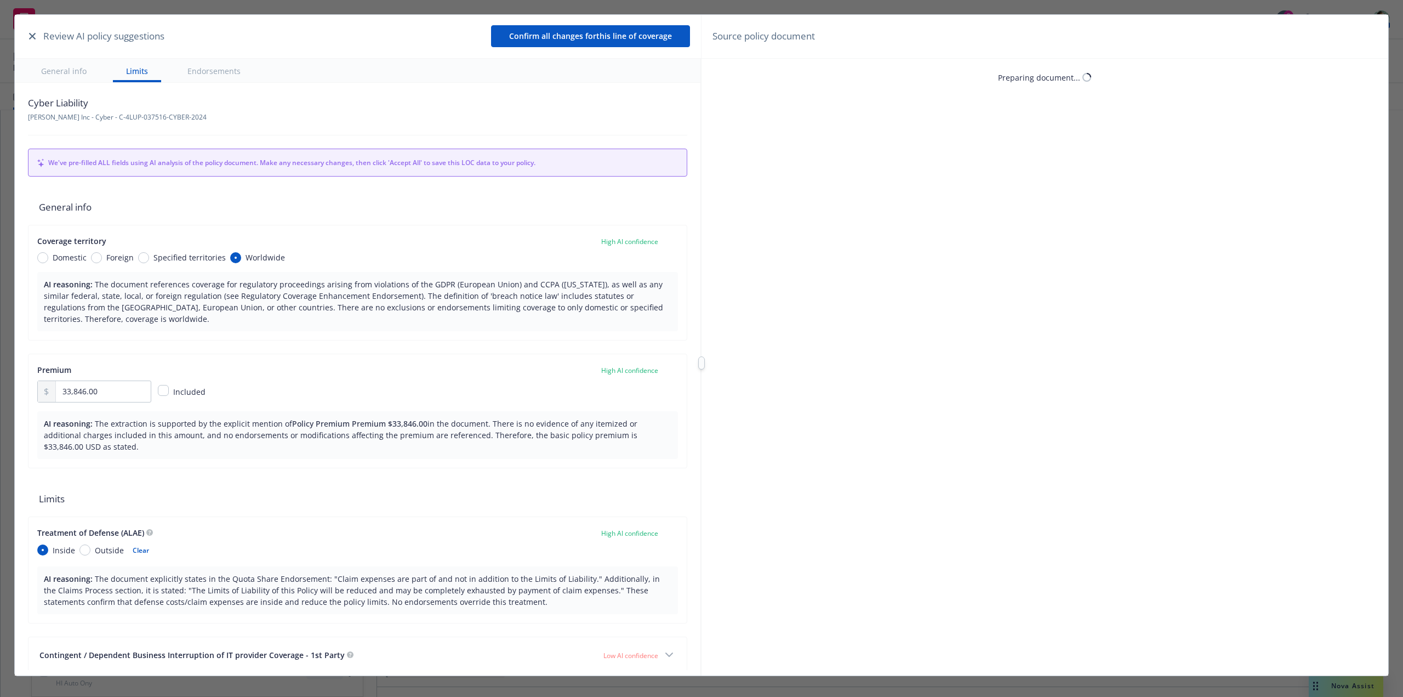
click at [32, 37] on icon "button" at bounding box center [32, 36] width 7 height 7
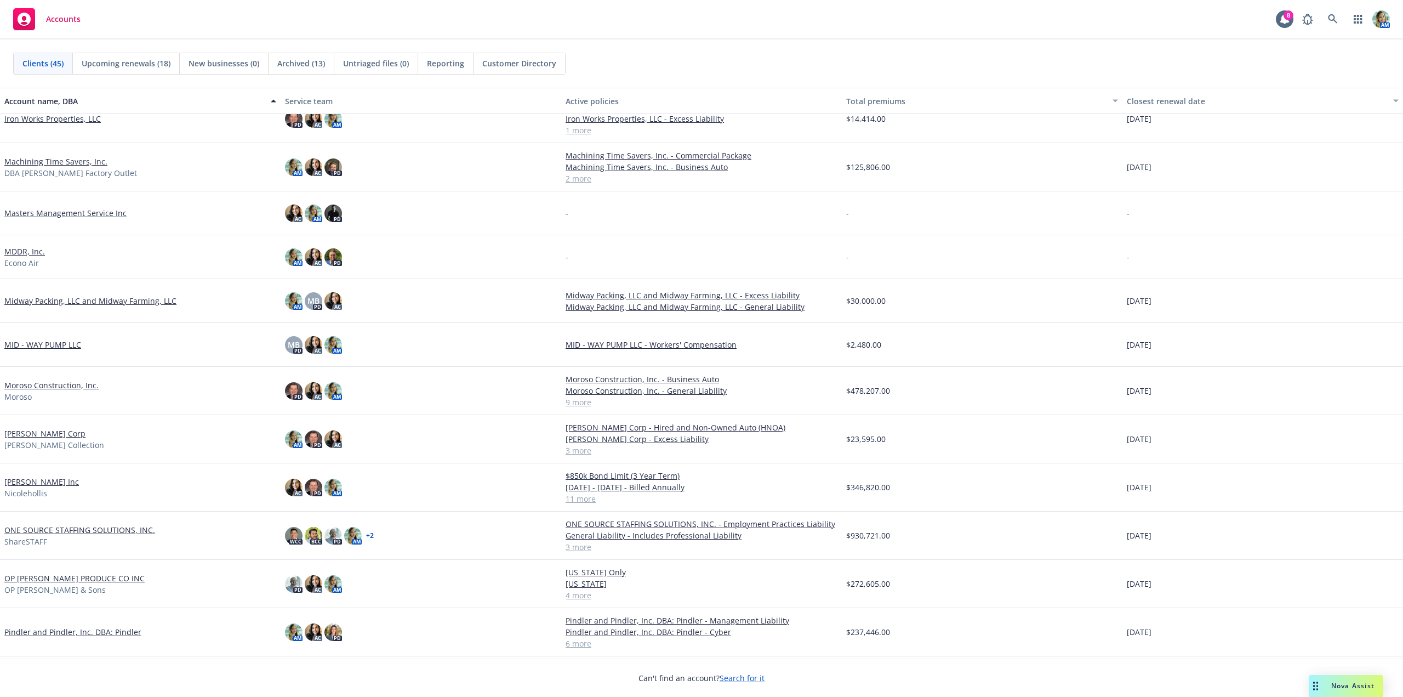
scroll to position [822, 0]
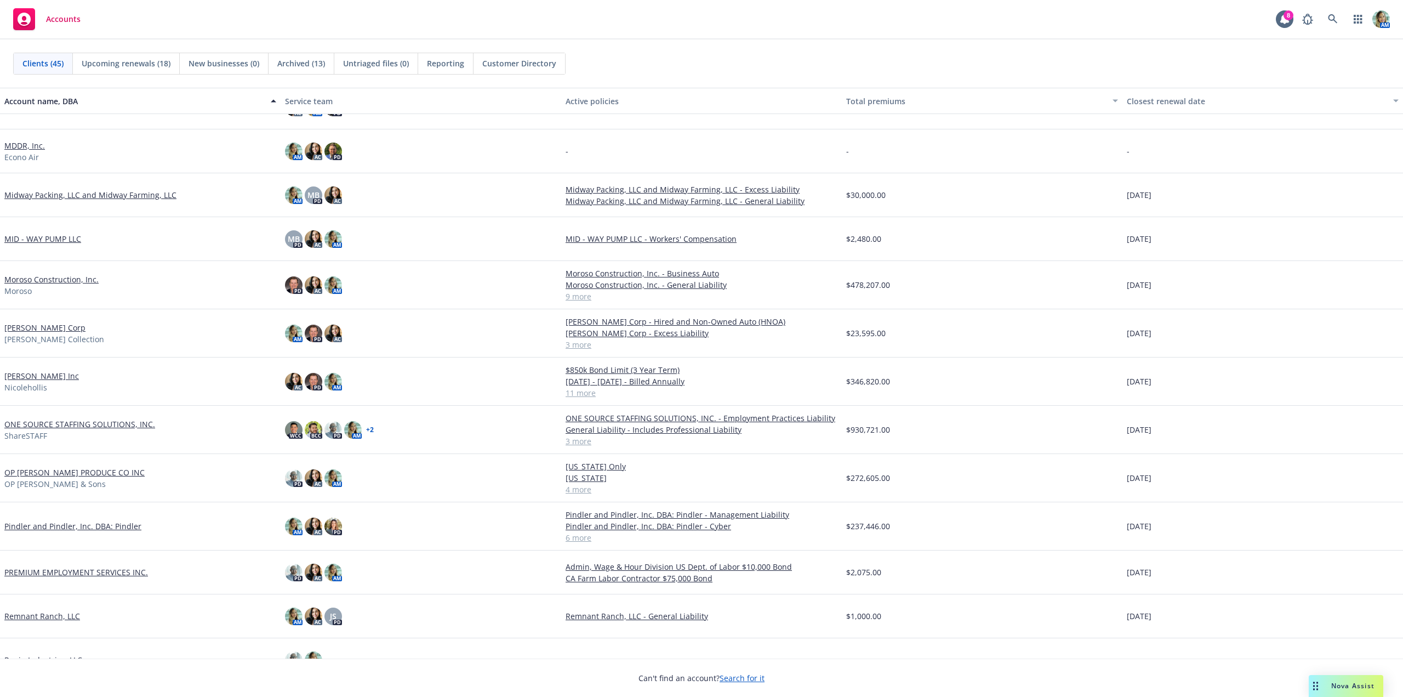
click at [45, 373] on link "[PERSON_NAME] Inc" at bounding box center [41, 376] width 75 height 12
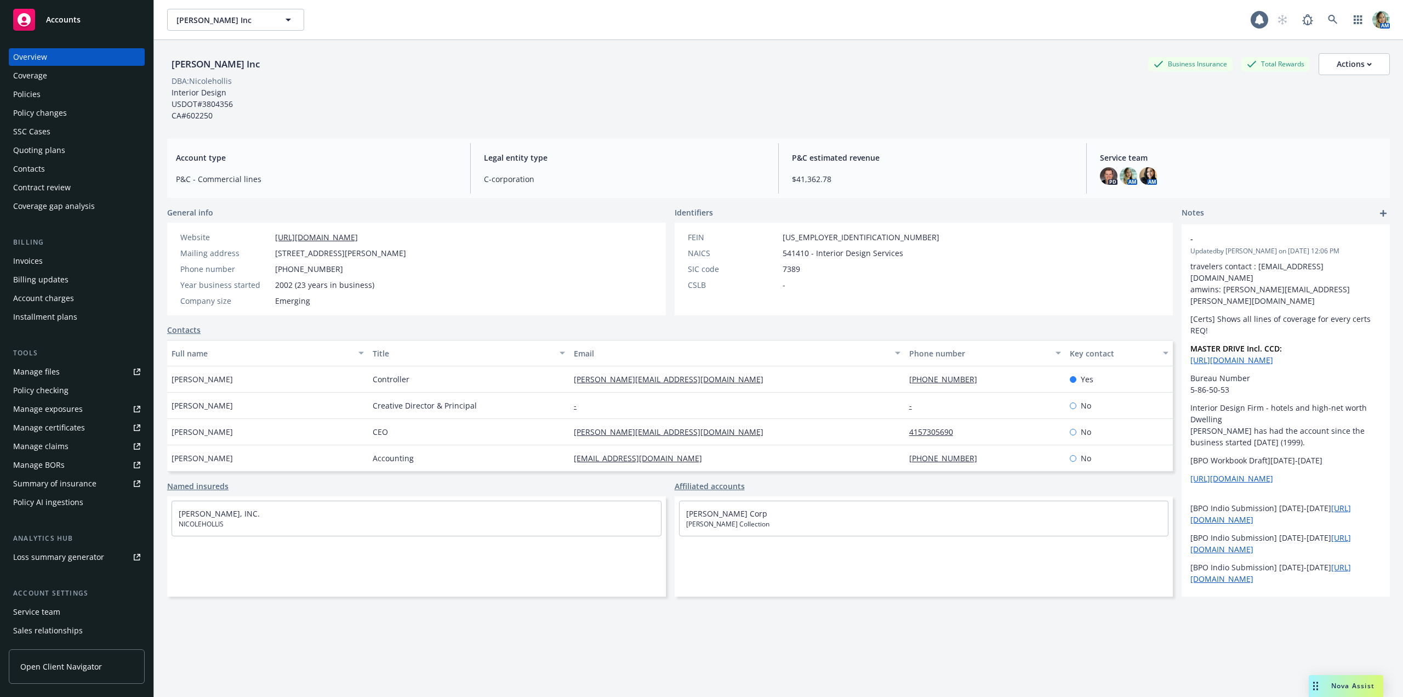
click at [45, 151] on div "Quoting plans" at bounding box center [39, 150] width 52 height 18
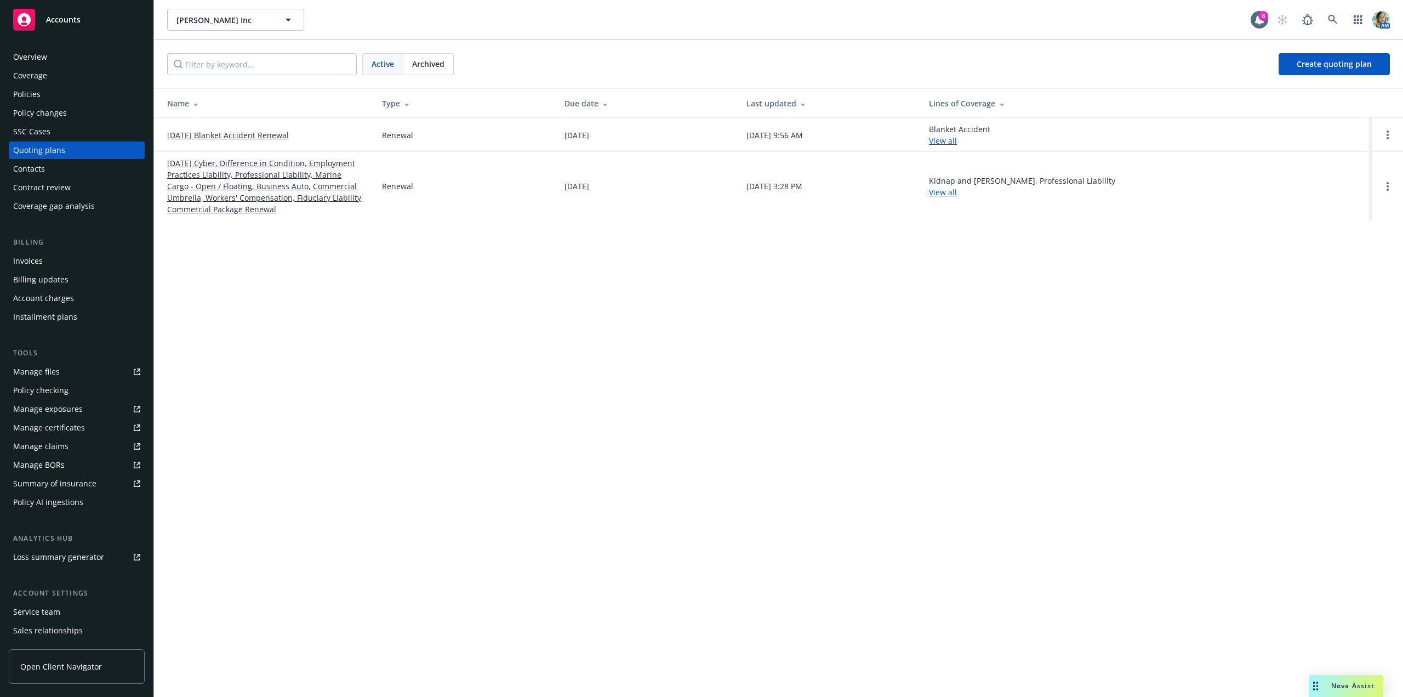
click at [306, 189] on link "[DATE] Cyber, Difference in Condition, Employment Practices Liability, Professi…" at bounding box center [265, 186] width 197 height 58
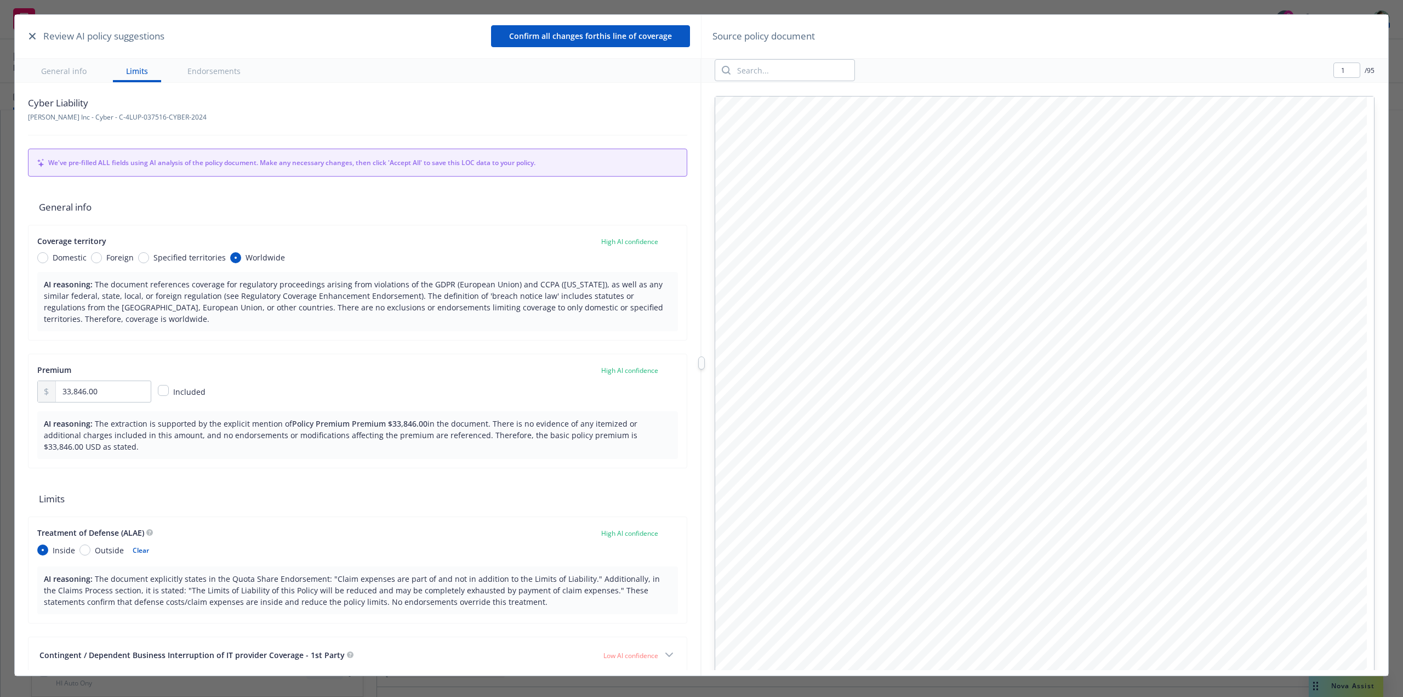
click at [648, 38] on button "Confirm all changes for this line of coverage" at bounding box center [590, 36] width 199 height 22
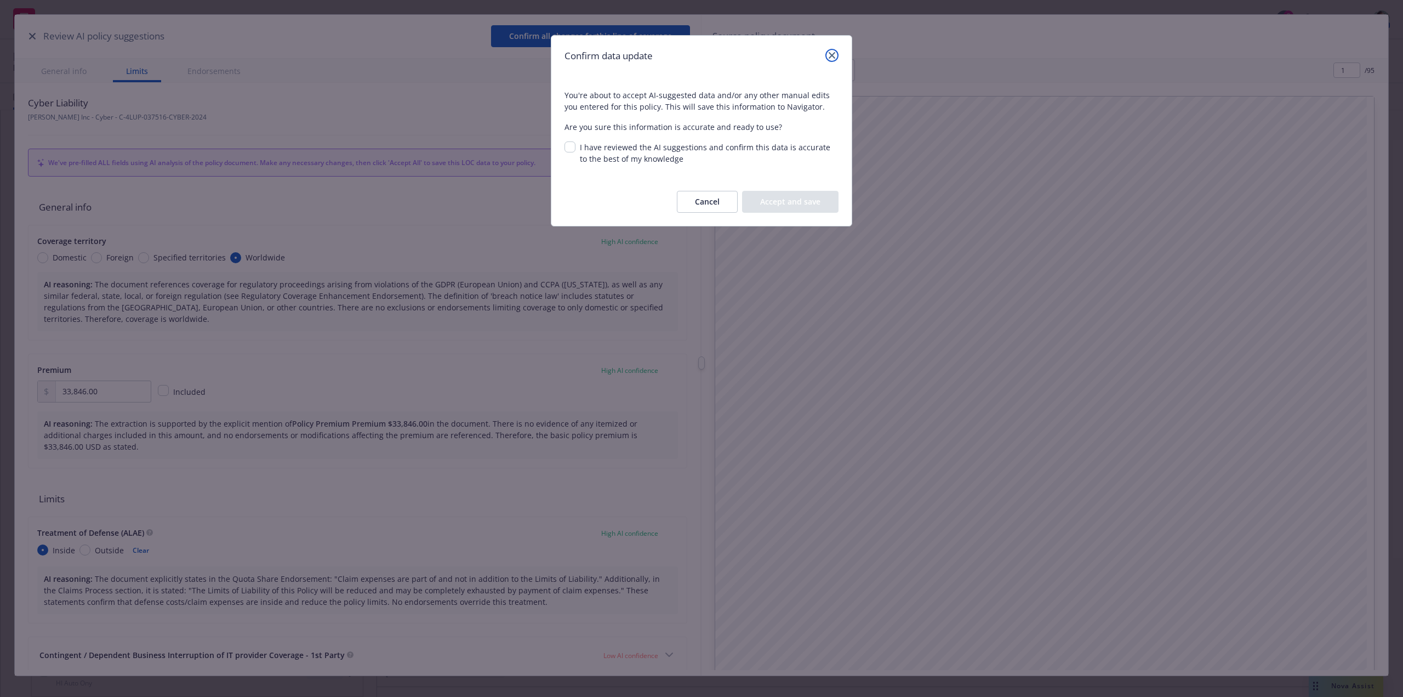
click at [834, 57] on icon "close" at bounding box center [832, 55] width 7 height 7
click at [33, 38] on icon "button" at bounding box center [32, 36] width 7 height 7
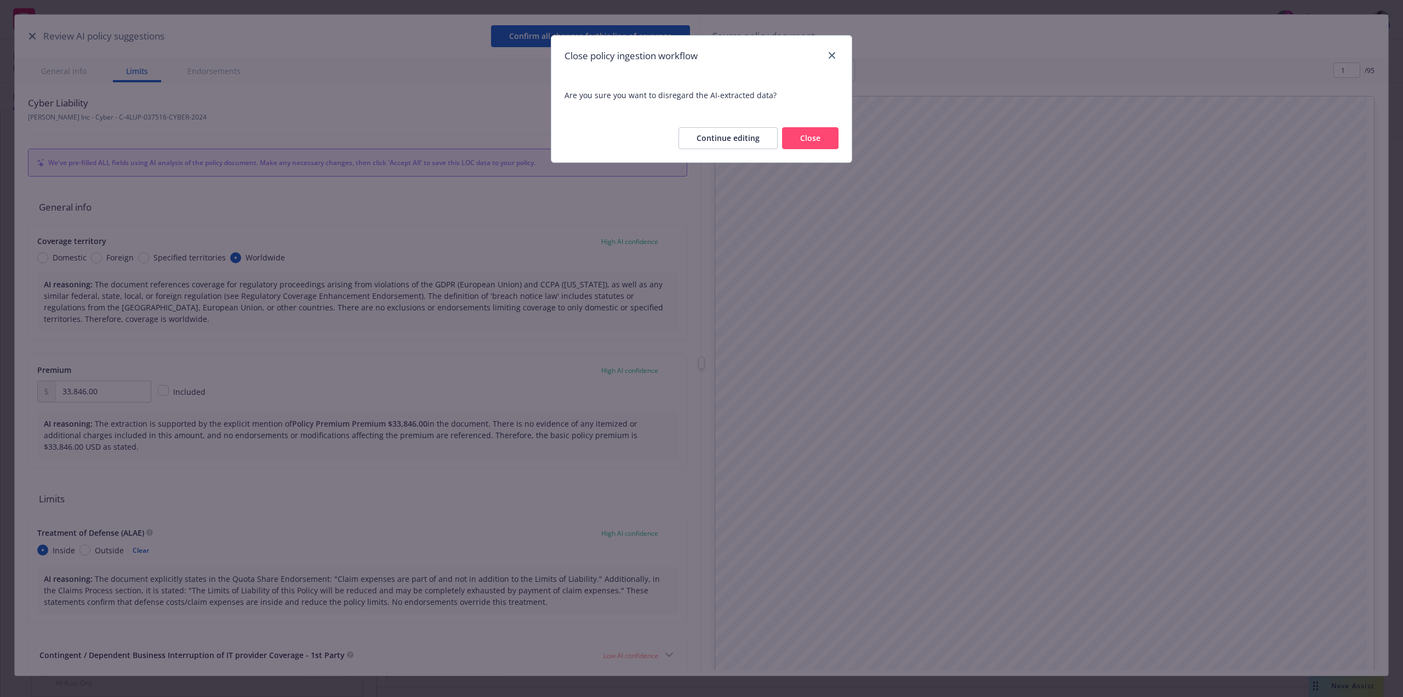
click at [741, 138] on button "Continue editing" at bounding box center [728, 138] width 99 height 22
click at [727, 132] on div "c oalitioninc.com C oalition, Inc. · 4 4 Montgomery Street, Suite 4210, San Fra…" at bounding box center [1041, 517] width 652 height 843
click at [828, 56] on div "Source policy document" at bounding box center [1045, 37] width 686 height 44
click at [810, 143] on div "c oalitioninc.com C oalition, Inc. · 4 4 Montgomery Street, Suite 4210, San Fra…" at bounding box center [1041, 517] width 652 height 843
click at [823, 134] on div "c oalitioninc.com C oalition, Inc. · 4 4 Montgomery Street, Suite 4210, San Fra…" at bounding box center [1041, 517] width 652 height 843
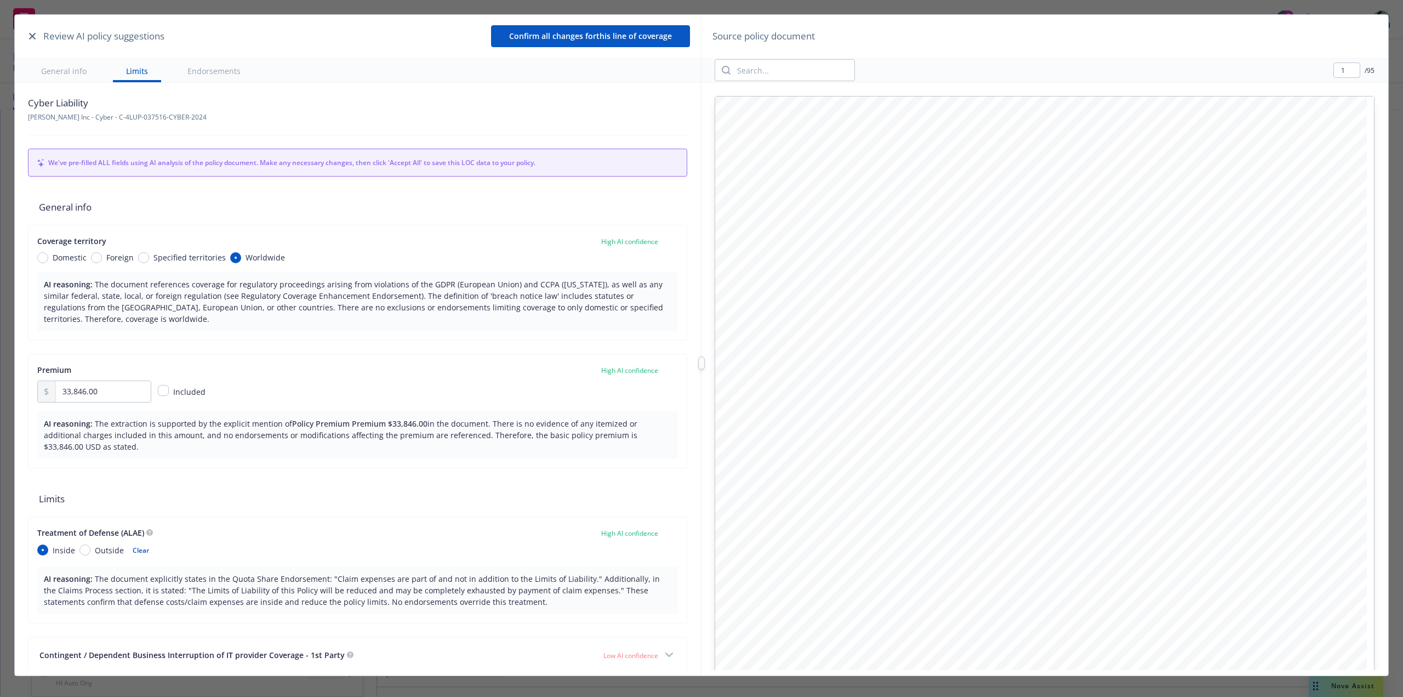
click at [29, 37] on icon "button" at bounding box center [32, 36] width 7 height 7
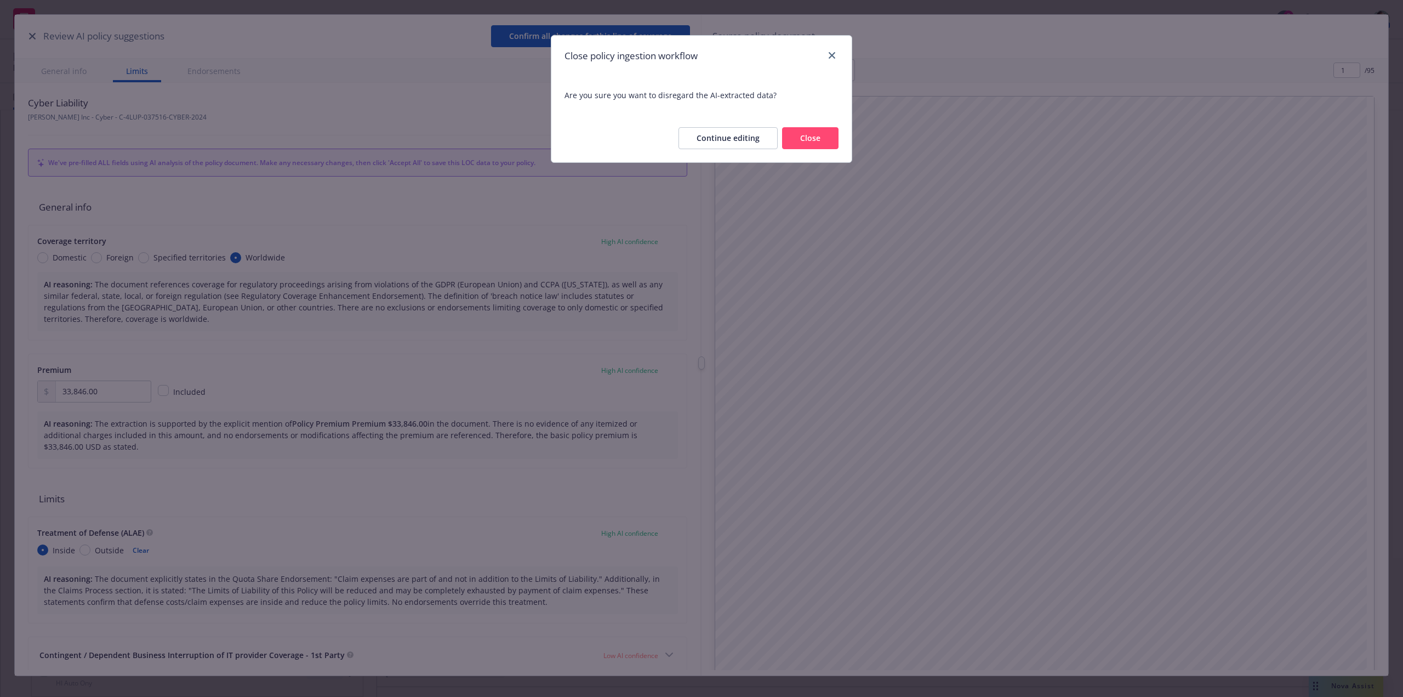
click at [807, 138] on button "Close" at bounding box center [810, 138] width 56 height 22
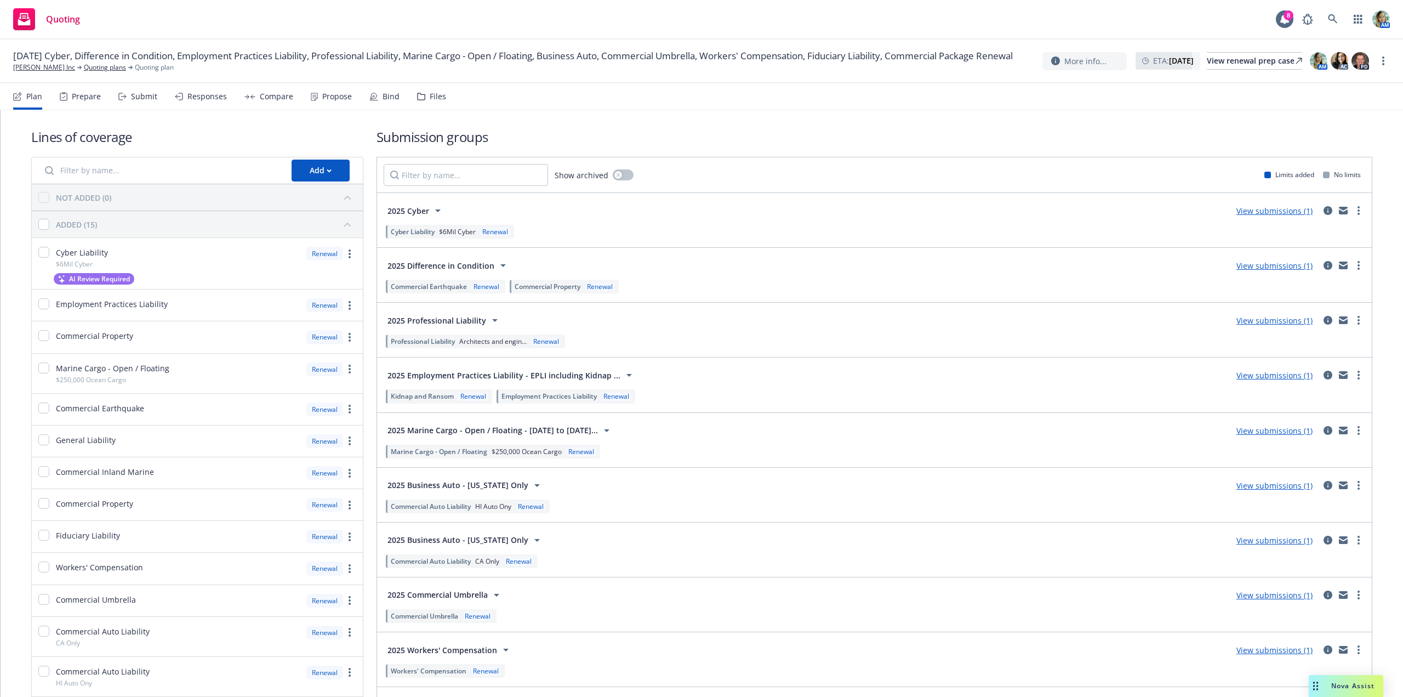
click at [435, 100] on div "Files" at bounding box center [438, 96] width 16 height 9
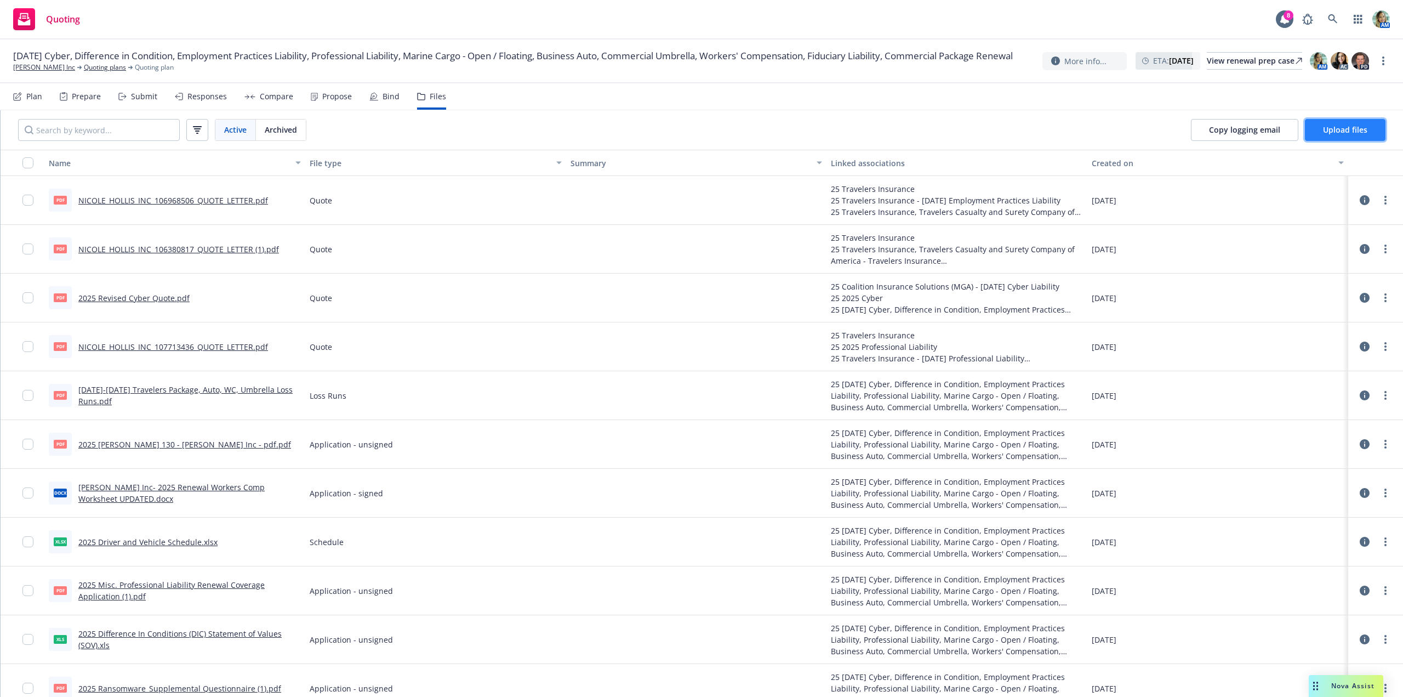
click at [1330, 121] on button "Upload files" at bounding box center [1345, 130] width 81 height 22
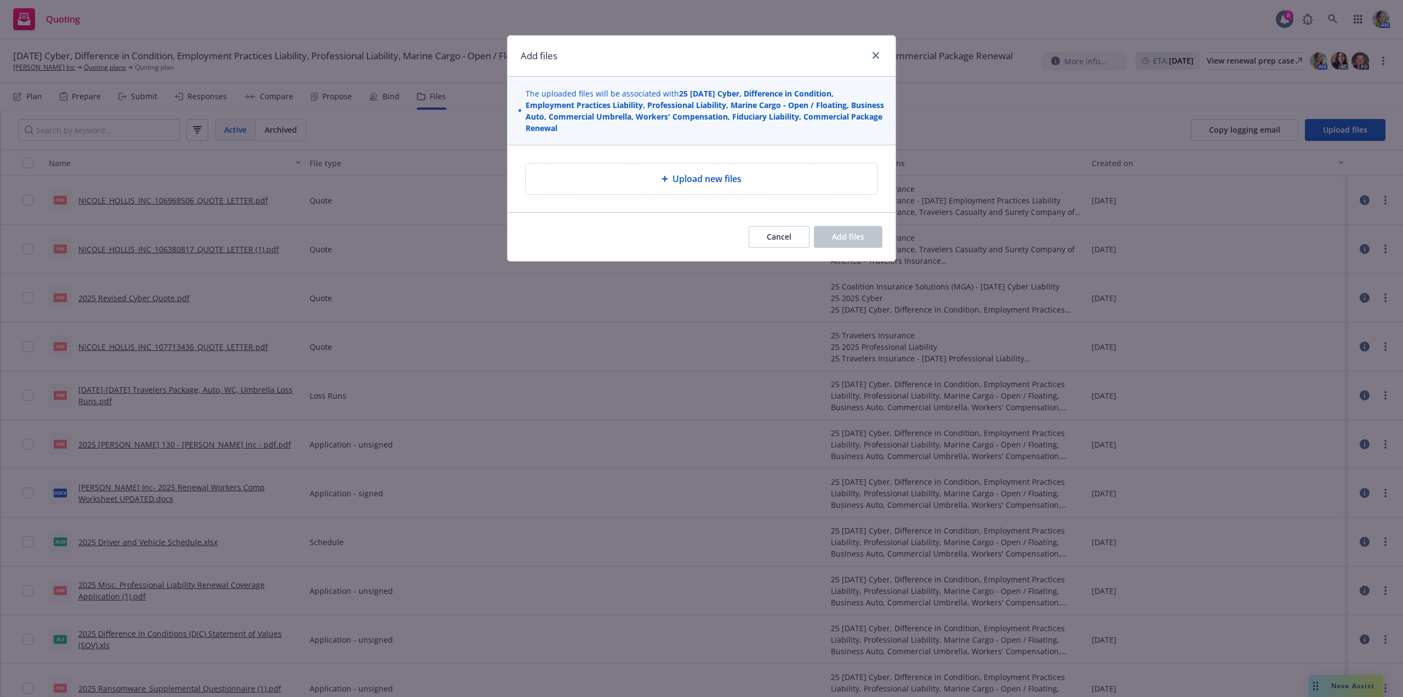
click at [787, 175] on div "Upload new files" at bounding box center [701, 178] width 334 height 13
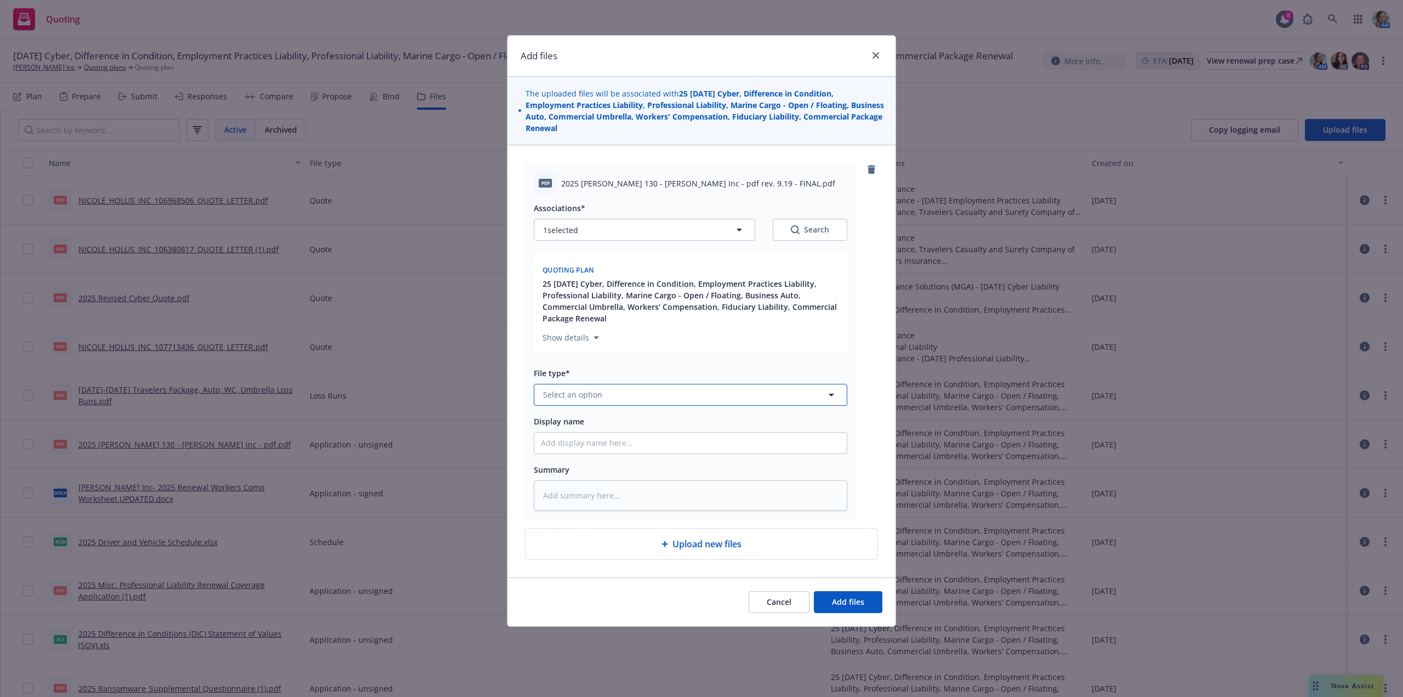
click at [660, 391] on button "Select an option" at bounding box center [691, 395] width 314 height 22
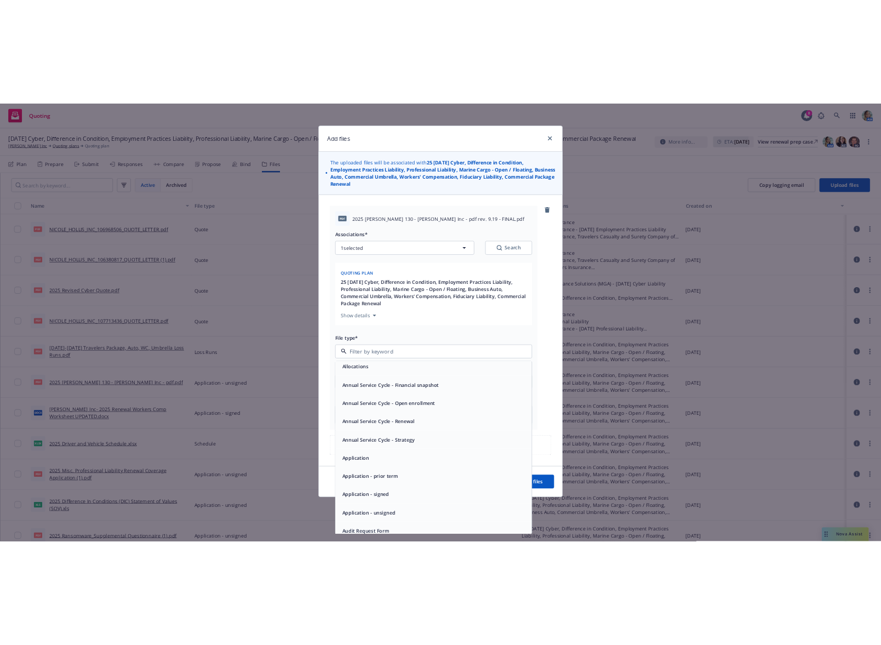
scroll to position [55, 0]
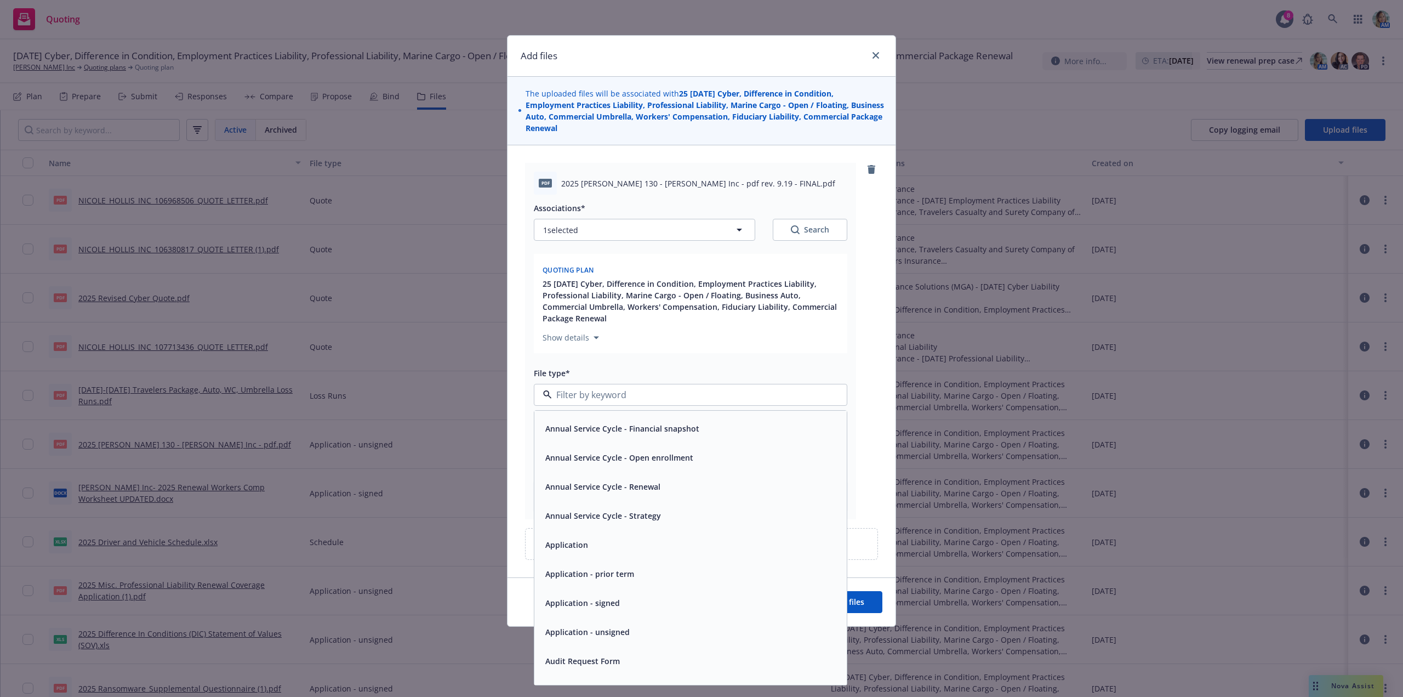
drag, startPoint x: 624, startPoint y: 630, endPoint x: 634, endPoint y: 629, distance: 10.5
click at [624, 630] on span "Application - unsigned" at bounding box center [587, 632] width 84 height 12
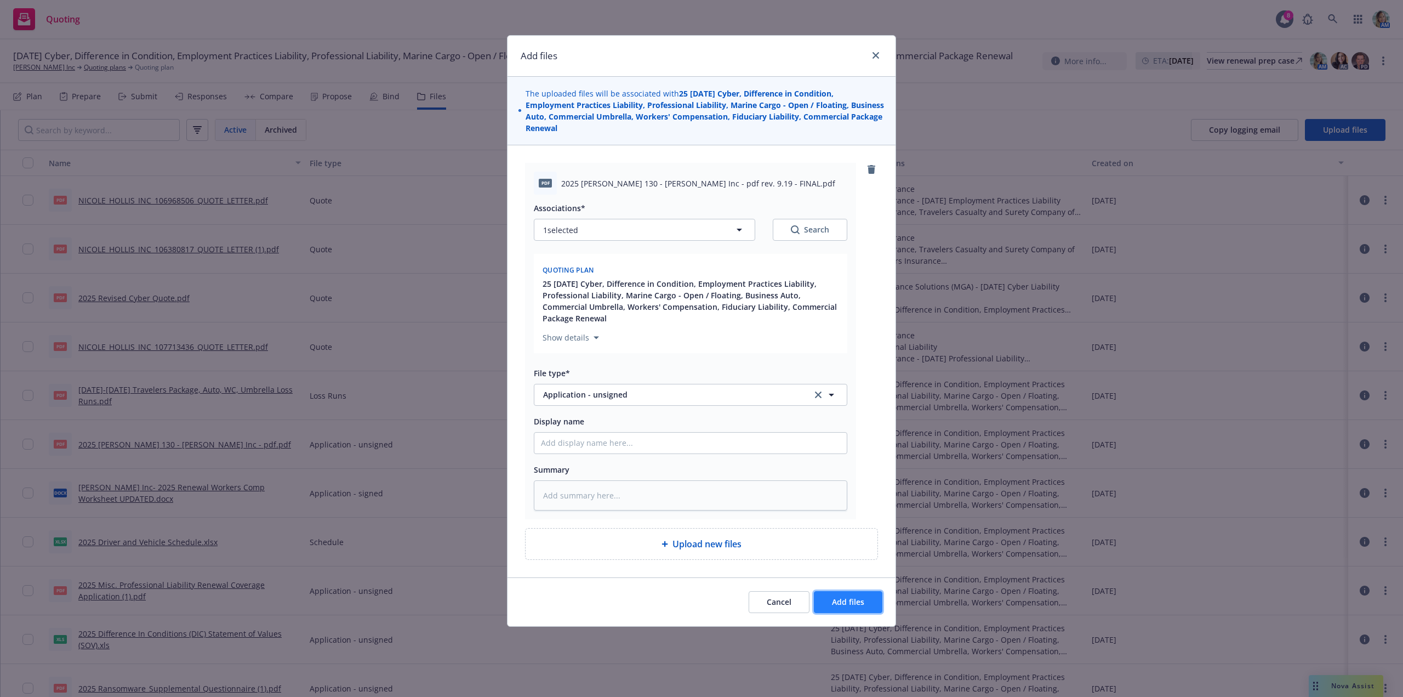
click at [850, 595] on button "Add files" at bounding box center [848, 602] width 69 height 22
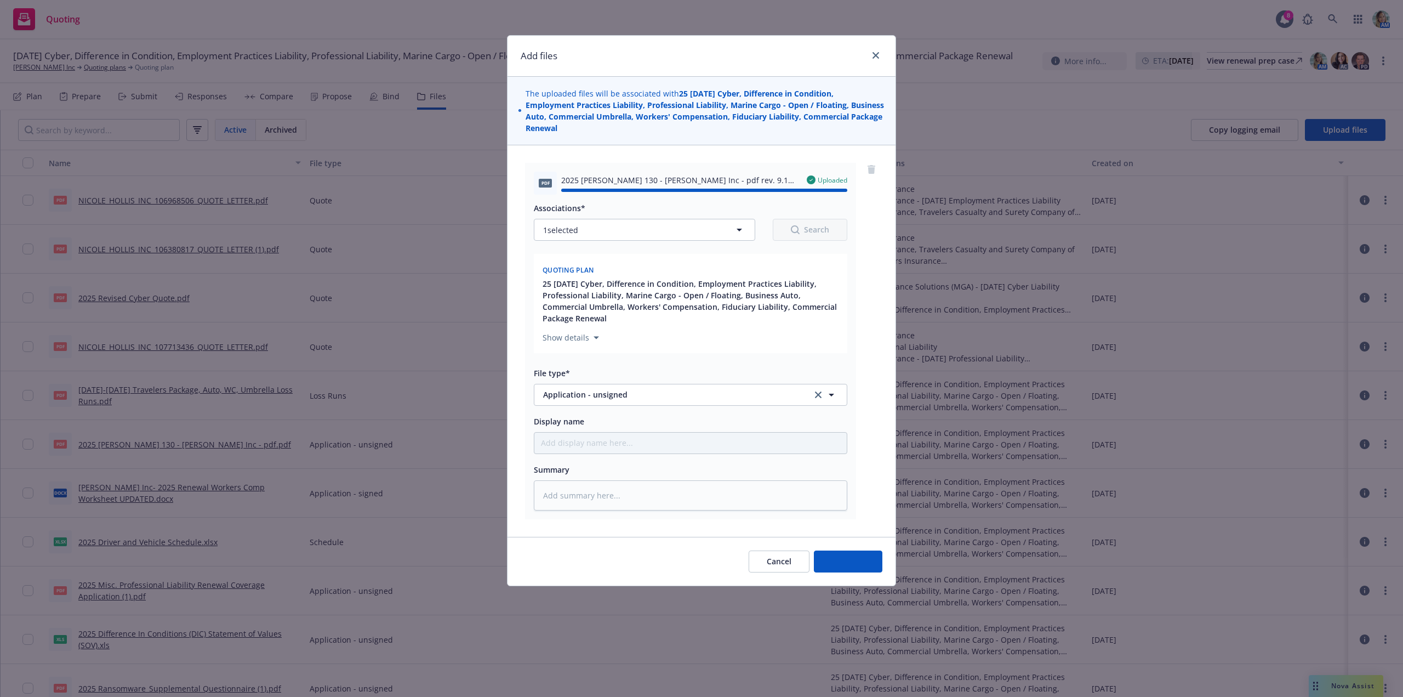
type textarea "x"
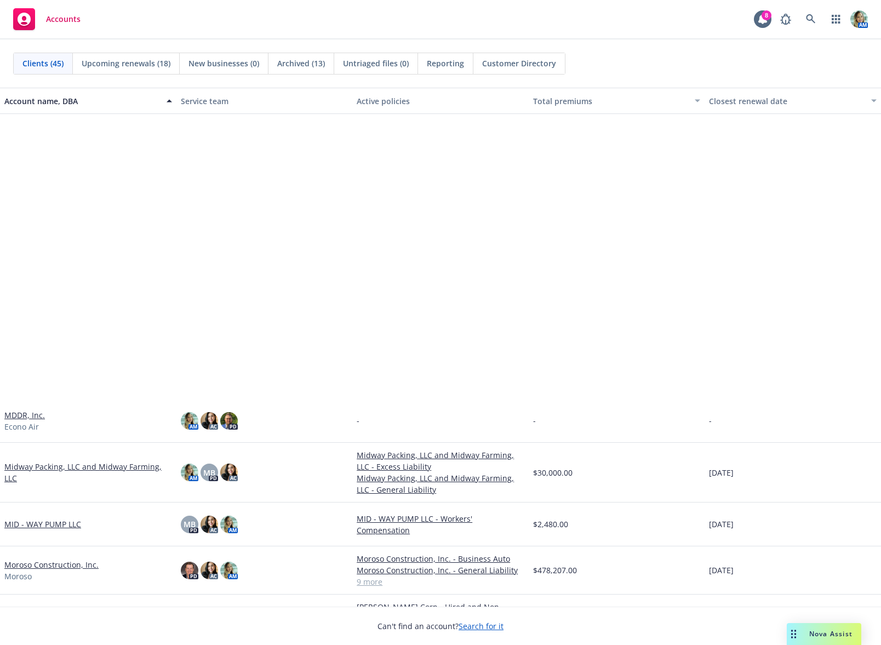
scroll to position [877, 0]
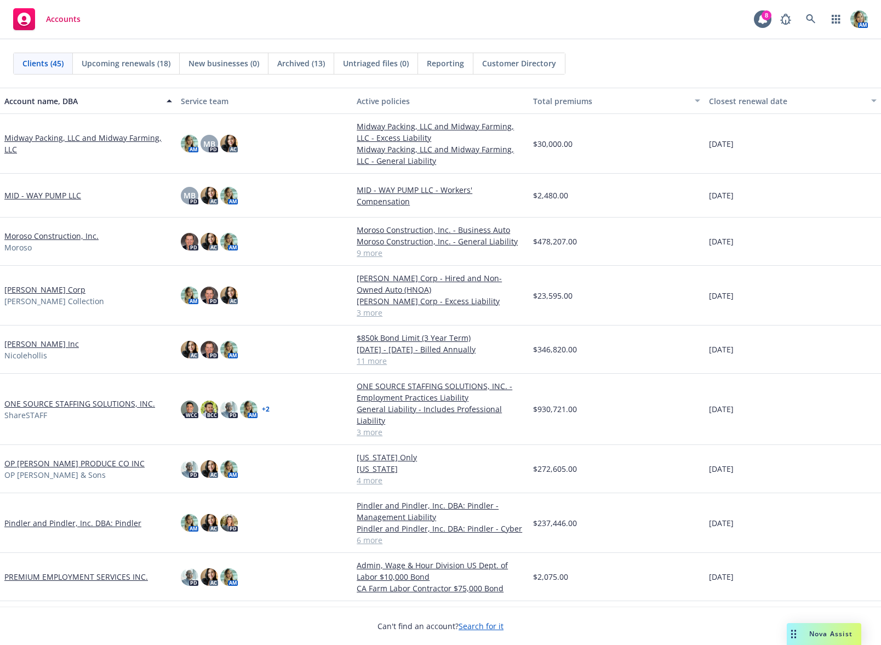
click at [49, 350] on link "[PERSON_NAME] Inc" at bounding box center [41, 344] width 75 height 12
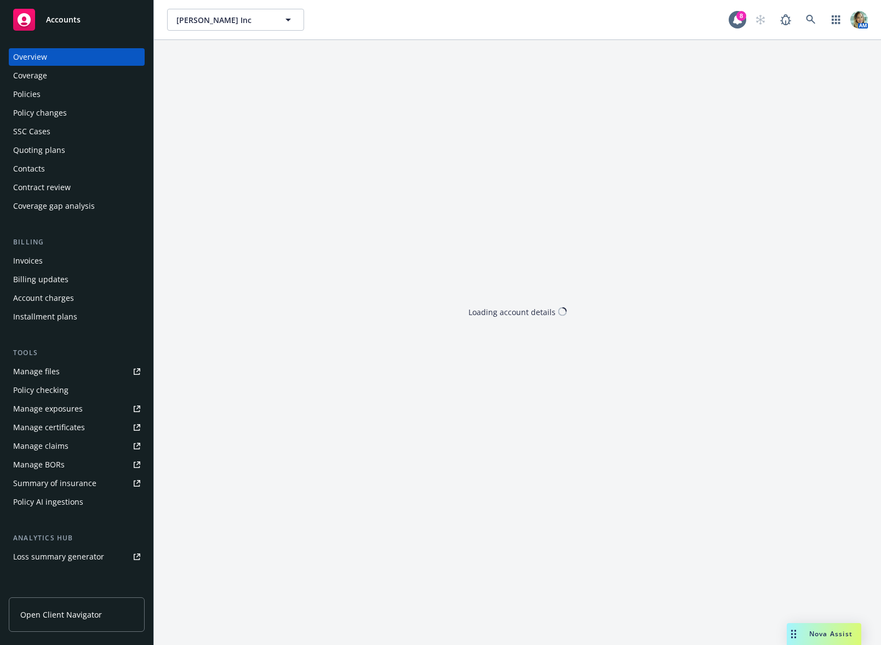
click at [34, 153] on div "Quoting plans" at bounding box center [39, 150] width 52 height 18
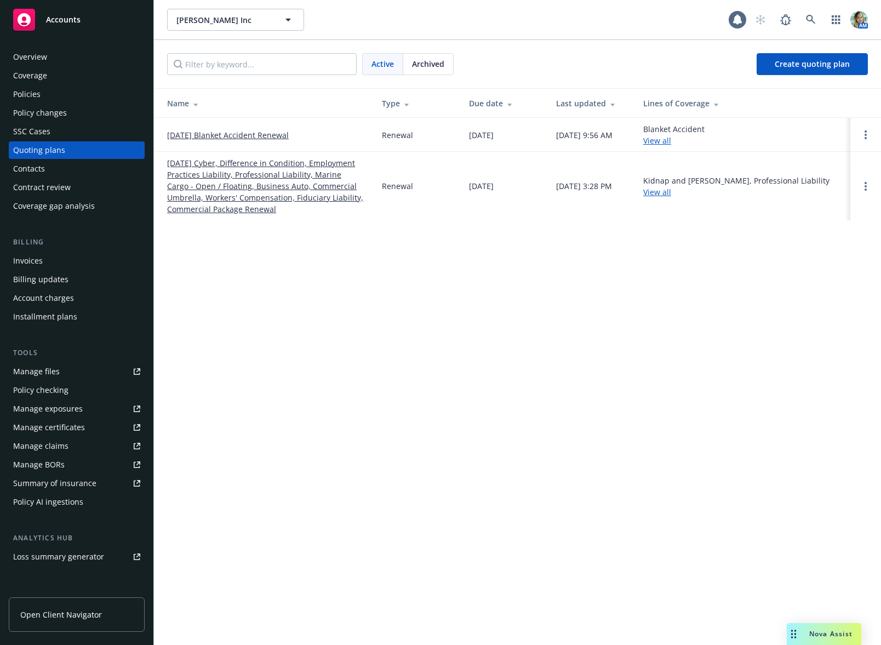
click at [252, 197] on link "[DATE] Cyber, Difference in Condition, Employment Practices Liability, Professi…" at bounding box center [265, 186] width 197 height 58
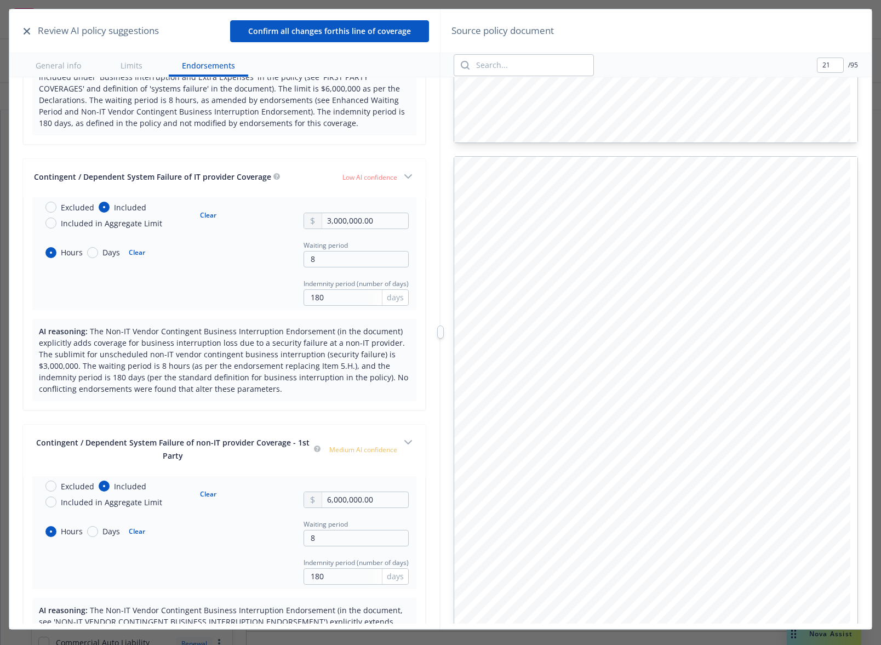
scroll to position [5216, 0]
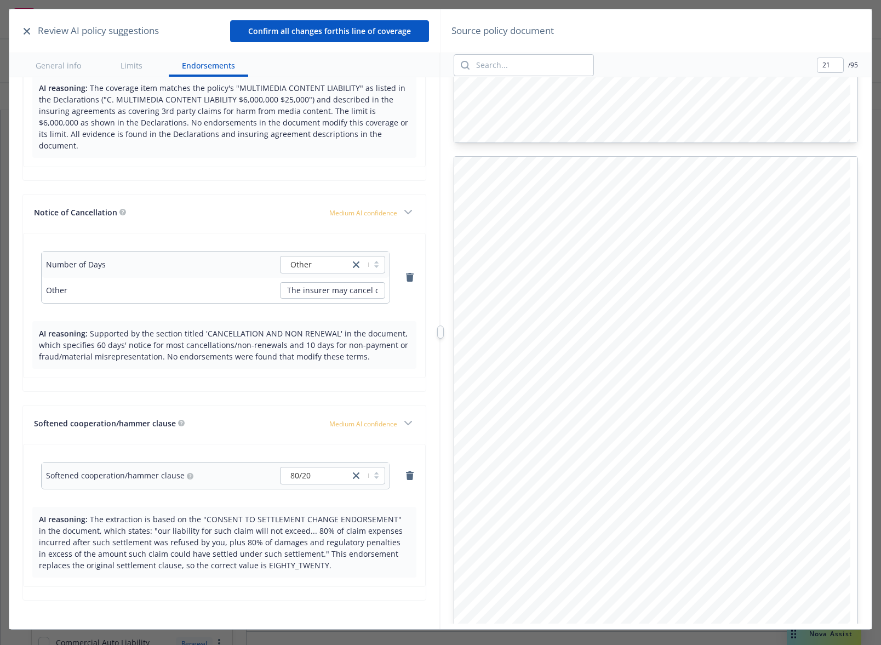
type input "22"
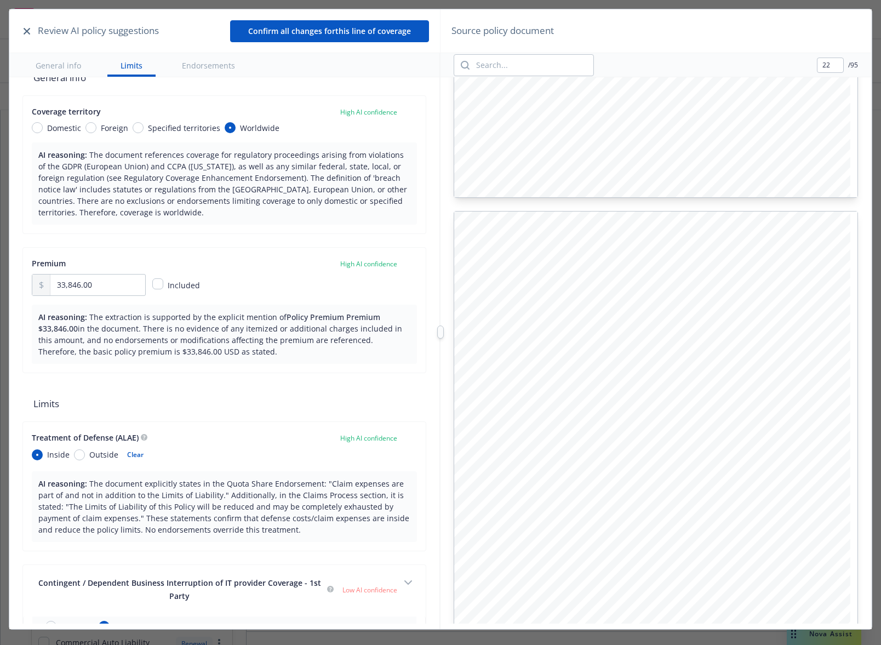
scroll to position [0, 0]
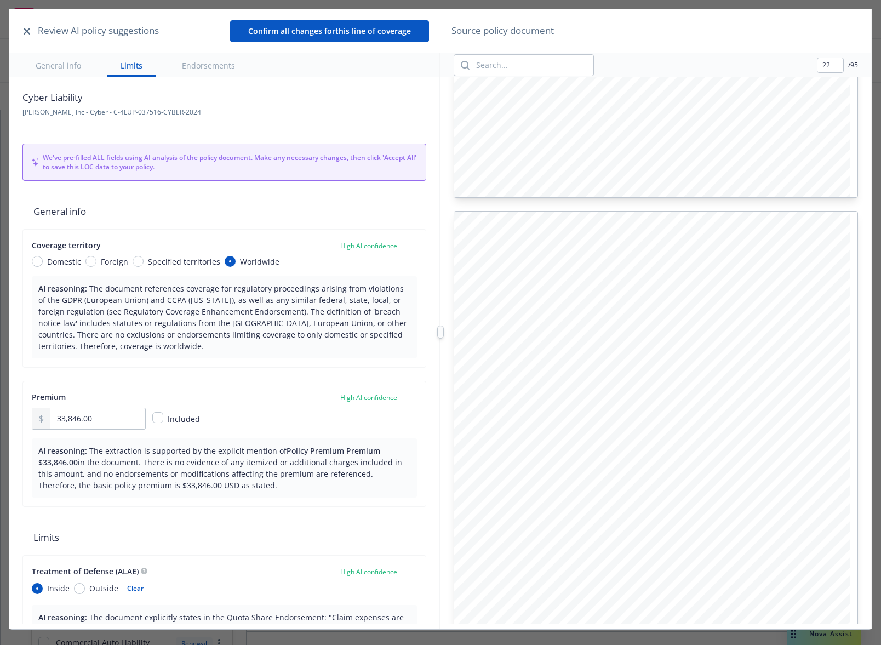
click at [411, 166] on div "Review AI policy suggestions Confirm all changes for this line of coverage Gene…" at bounding box center [440, 331] width 863 height 645
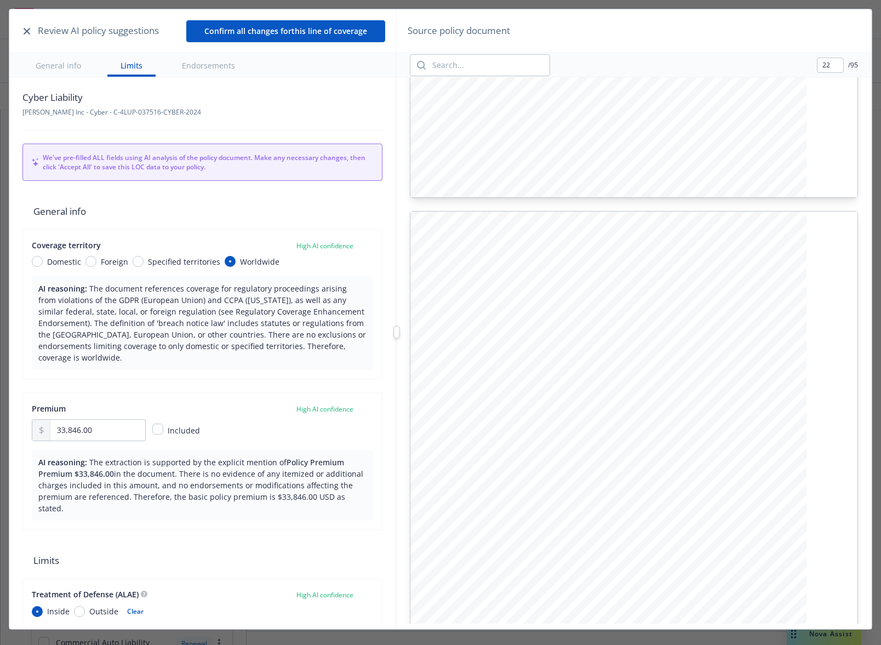
click at [397, 134] on div at bounding box center [397, 331] width 0 height 645
click at [397, 124] on div at bounding box center [397, 331] width 0 height 645
